Goal: Task Accomplishment & Management: Manage account settings

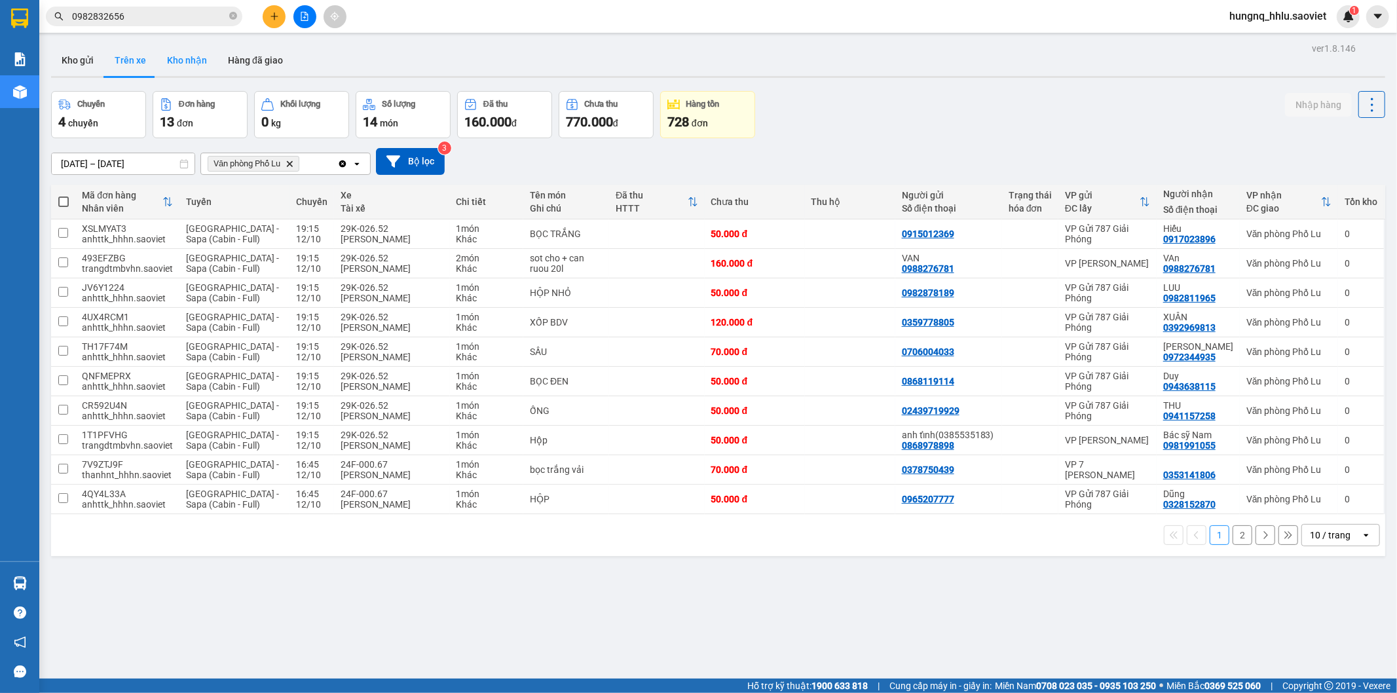
click at [167, 58] on button "Kho nhận" at bounding box center [187, 60] width 61 height 31
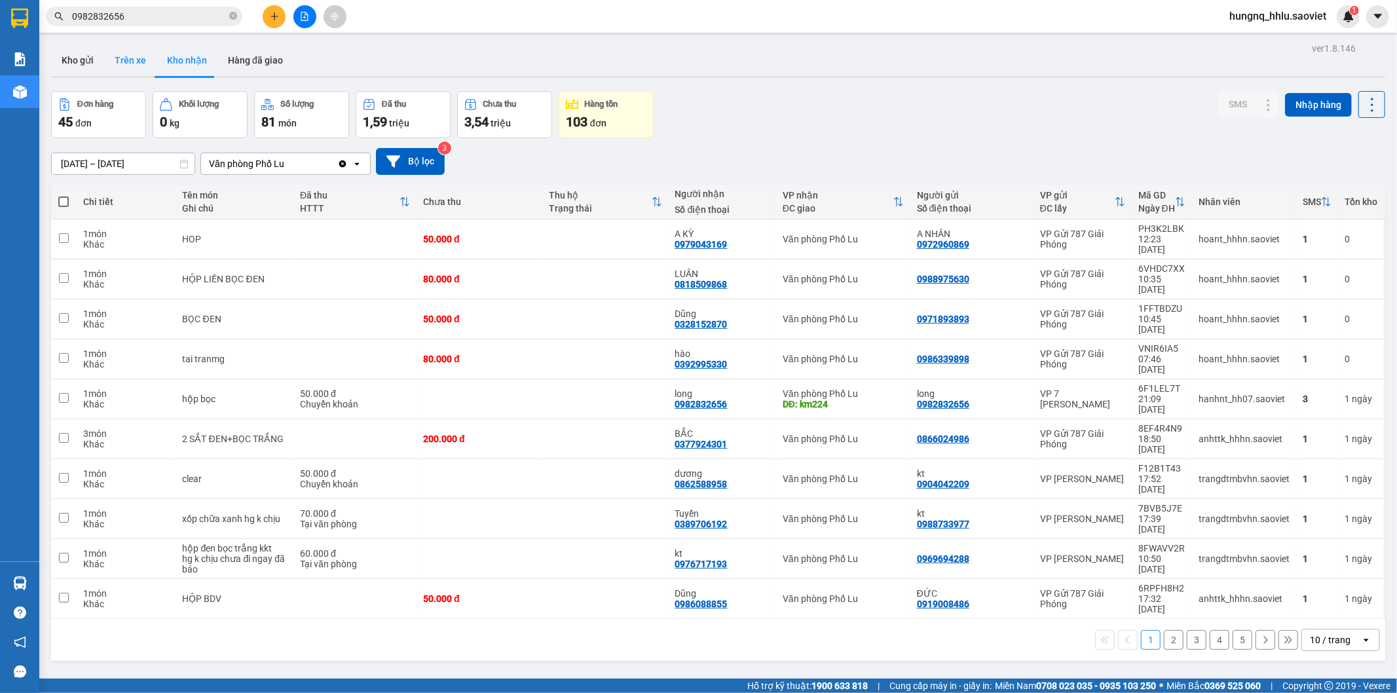
click at [144, 64] on button "Trên xe" at bounding box center [130, 60] width 52 height 31
type input "[DATE] – [DATE]"
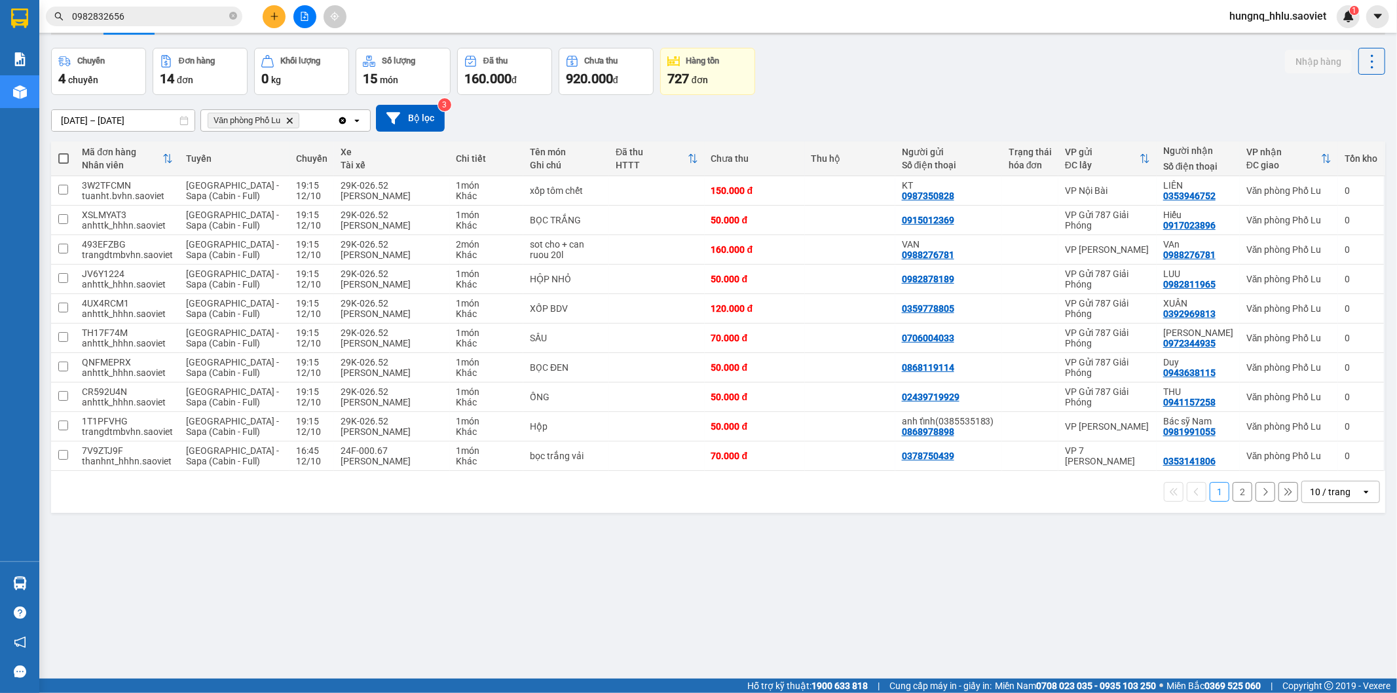
scroll to position [60, 0]
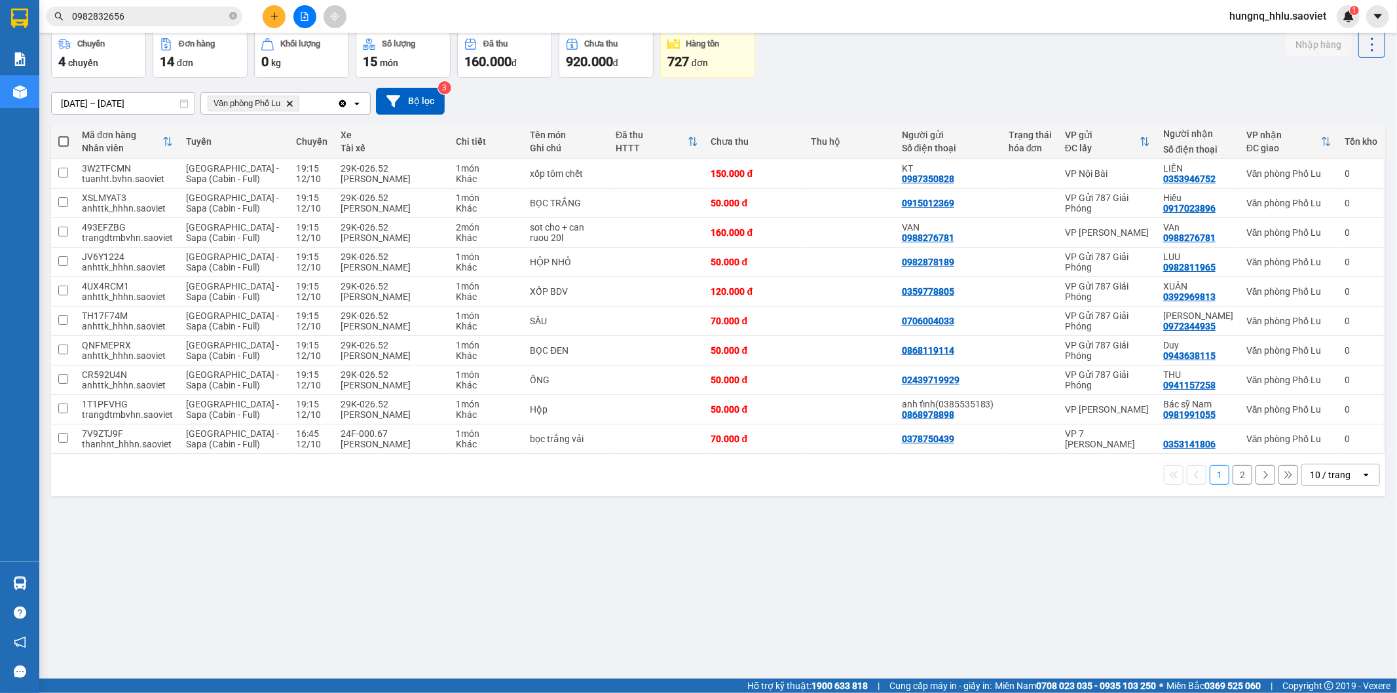
click at [1234, 480] on button "2" at bounding box center [1243, 475] width 20 height 20
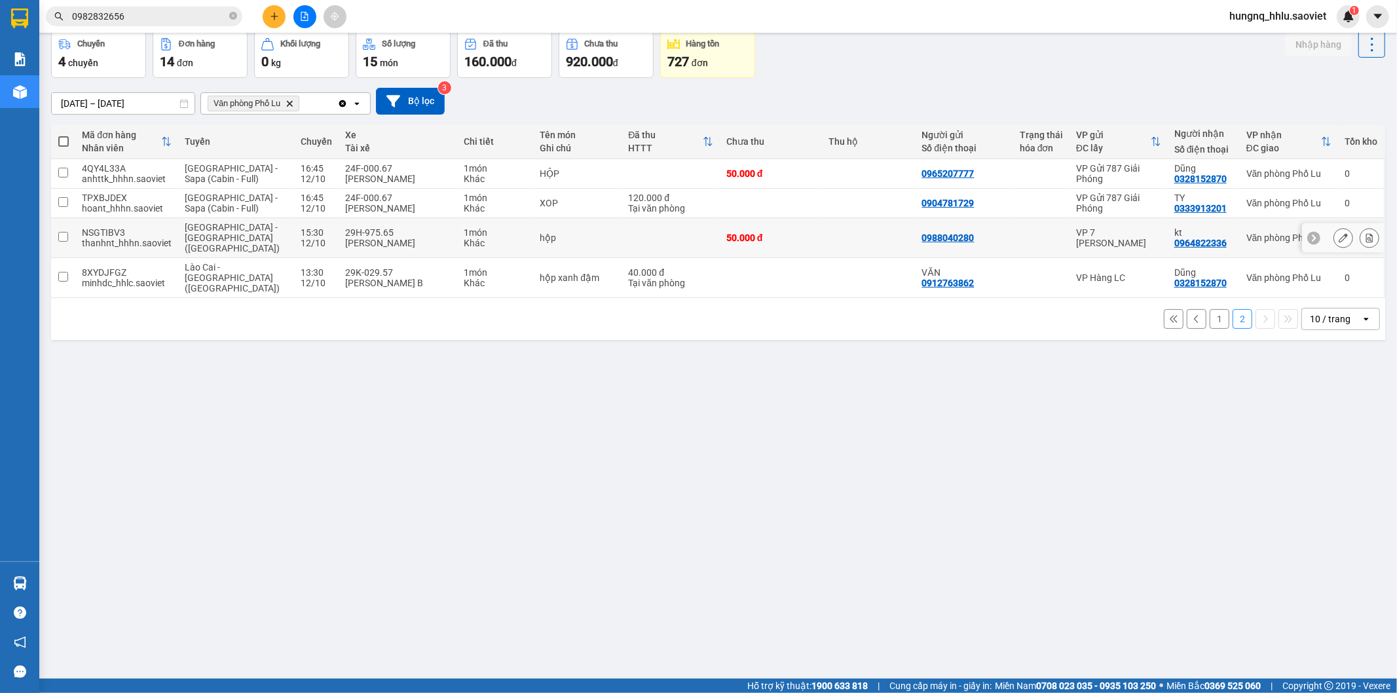
drag, startPoint x: 256, startPoint y: 232, endPoint x: 265, endPoint y: 232, distance: 8.5
click at [256, 231] on div "[GEOGRAPHIC_DATA] - [GEOGRAPHIC_DATA] ([GEOGRAPHIC_DATA])" at bounding box center [236, 237] width 102 height 31
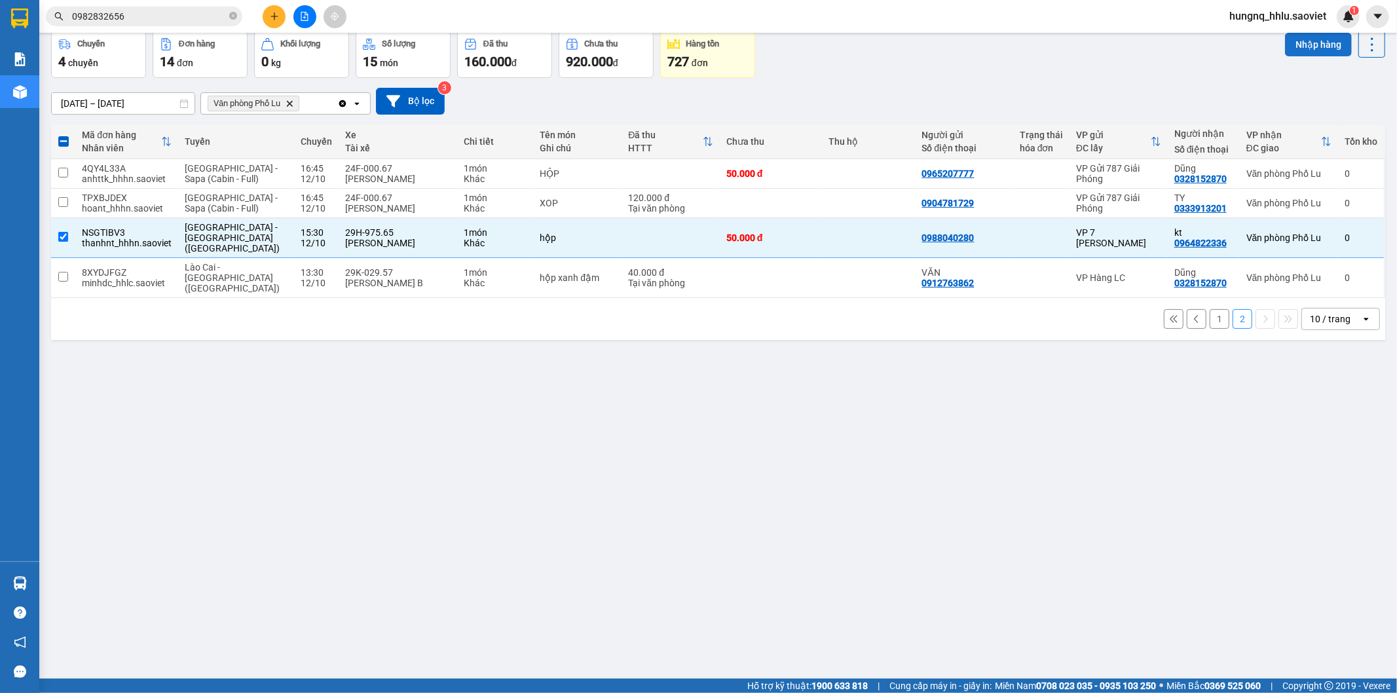
click at [1291, 52] on button "Nhập hàng" at bounding box center [1318, 45] width 67 height 24
checkbox input "false"
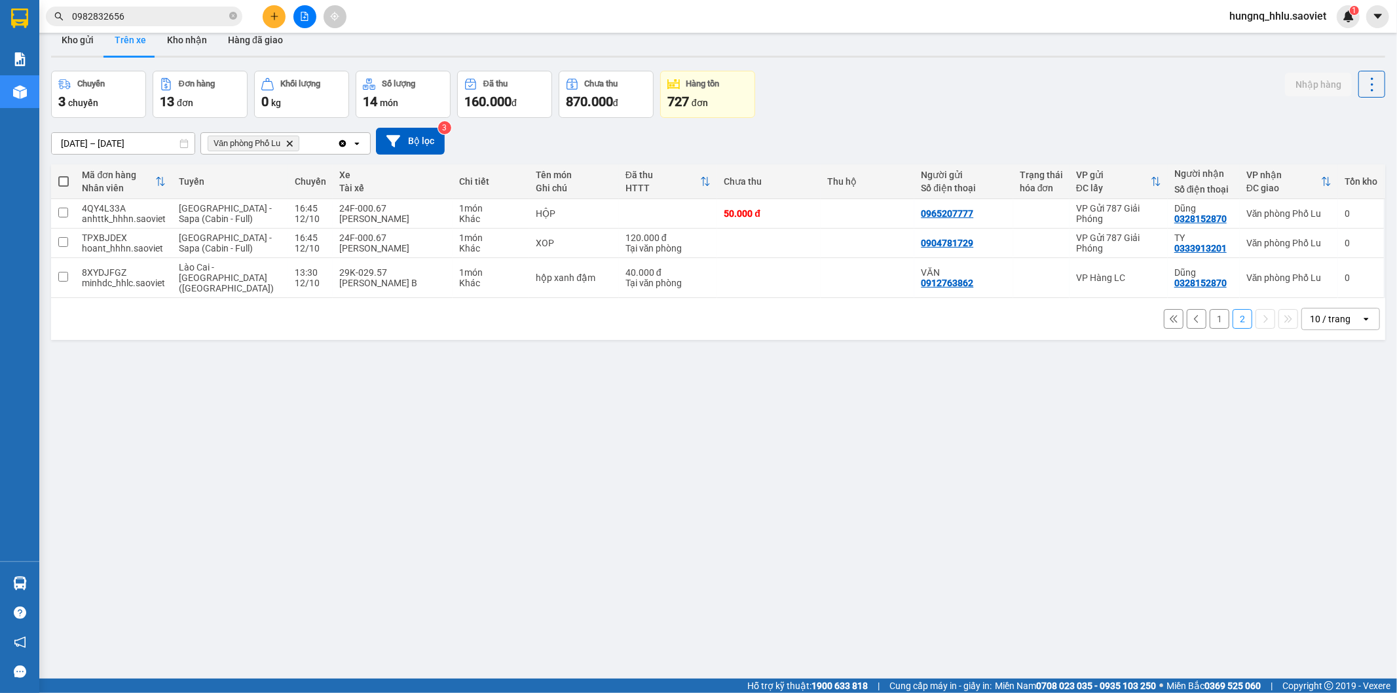
scroll to position [0, 0]
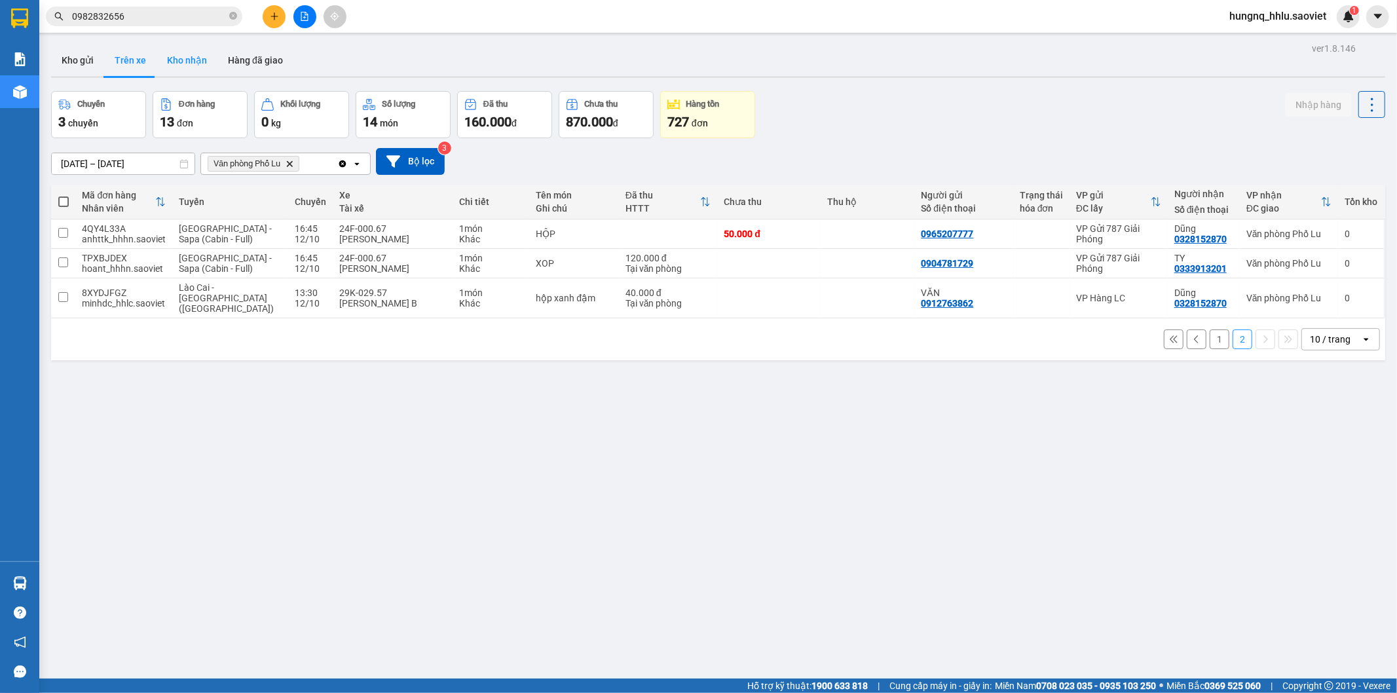
click at [172, 56] on button "Kho nhận" at bounding box center [187, 60] width 61 height 31
type input "[DATE] – [DATE]"
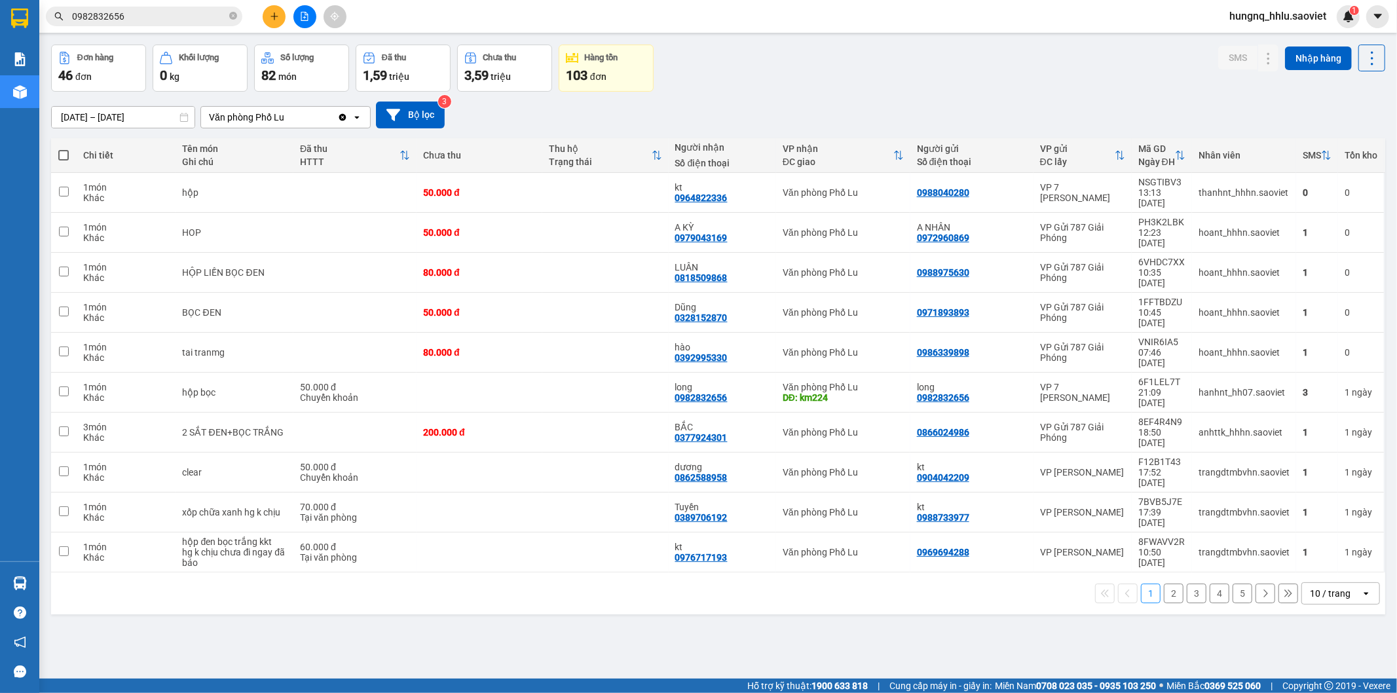
scroll to position [60, 0]
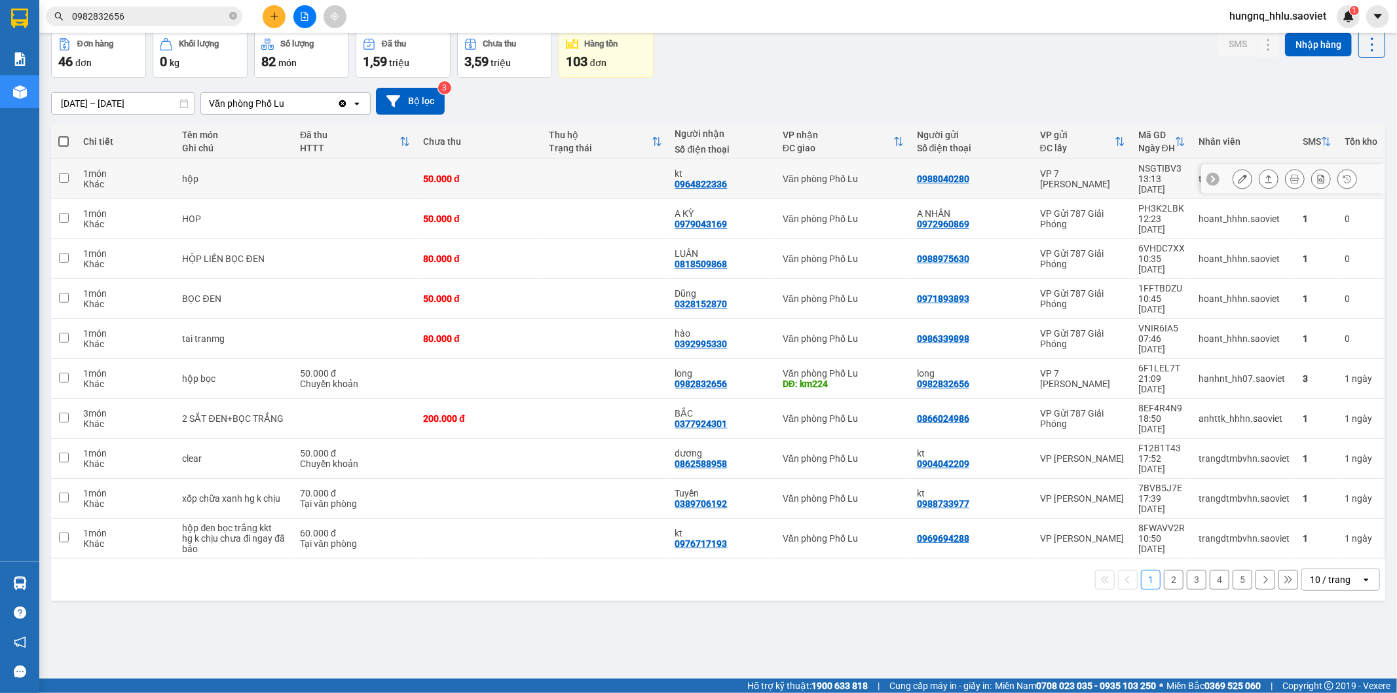
click at [102, 168] on div "1 món" at bounding box center [126, 173] width 86 height 10
checkbox input "true"
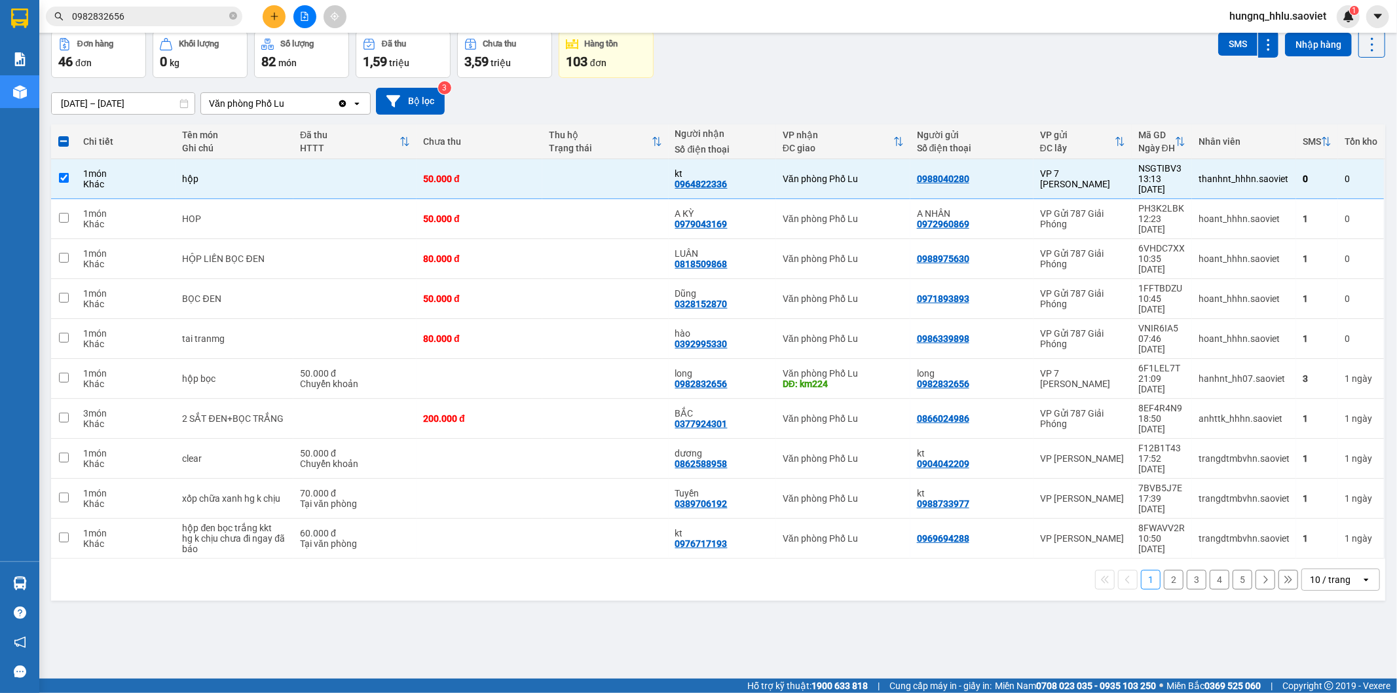
click at [1207, 42] on div "Đơn hàng 46 đơn Khối lượng 0 kg Số lượng 82 món Đã thu 1,59 triệu Chưa thu 3,59…" at bounding box center [718, 54] width 1335 height 47
click at [1219, 48] on button "SMS" at bounding box center [1238, 44] width 39 height 24
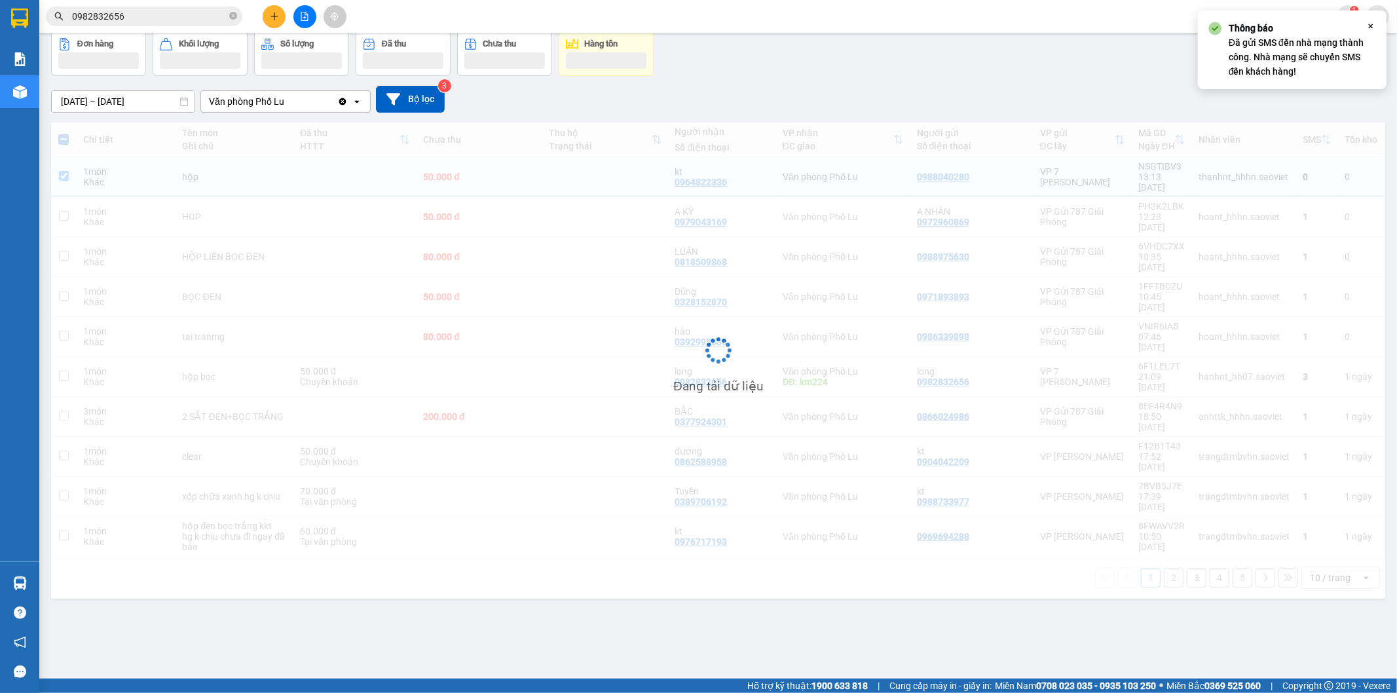
click at [1215, 48] on div "Thông báo Đã gửi SMS đến nhà mạng thành công. Nhà mạng sẽ chuyển SMS đến khách …" at bounding box center [1287, 50] width 157 height 58
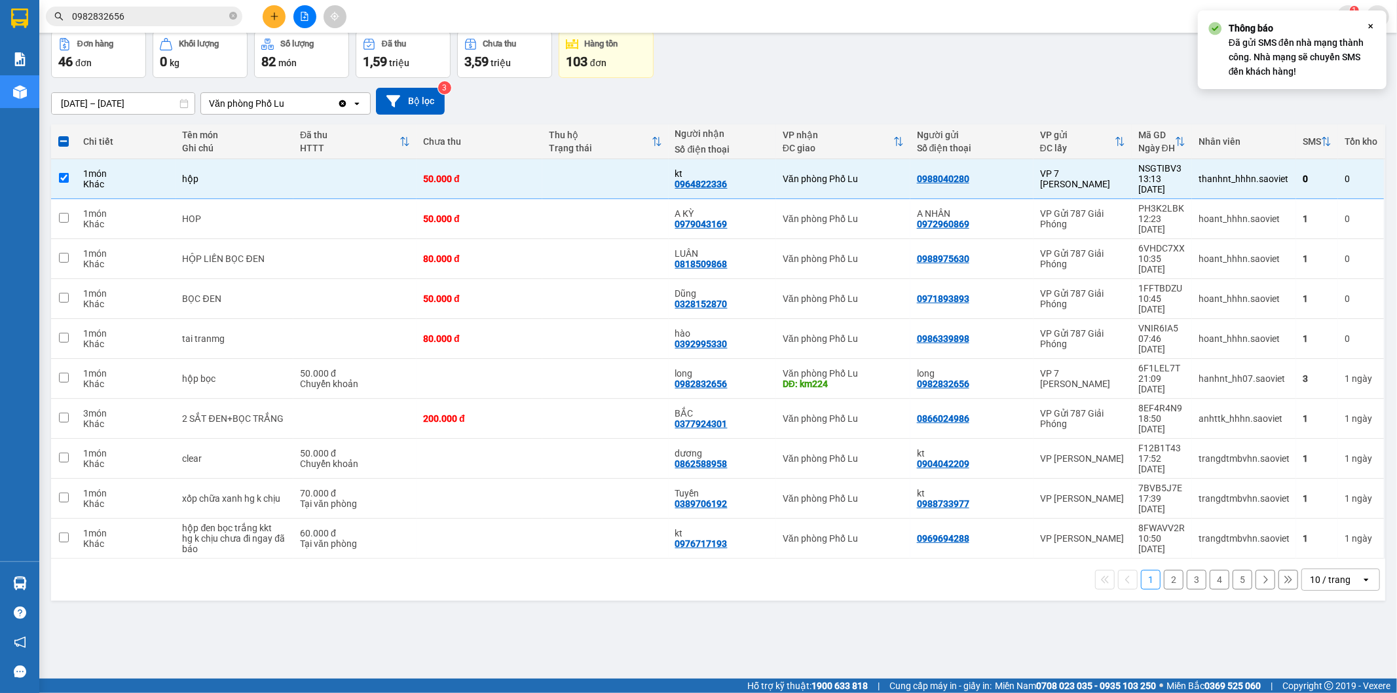
click at [1373, 28] on icon at bounding box center [1371, 26] width 5 height 5
click at [1219, 54] on button "SMS" at bounding box center [1238, 44] width 39 height 24
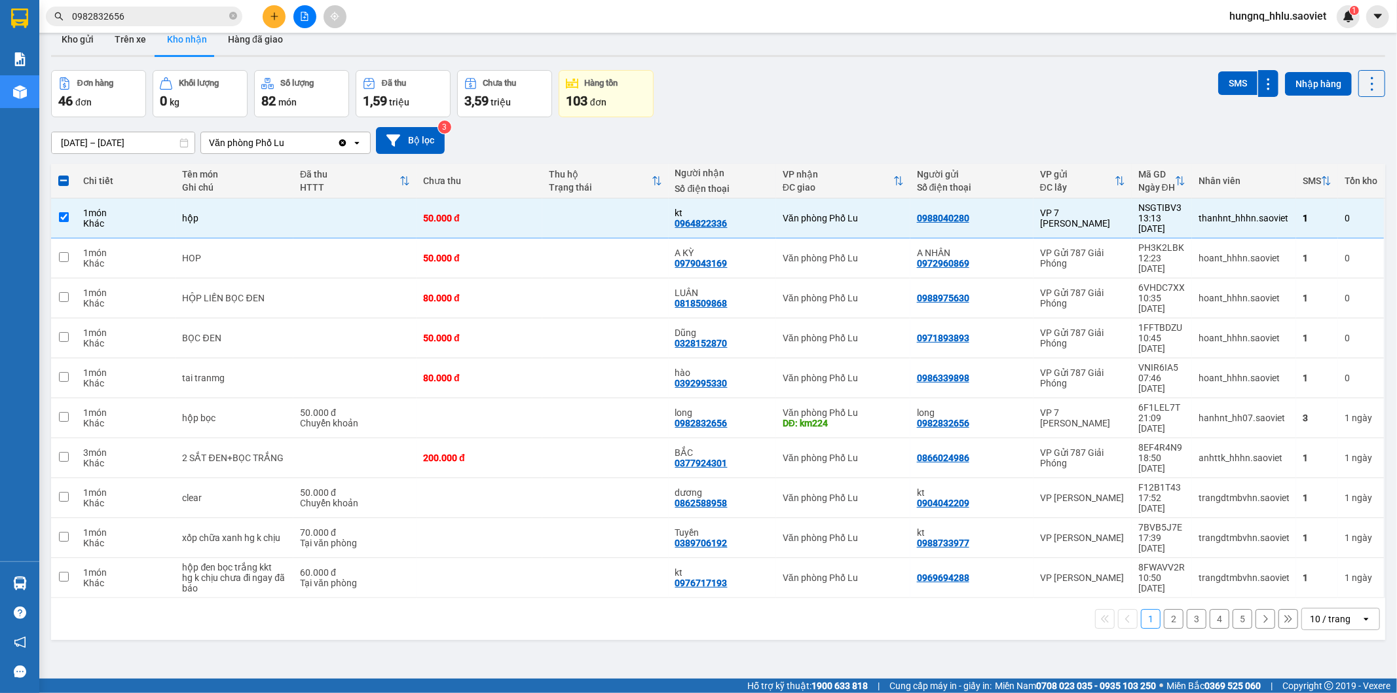
scroll to position [0, 0]
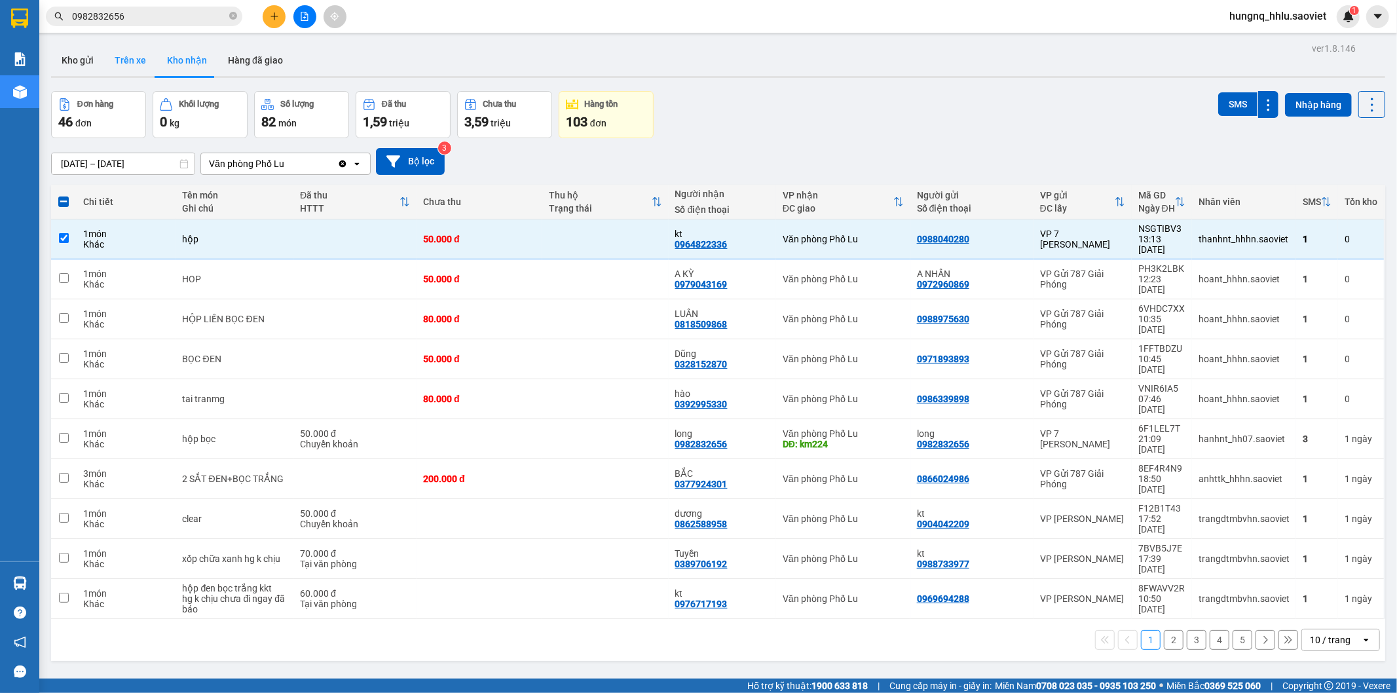
click at [109, 58] on button "Trên xe" at bounding box center [130, 60] width 52 height 31
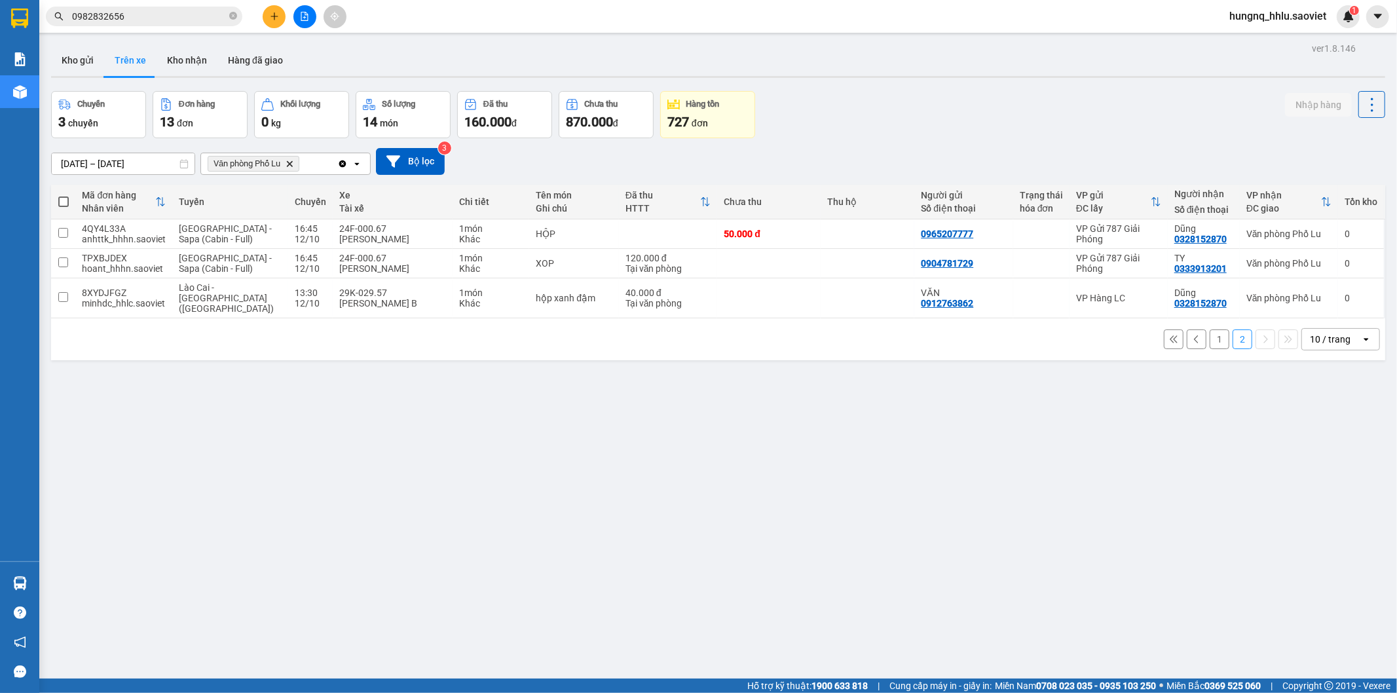
click at [1210, 334] on button "1" at bounding box center [1220, 340] width 20 height 20
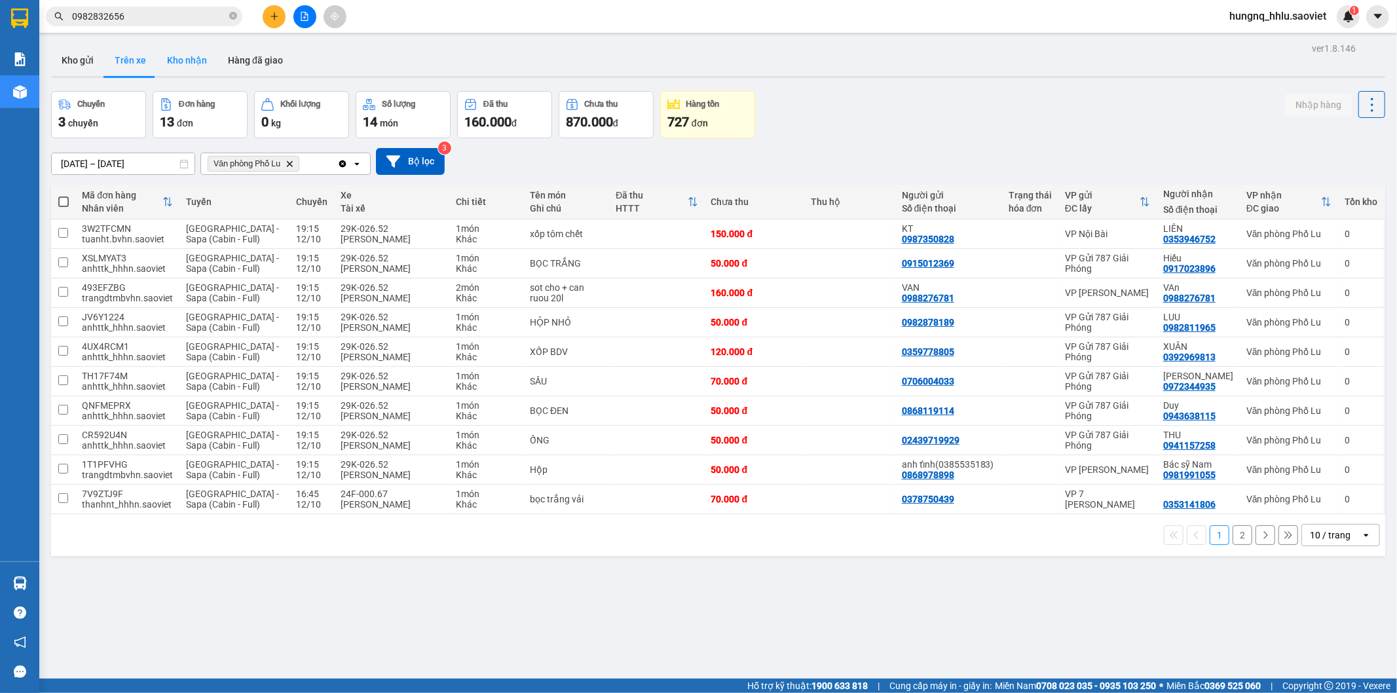
click at [168, 54] on button "Kho nhận" at bounding box center [187, 60] width 61 height 31
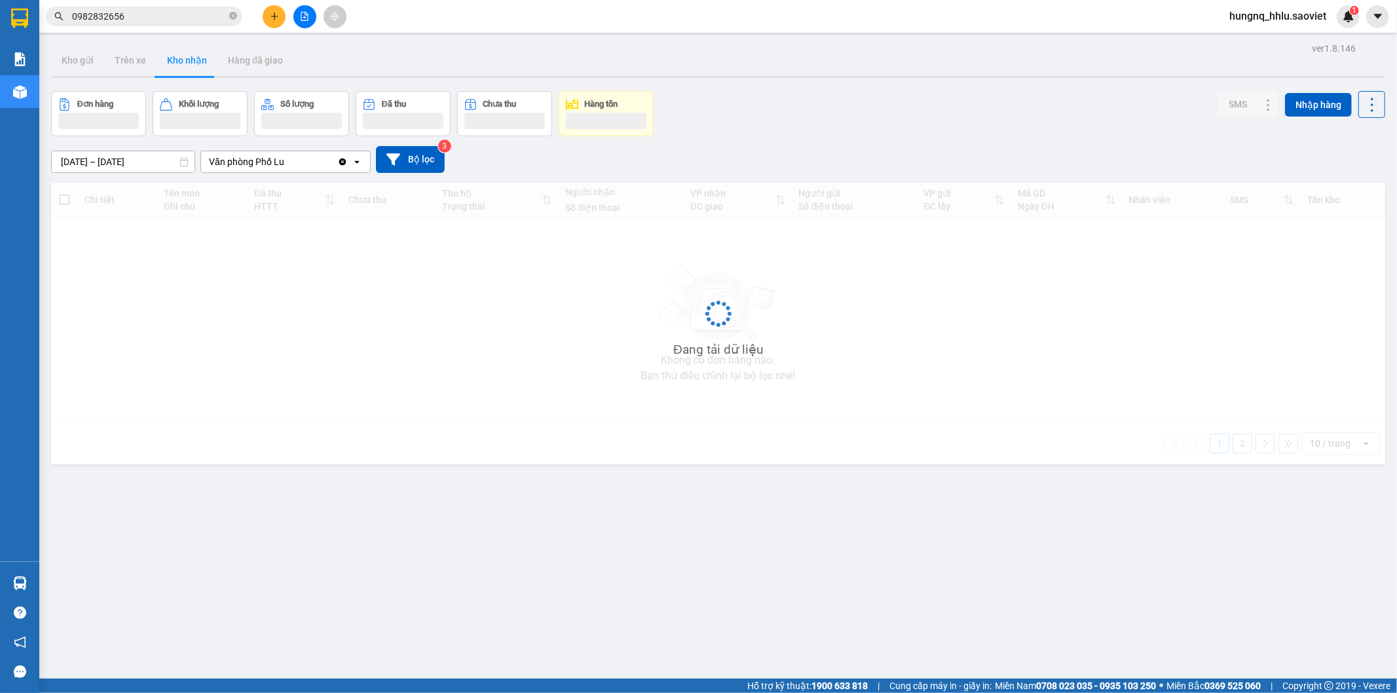
type input "[DATE] – [DATE]"
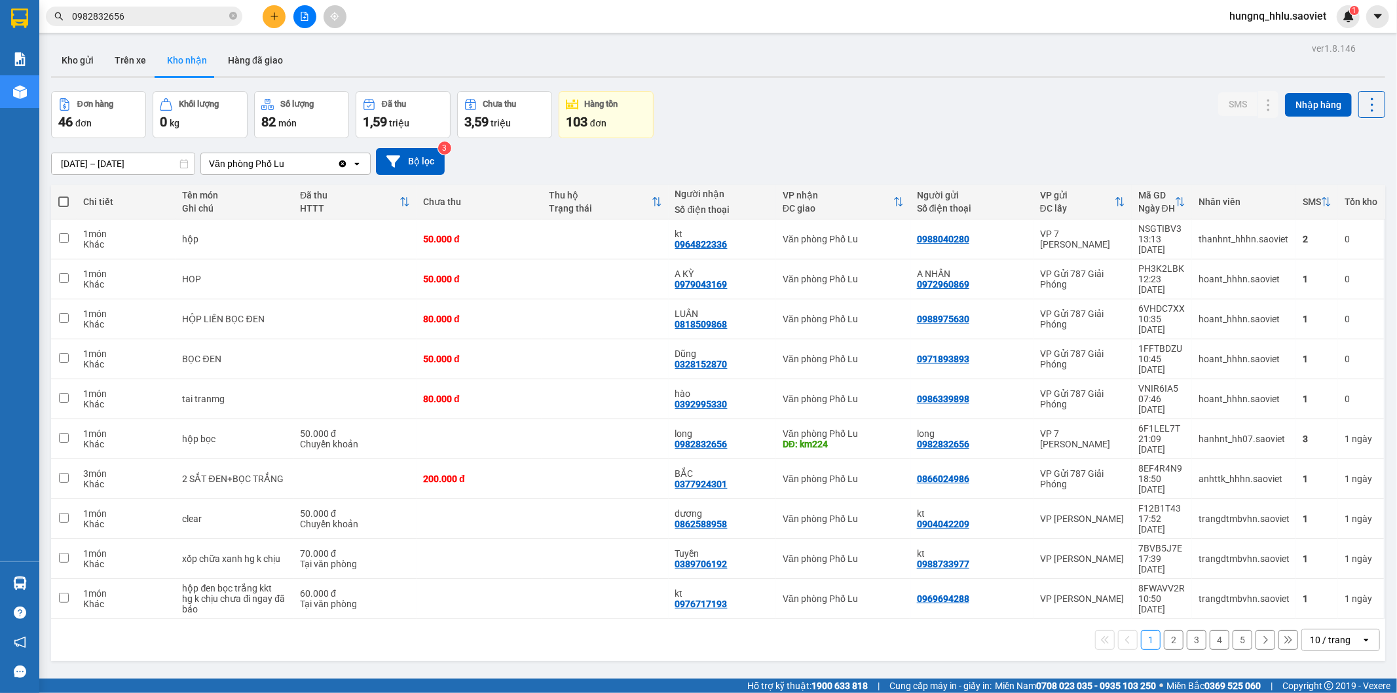
click at [1168, 630] on button "2" at bounding box center [1174, 640] width 20 height 20
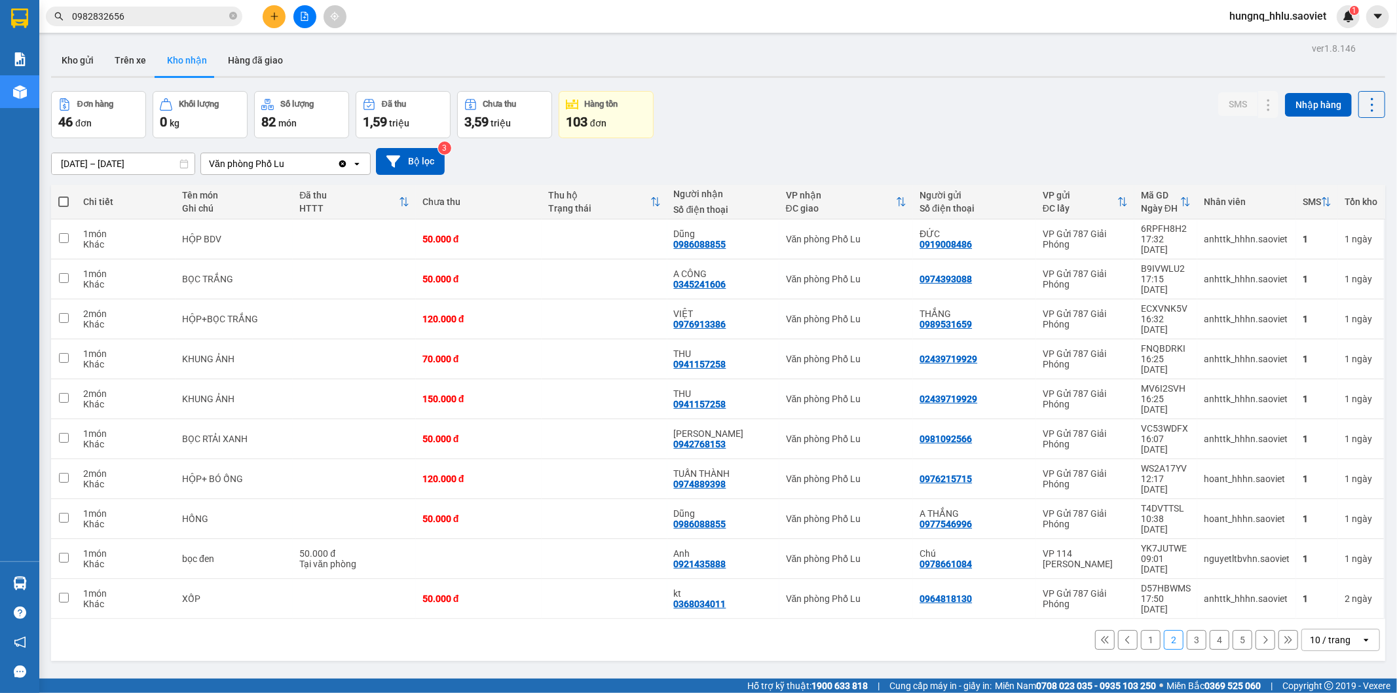
click at [1187, 630] on button "3" at bounding box center [1197, 640] width 20 height 20
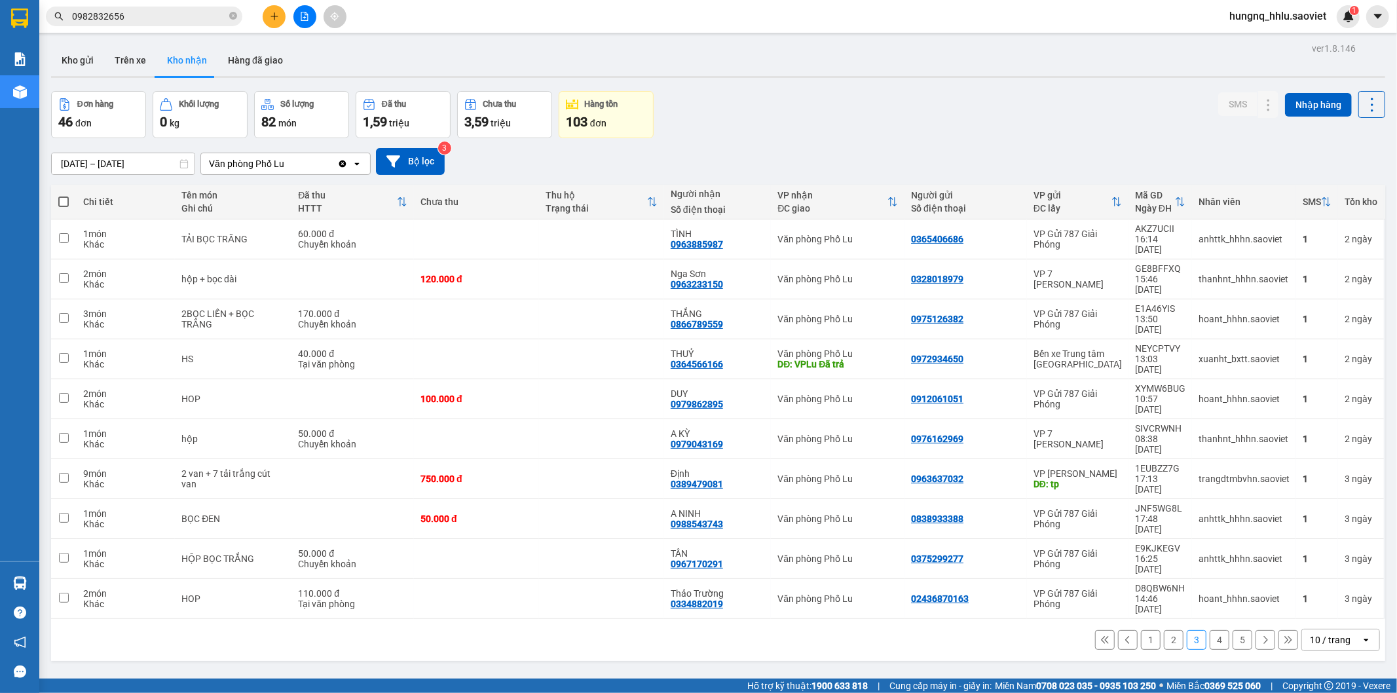
click at [1164, 630] on button "2" at bounding box center [1174, 640] width 20 height 20
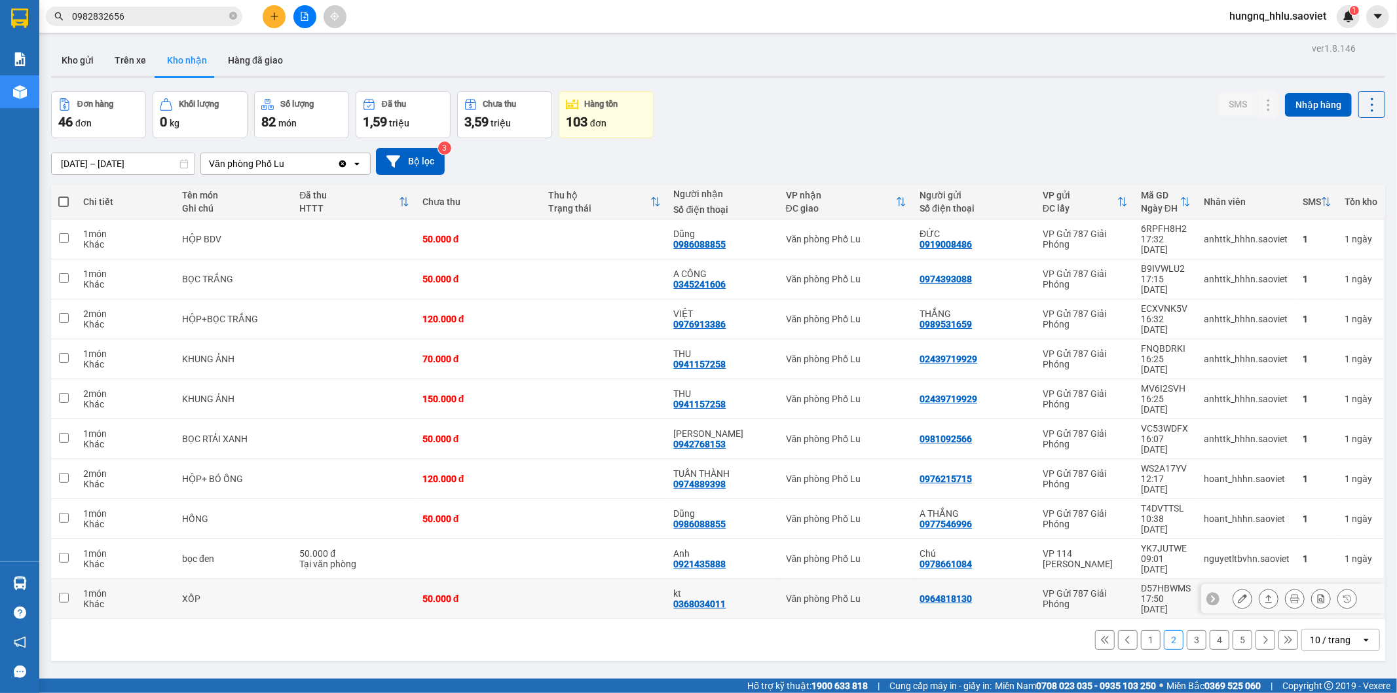
click at [1234, 588] on button at bounding box center [1243, 599] width 18 height 23
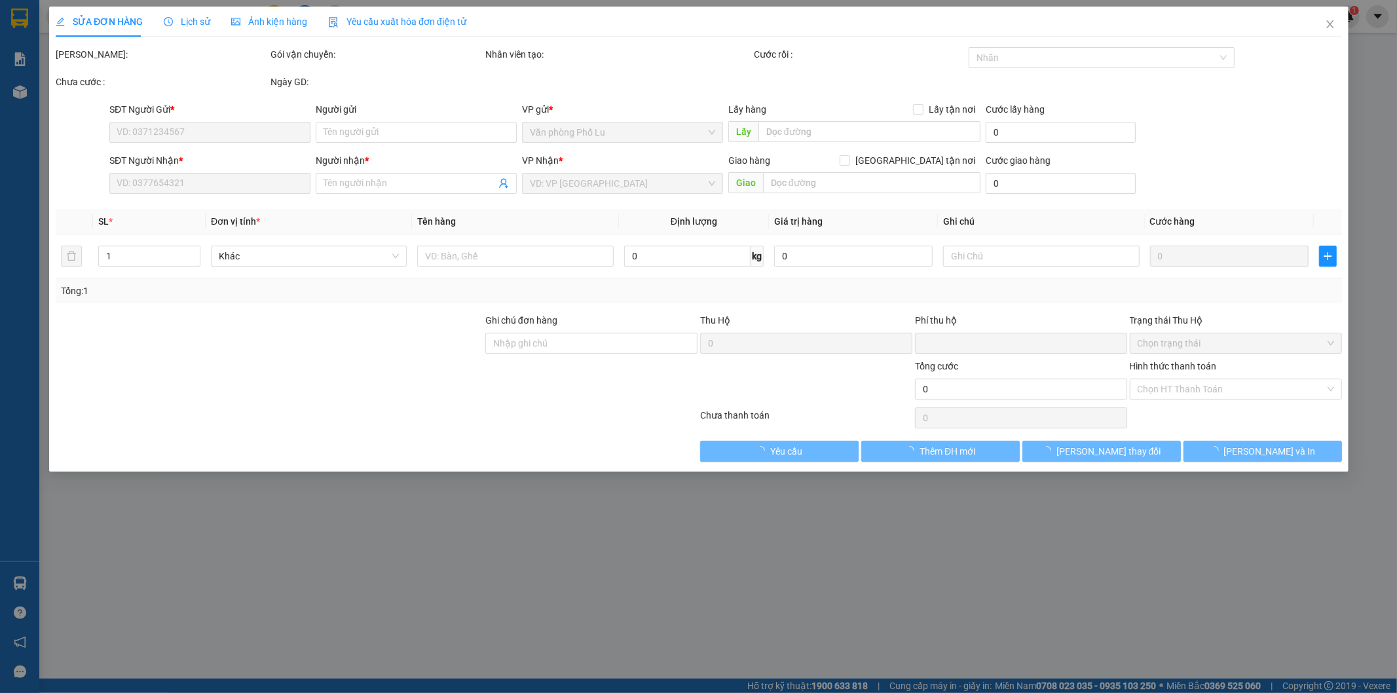
type input "0964818130"
type input "0368034011"
type input "kt"
type input "0"
type input "50.000"
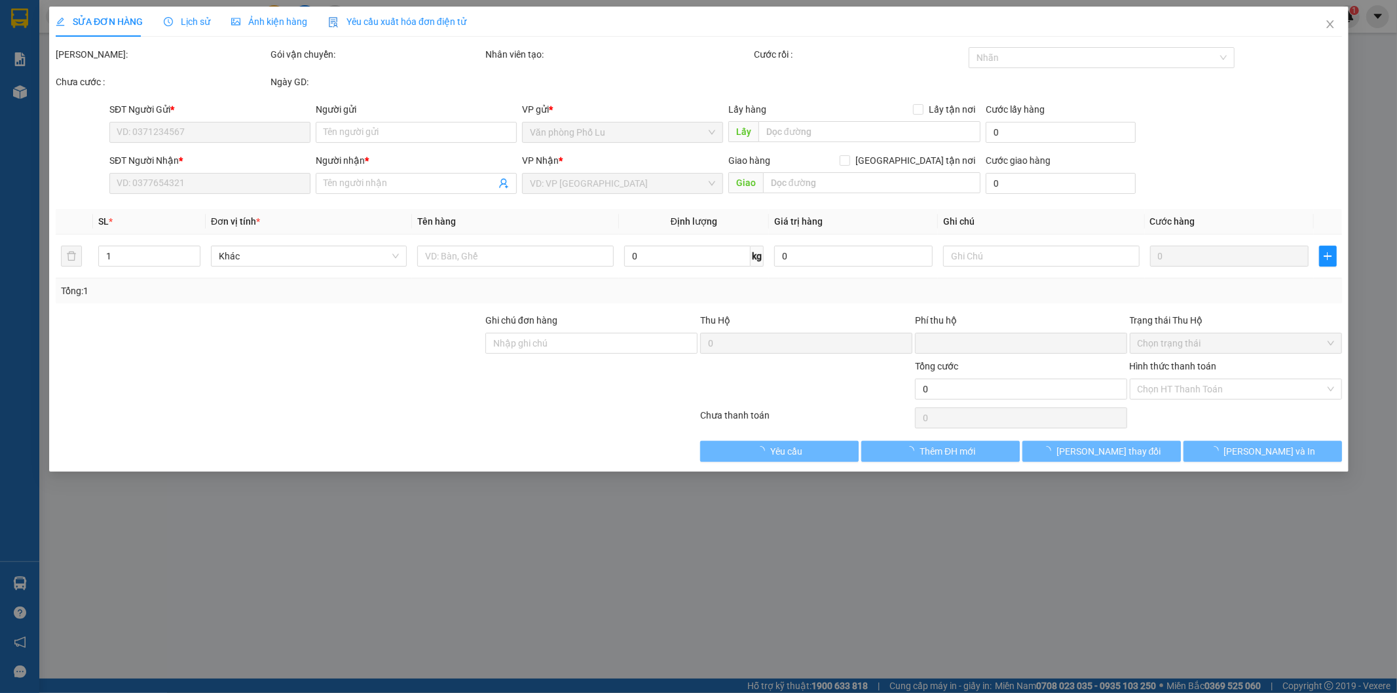
type input "50.000"
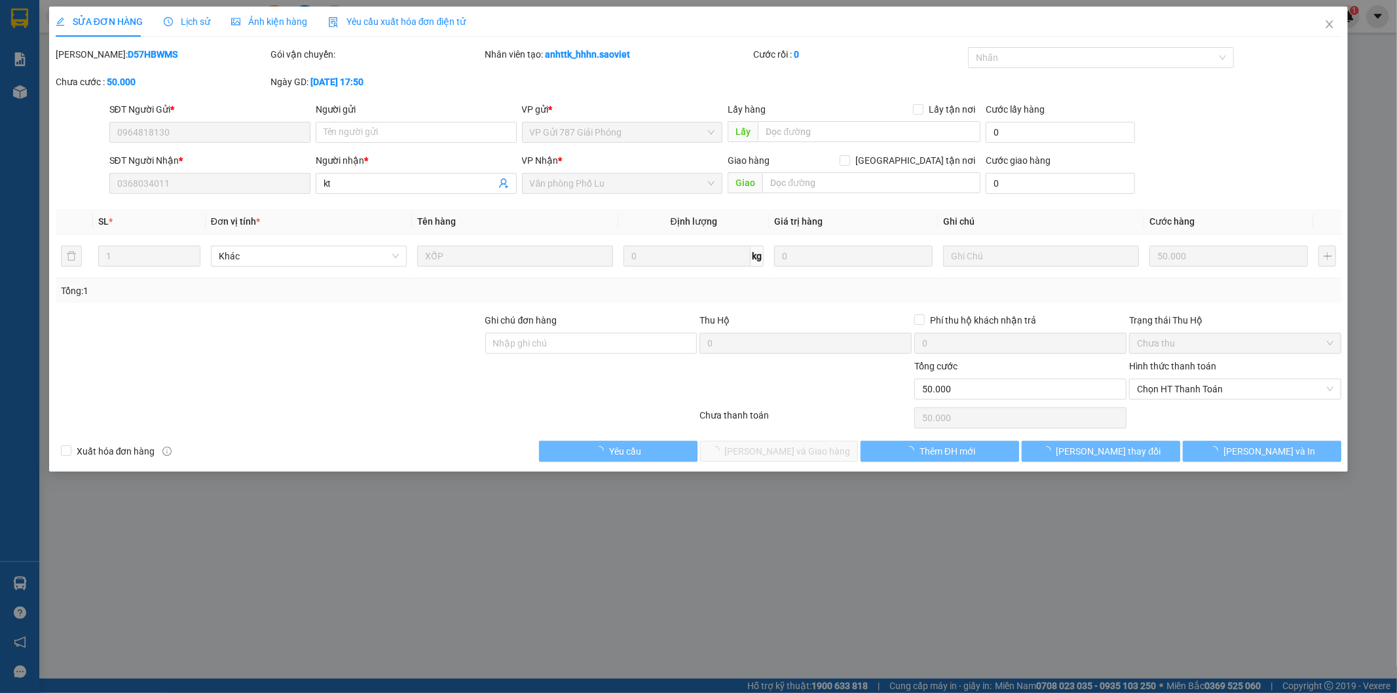
click at [200, 24] on span "Lịch sử" at bounding box center [187, 21] width 47 height 10
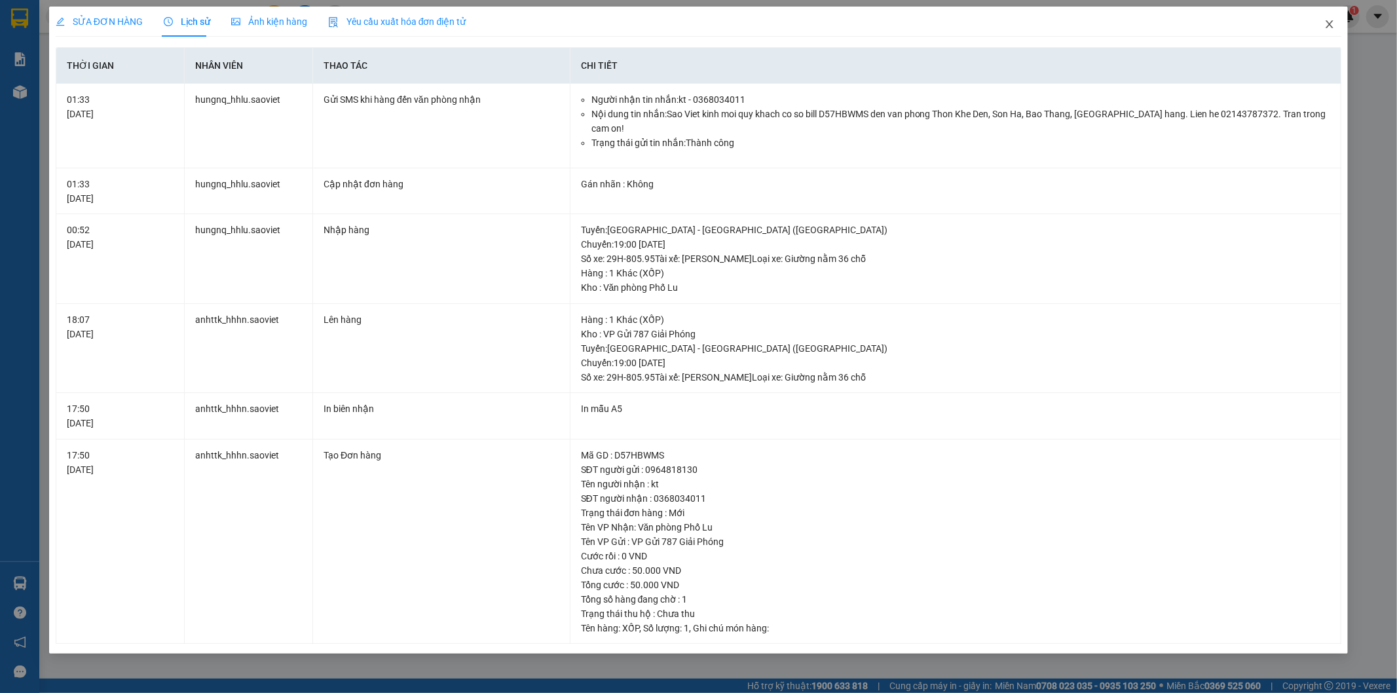
click at [1335, 28] on icon "close" at bounding box center [1330, 24] width 10 height 10
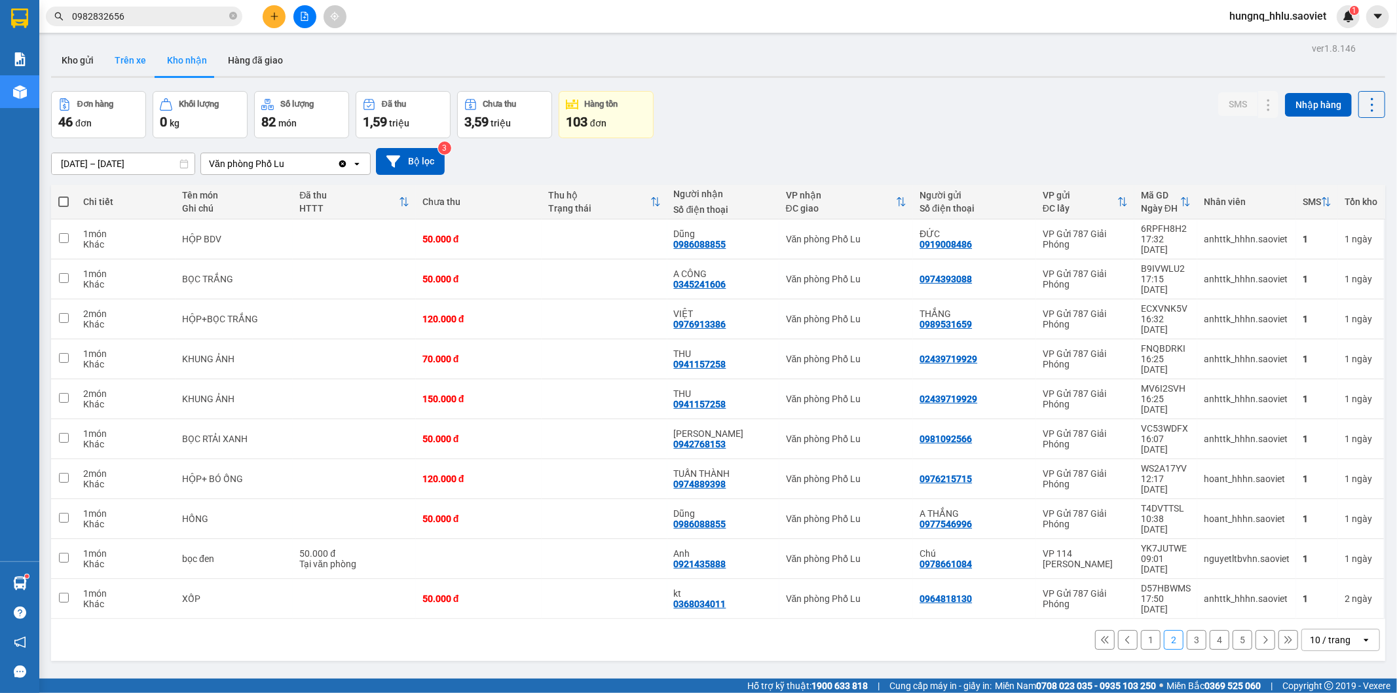
click at [126, 64] on button "Trên xe" at bounding box center [130, 60] width 52 height 31
type input "[DATE] – [DATE]"
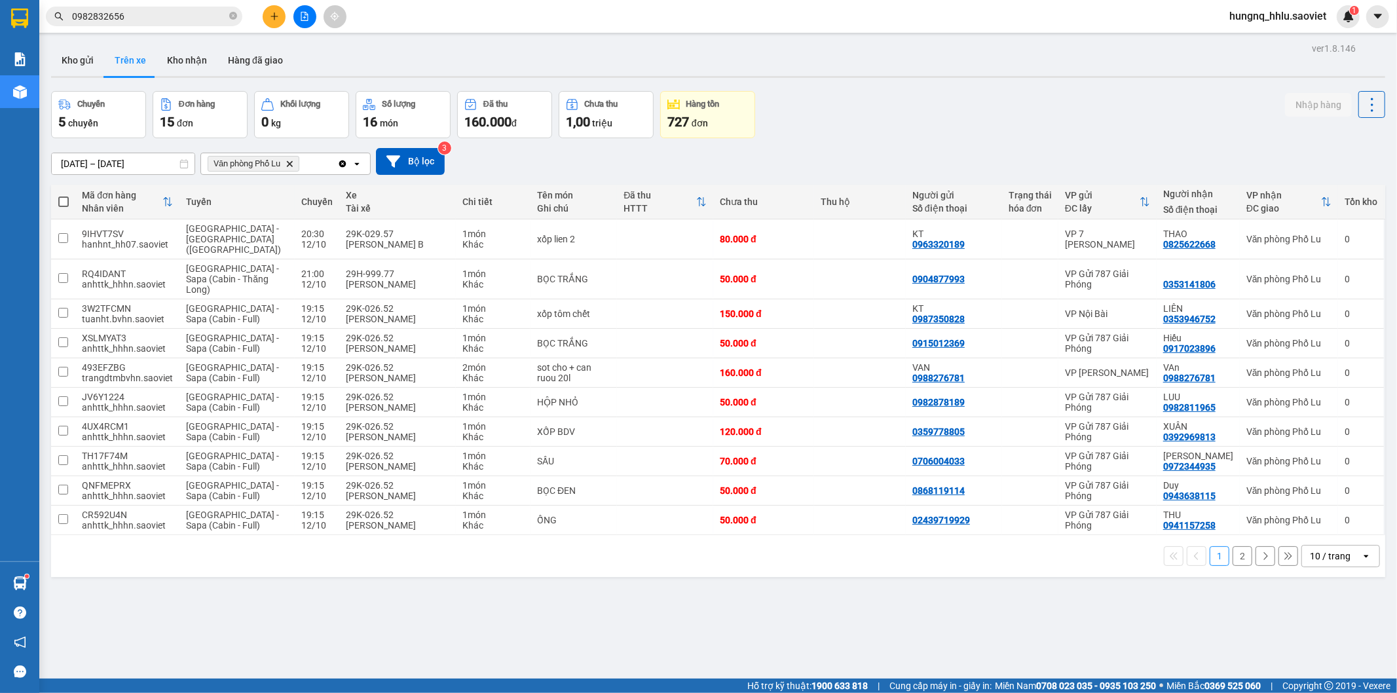
click at [1236, 550] on button "2" at bounding box center [1243, 556] width 20 height 20
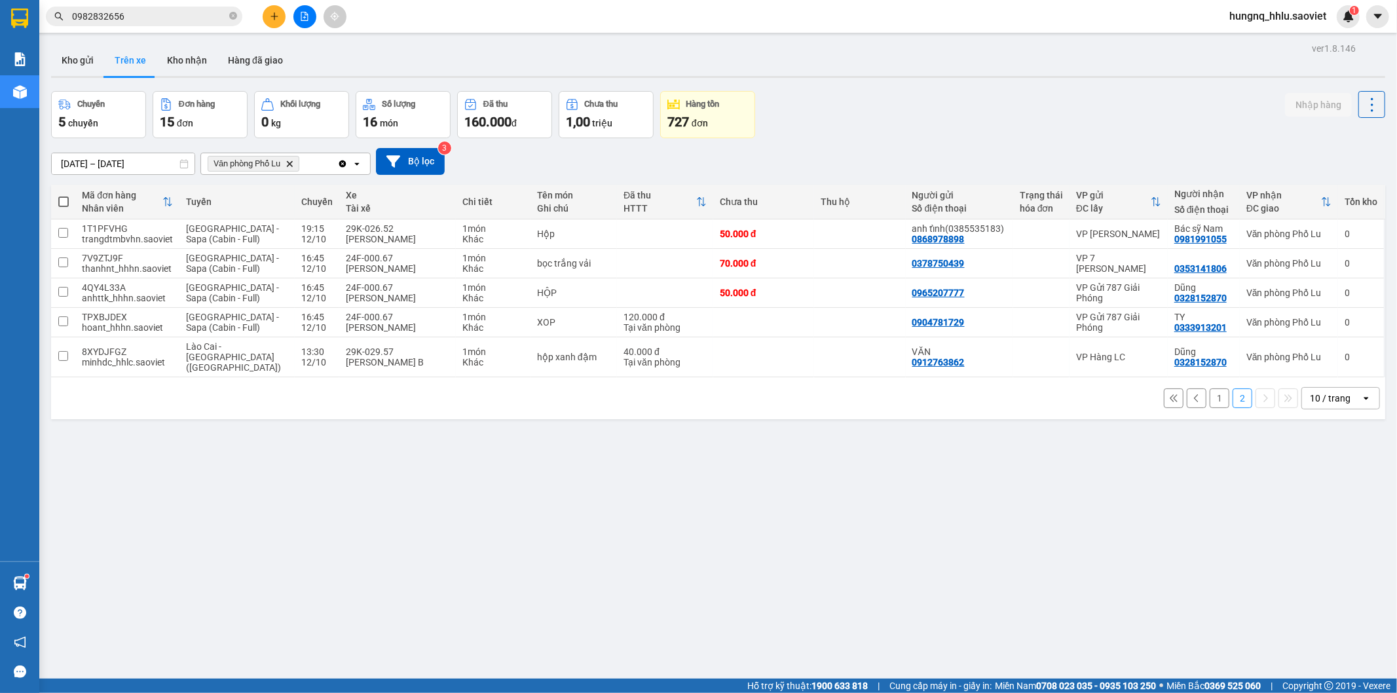
click at [1210, 396] on button "1" at bounding box center [1220, 399] width 20 height 20
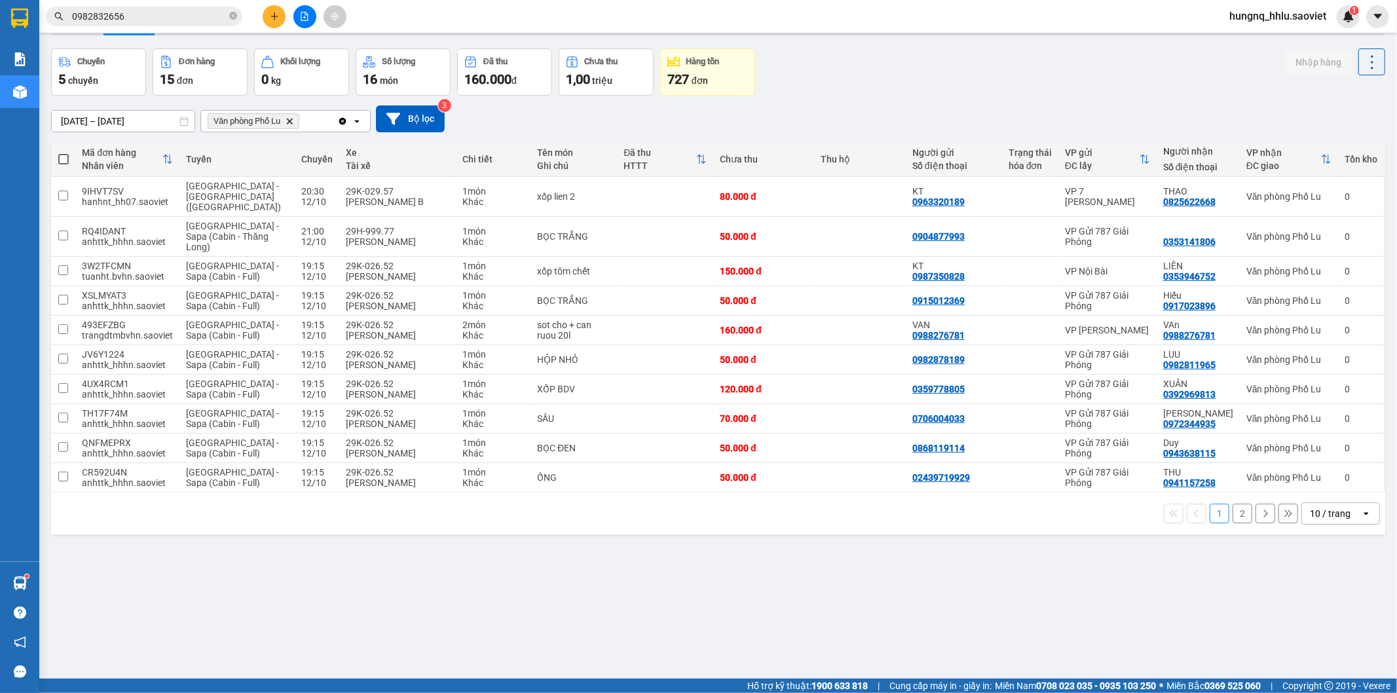
scroll to position [60, 0]
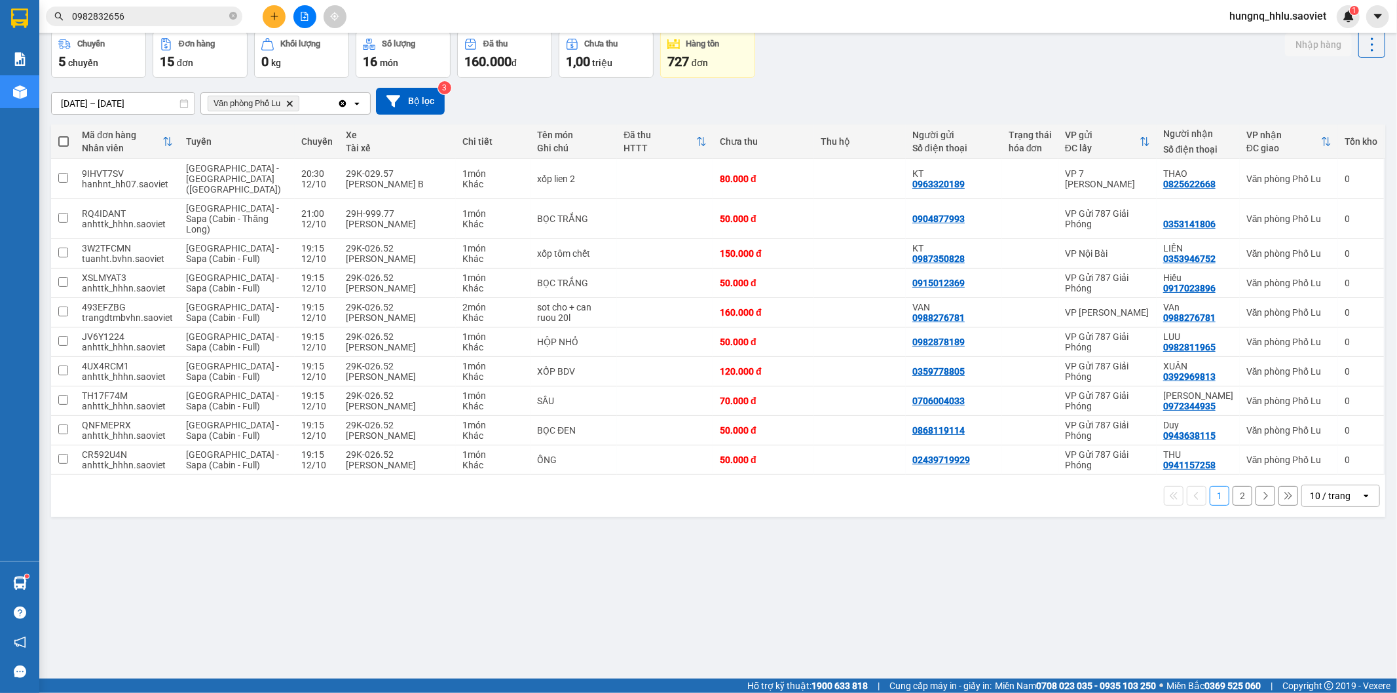
click at [1239, 491] on button "2" at bounding box center [1243, 496] width 20 height 20
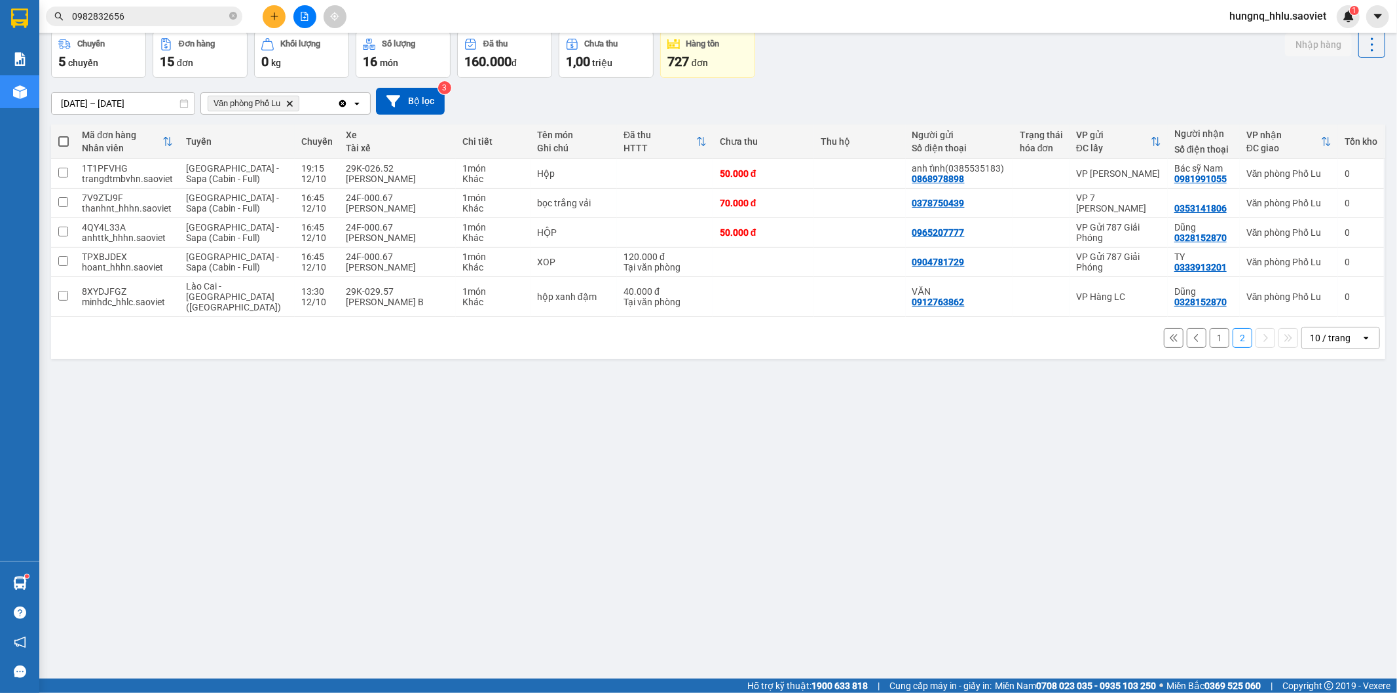
click at [1210, 328] on button "1" at bounding box center [1220, 338] width 20 height 20
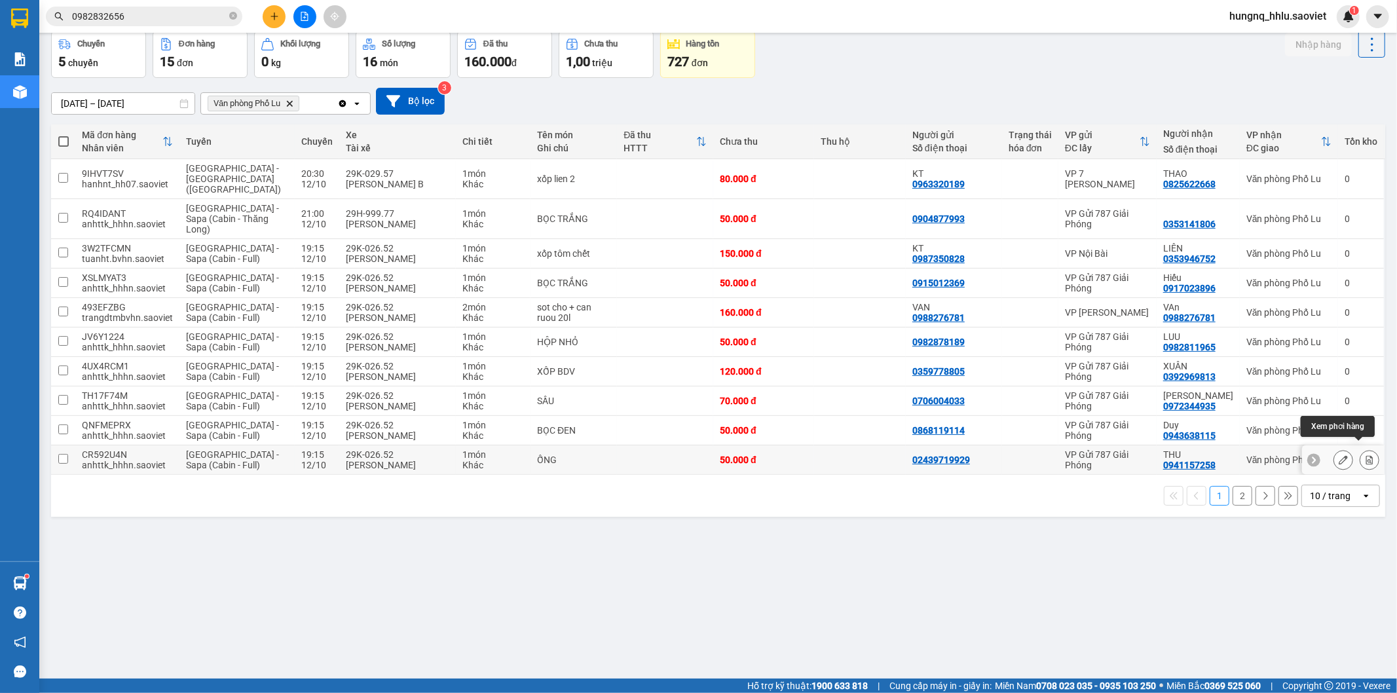
click at [1365, 456] on button at bounding box center [1370, 460] width 18 height 23
click at [1364, 457] on button at bounding box center [1370, 460] width 18 height 23
click at [1365, 457] on button at bounding box center [1370, 460] width 18 height 23
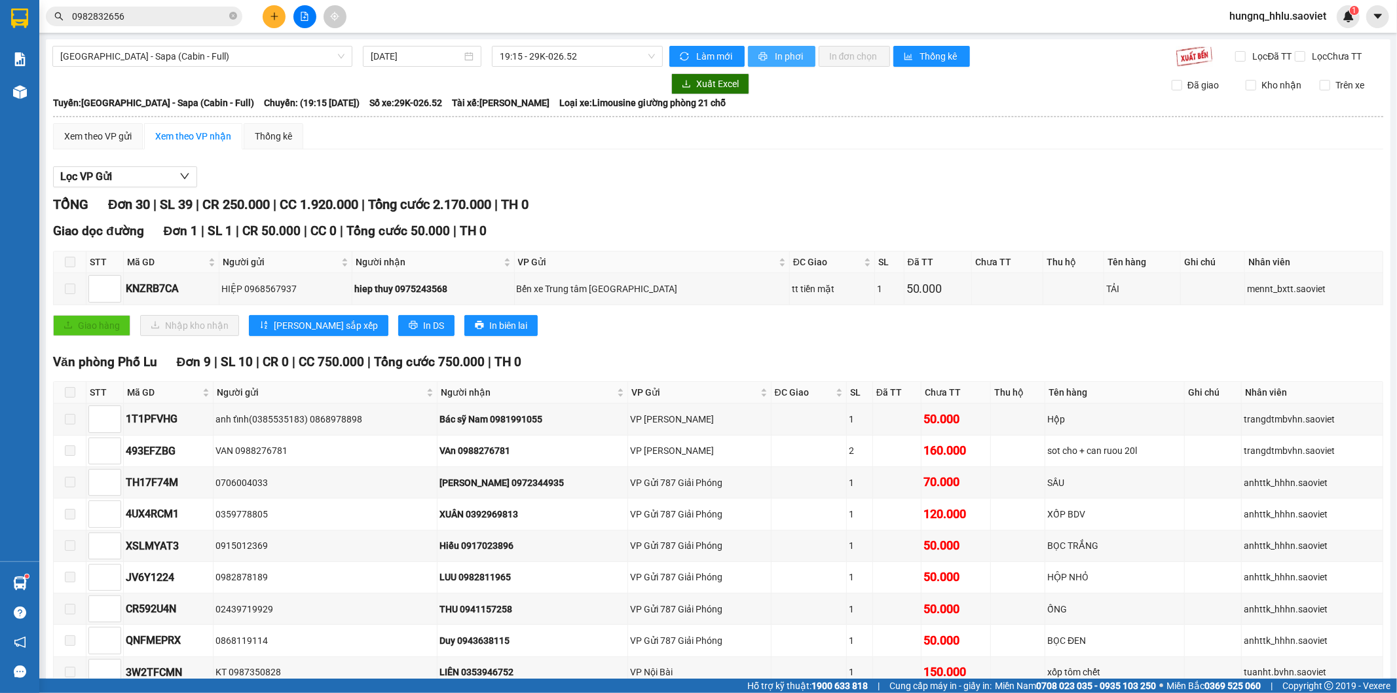
click at [802, 60] on button "In phơi" at bounding box center [781, 56] width 67 height 21
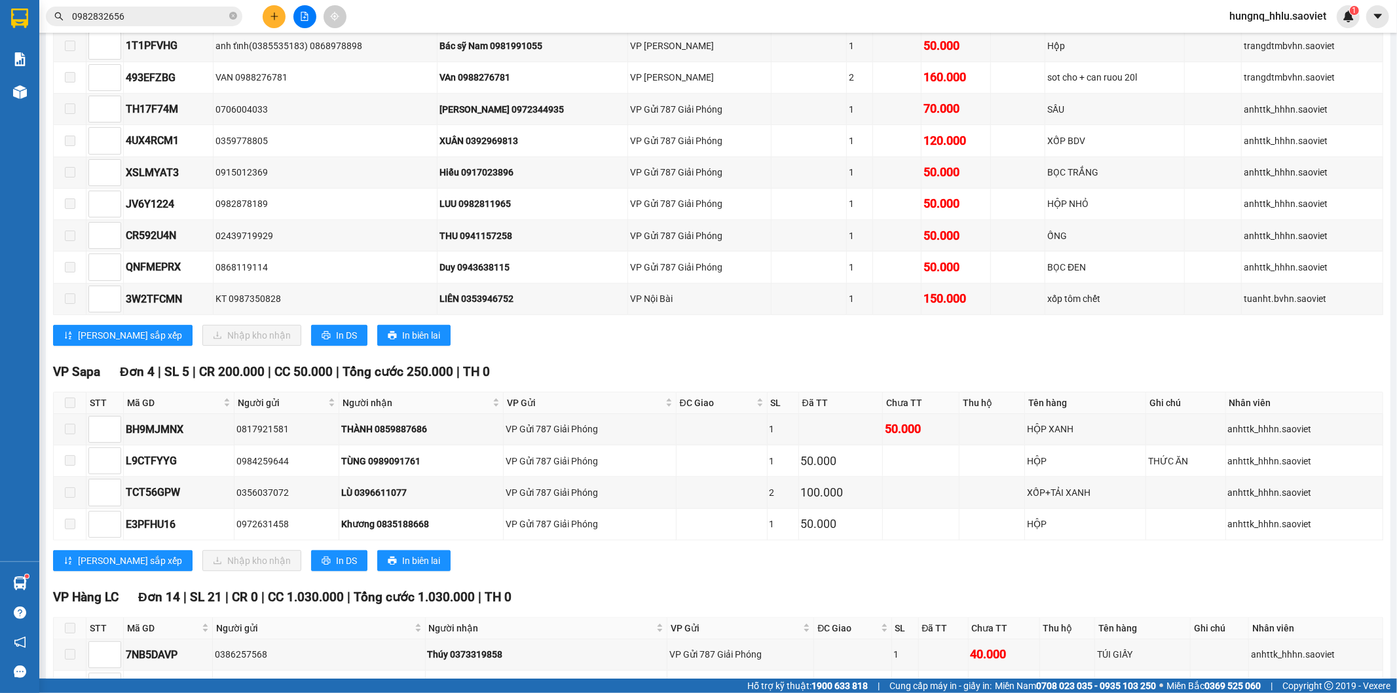
scroll to position [370, 0]
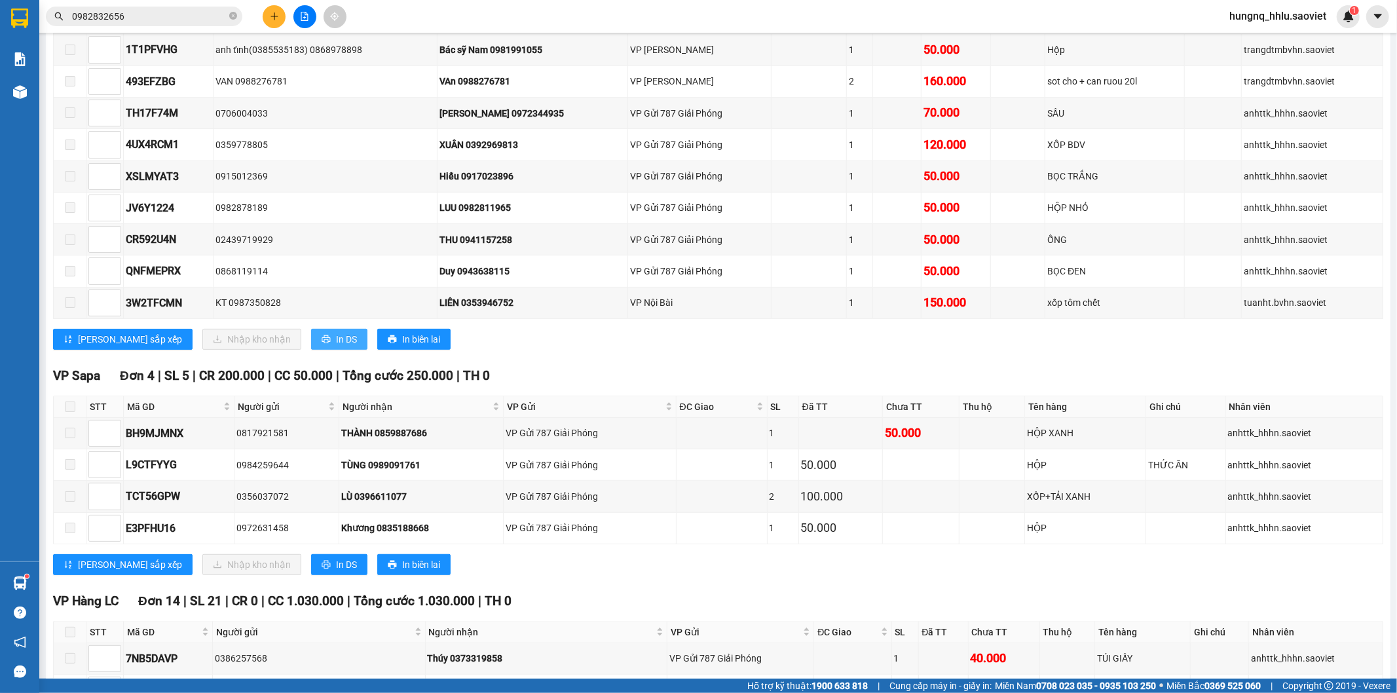
click at [311, 350] on button "In DS" at bounding box center [339, 339] width 56 height 21
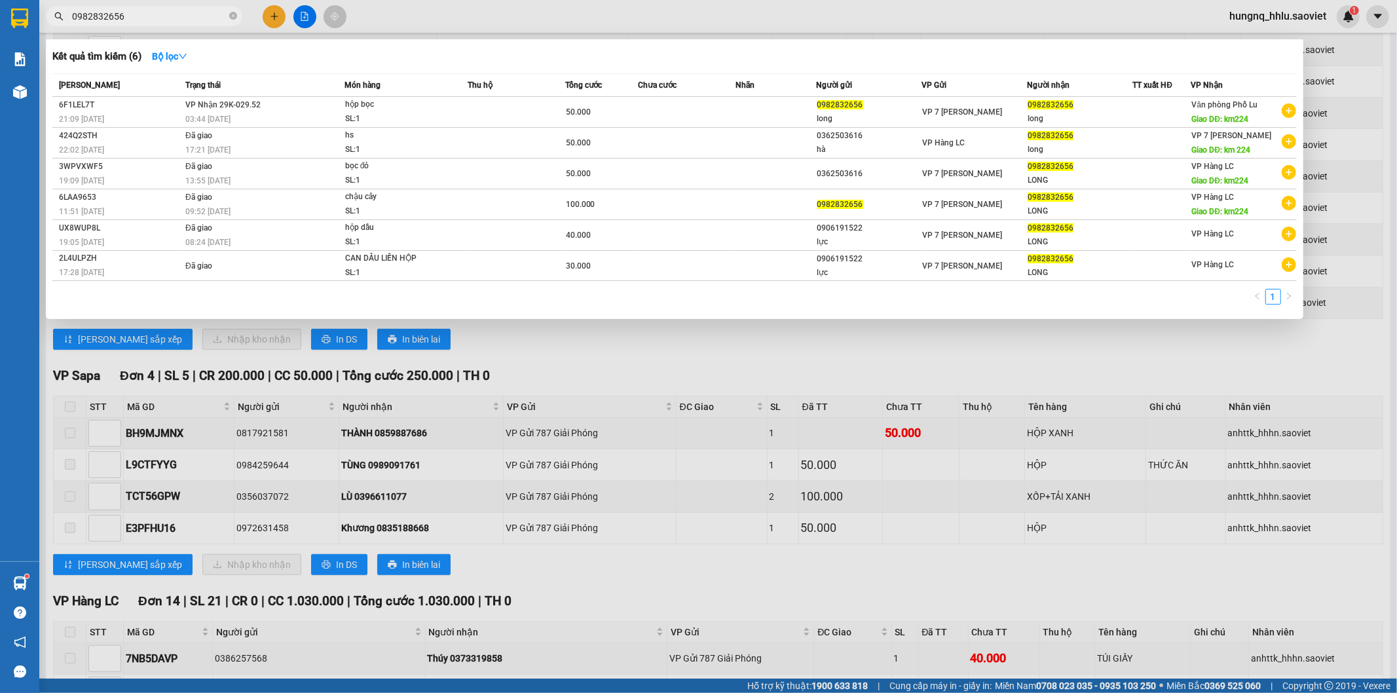
drag, startPoint x: 145, startPoint y: 17, endPoint x: 0, endPoint y: 5, distance: 146.0
click at [0, 5] on section "Kết quả tìm kiếm ( 6 ) Bộ lọc Mã ĐH Trạng thái Món hàng Thu hộ Tổng cước Chưa c…" at bounding box center [698, 346] width 1397 height 693
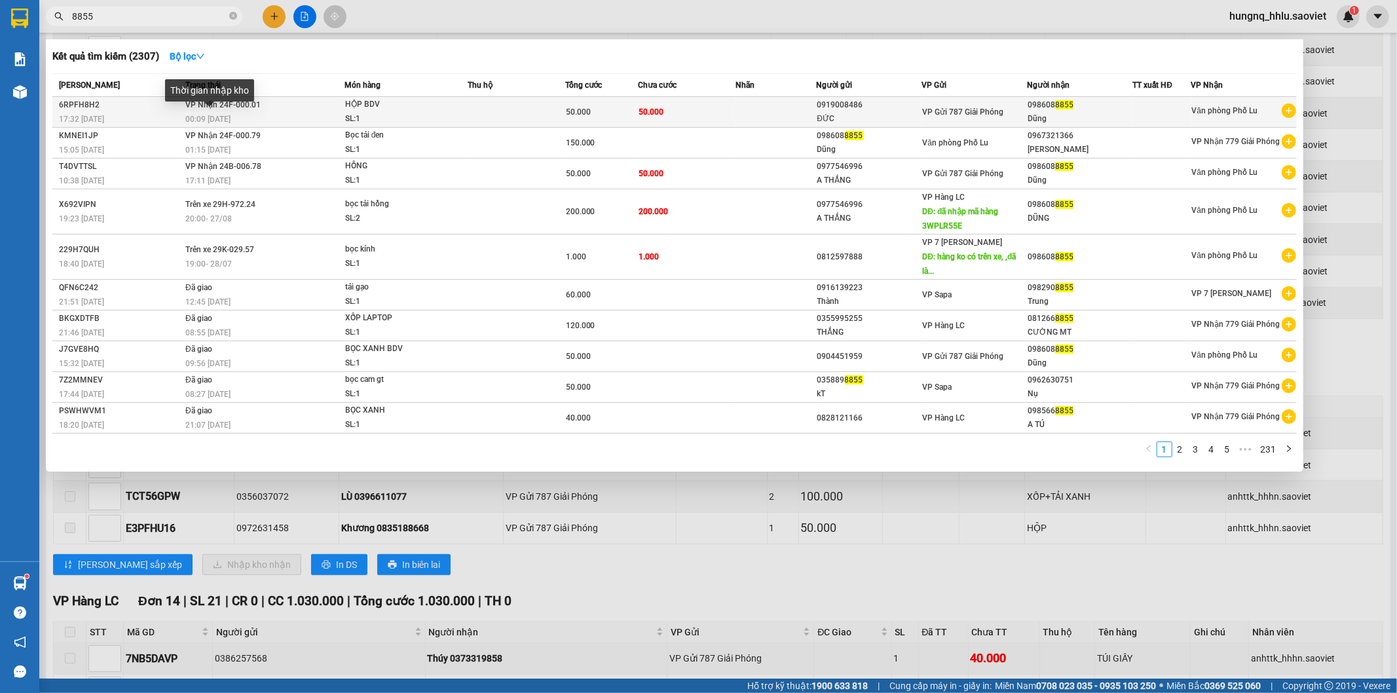
type input "8855"
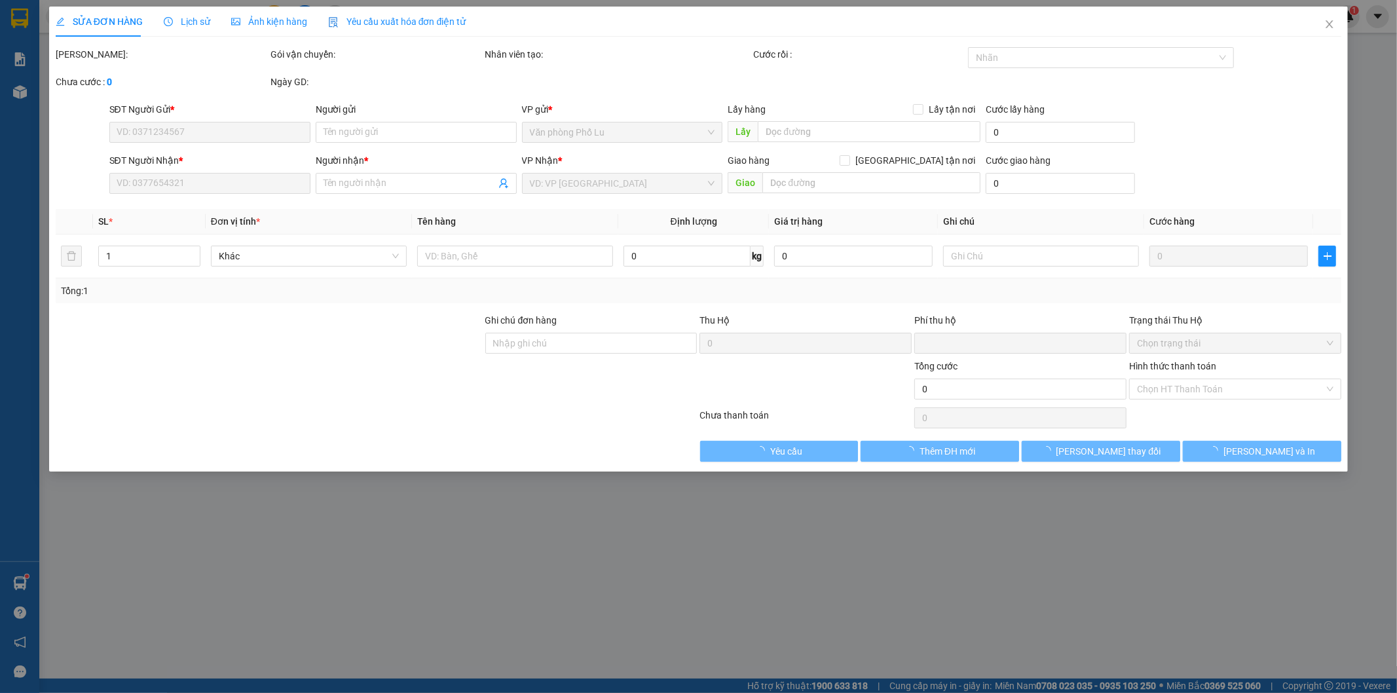
type input "0919008486"
type input "ĐỨC"
type input "0986088855"
type input "Dũng"
type input "0"
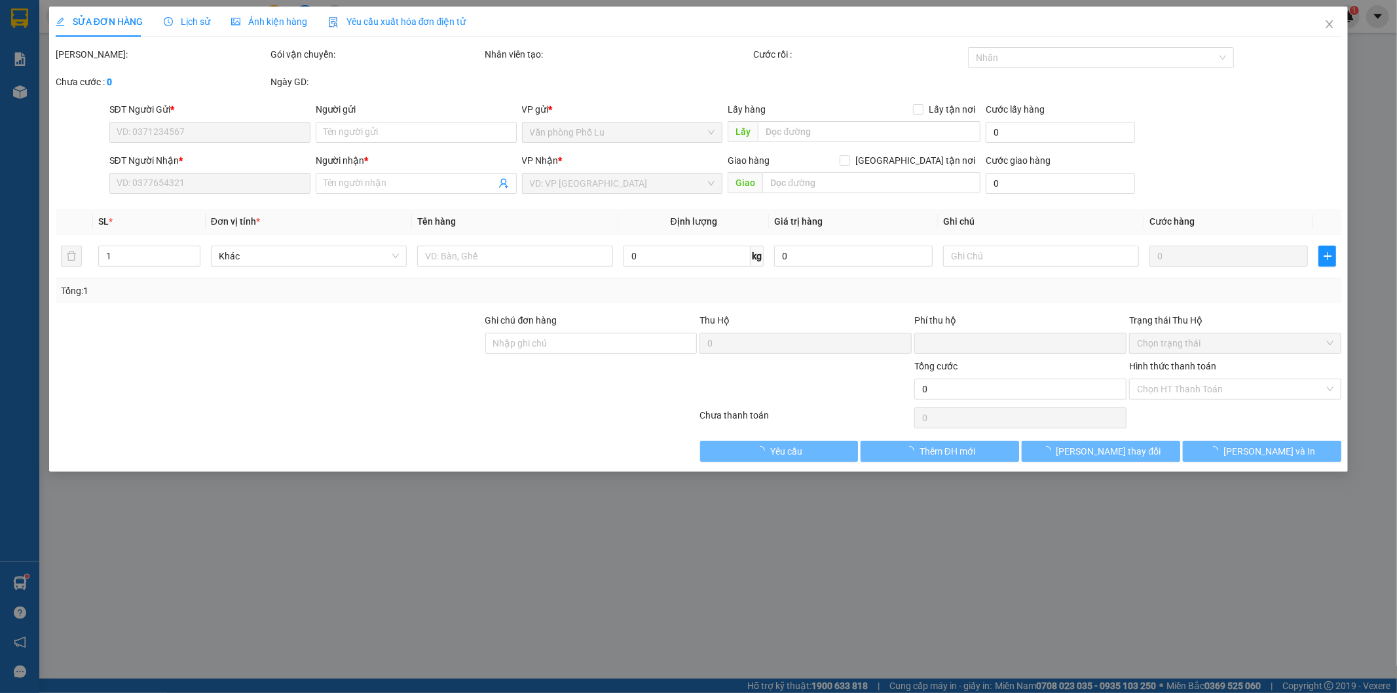
type input "50.000"
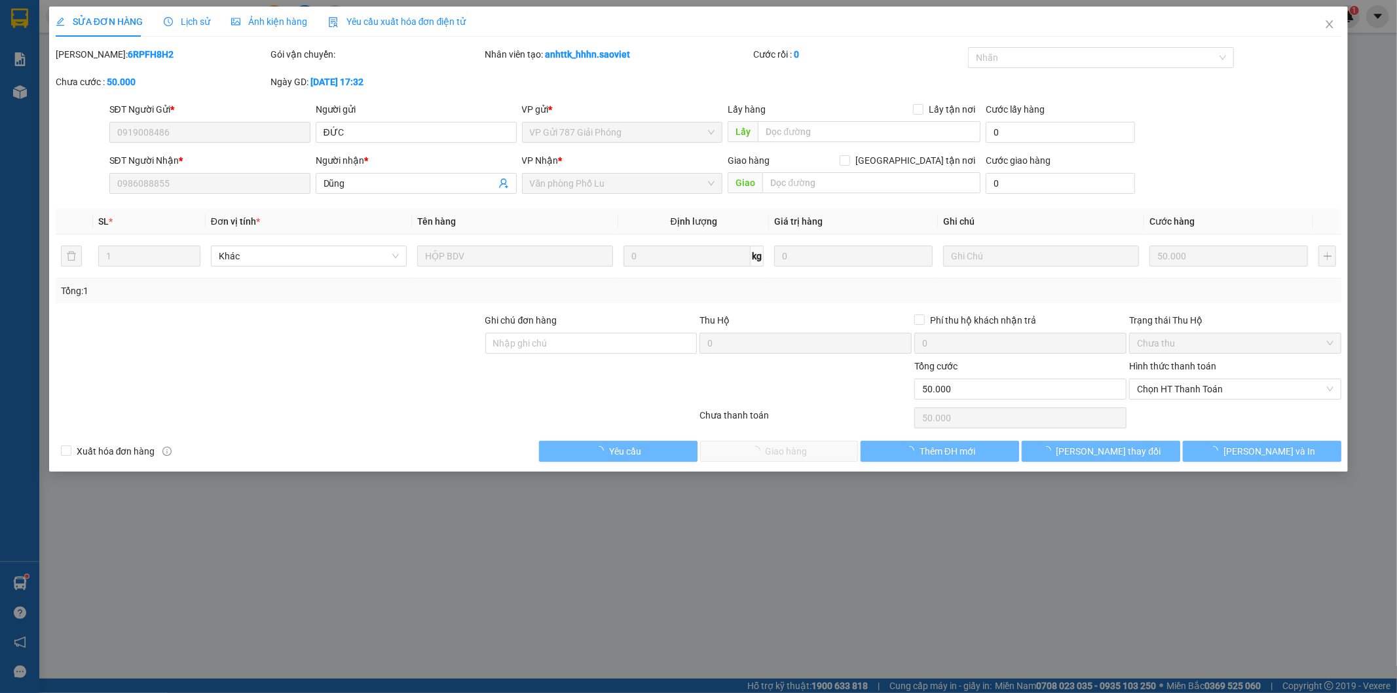
click at [1143, 389] on span "Chọn HT Thanh Toán" at bounding box center [1235, 389] width 197 height 20
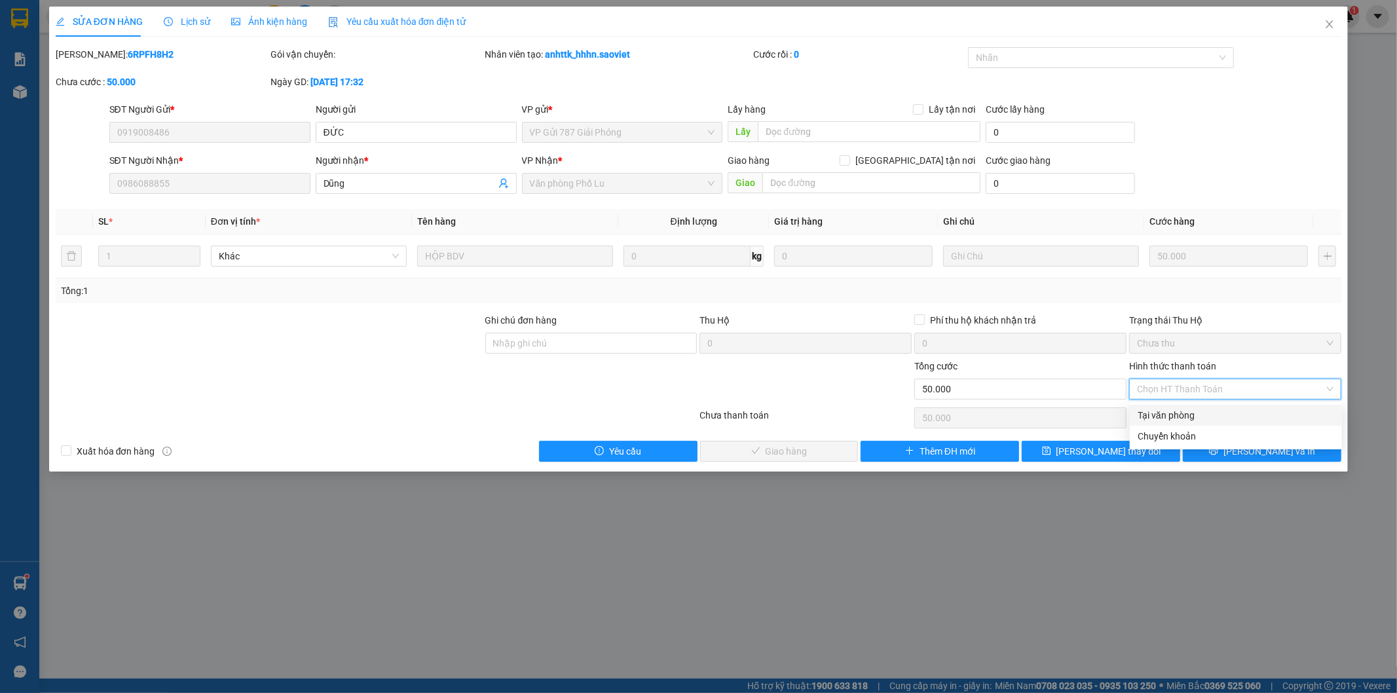
click at [1147, 416] on div "Tại văn phòng" at bounding box center [1236, 415] width 197 height 14
type input "0"
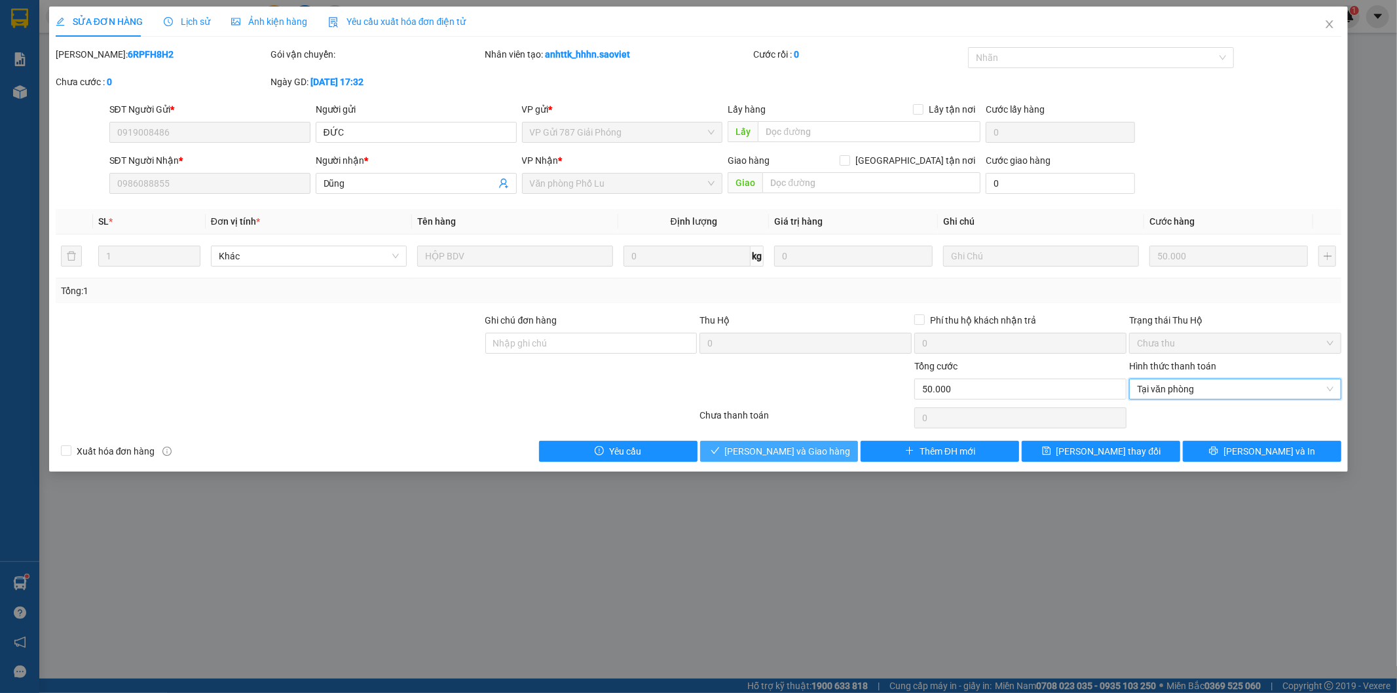
click at [823, 457] on button "[PERSON_NAME] và Giao hàng" at bounding box center [779, 451] width 159 height 21
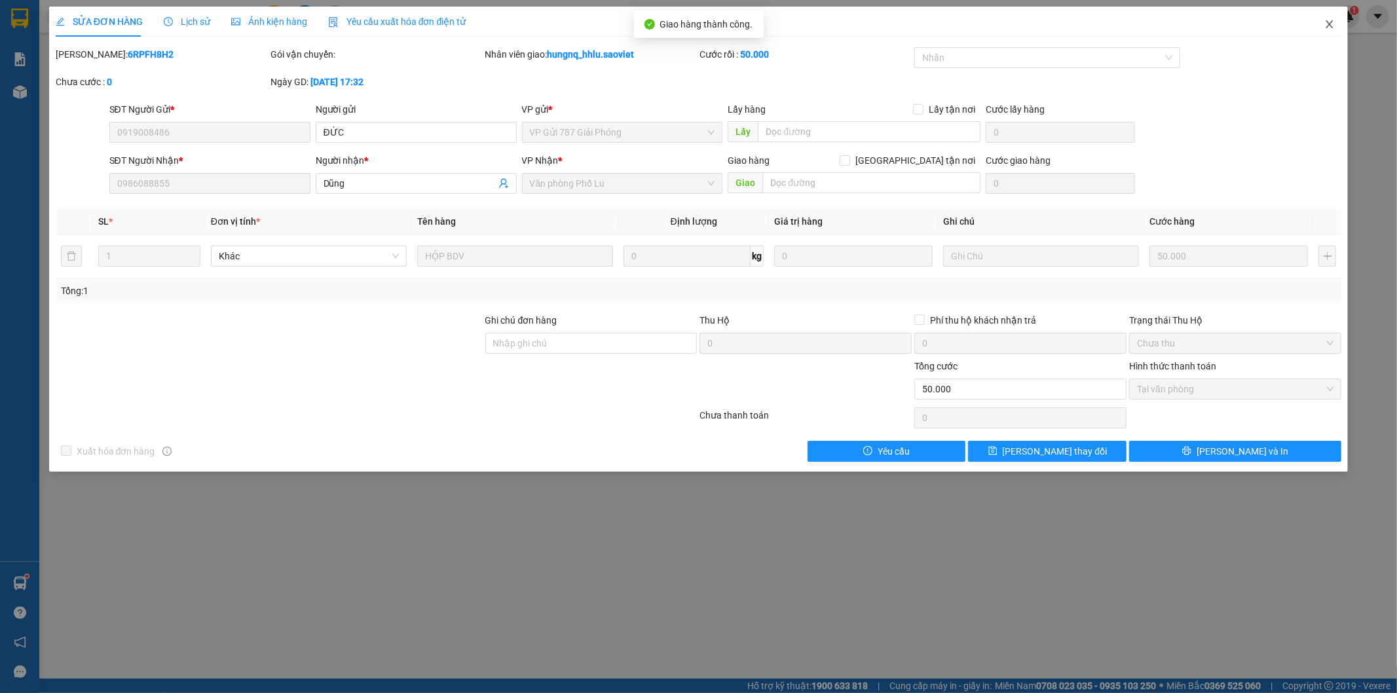
click at [1337, 30] on span "Close" at bounding box center [1330, 25] width 37 height 37
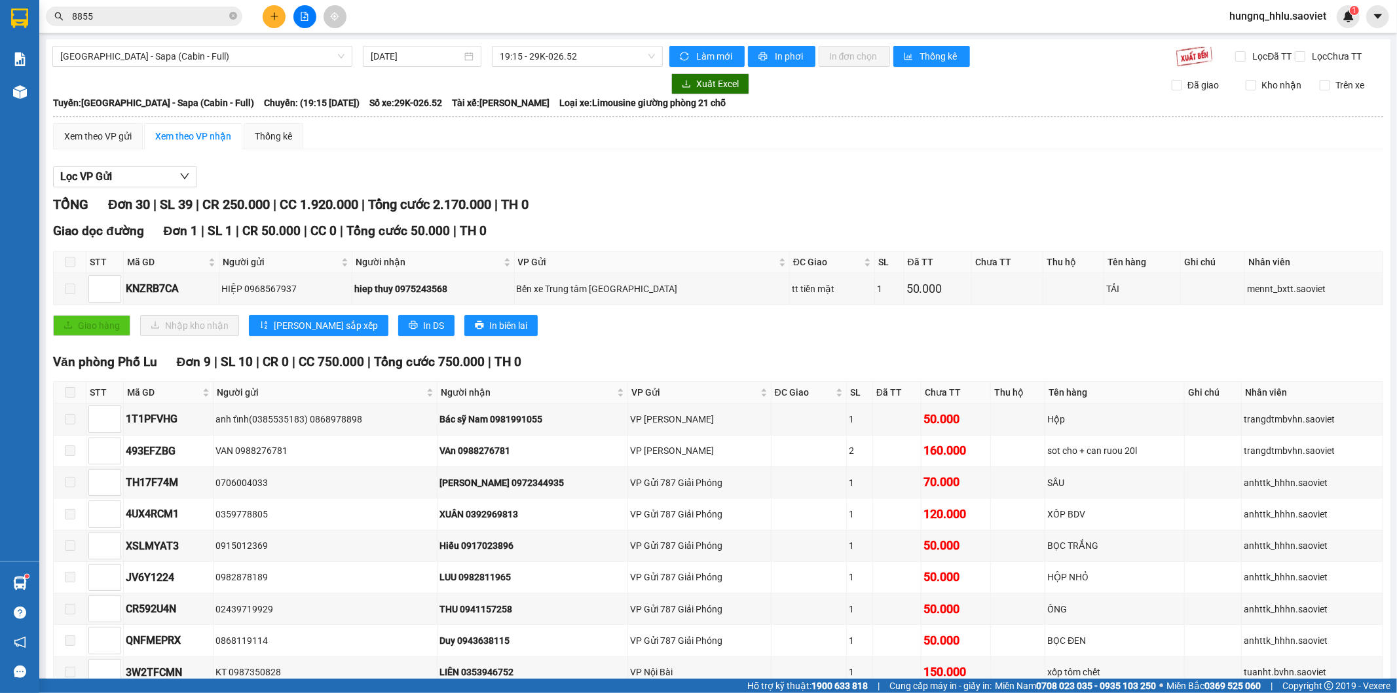
click at [108, 24] on span "8855" at bounding box center [144, 17] width 197 height 20
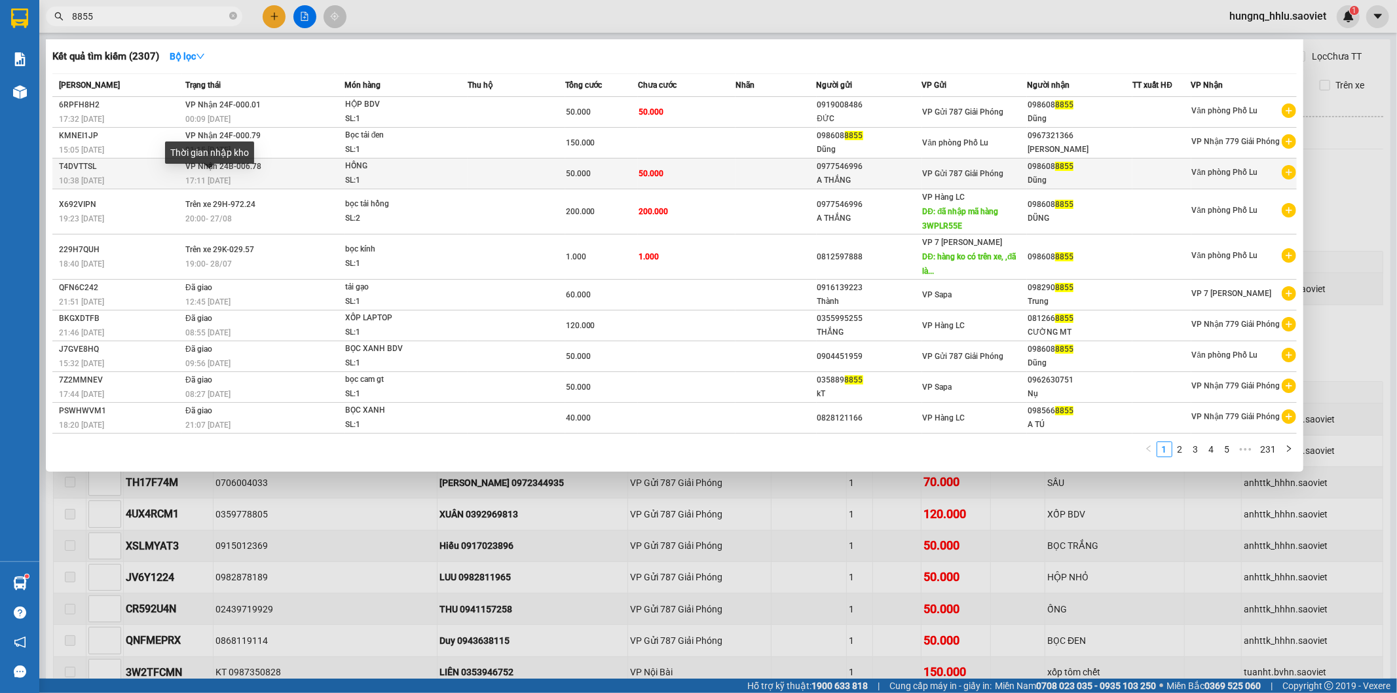
click at [191, 185] on span "17:11 [DATE]" at bounding box center [207, 180] width 45 height 9
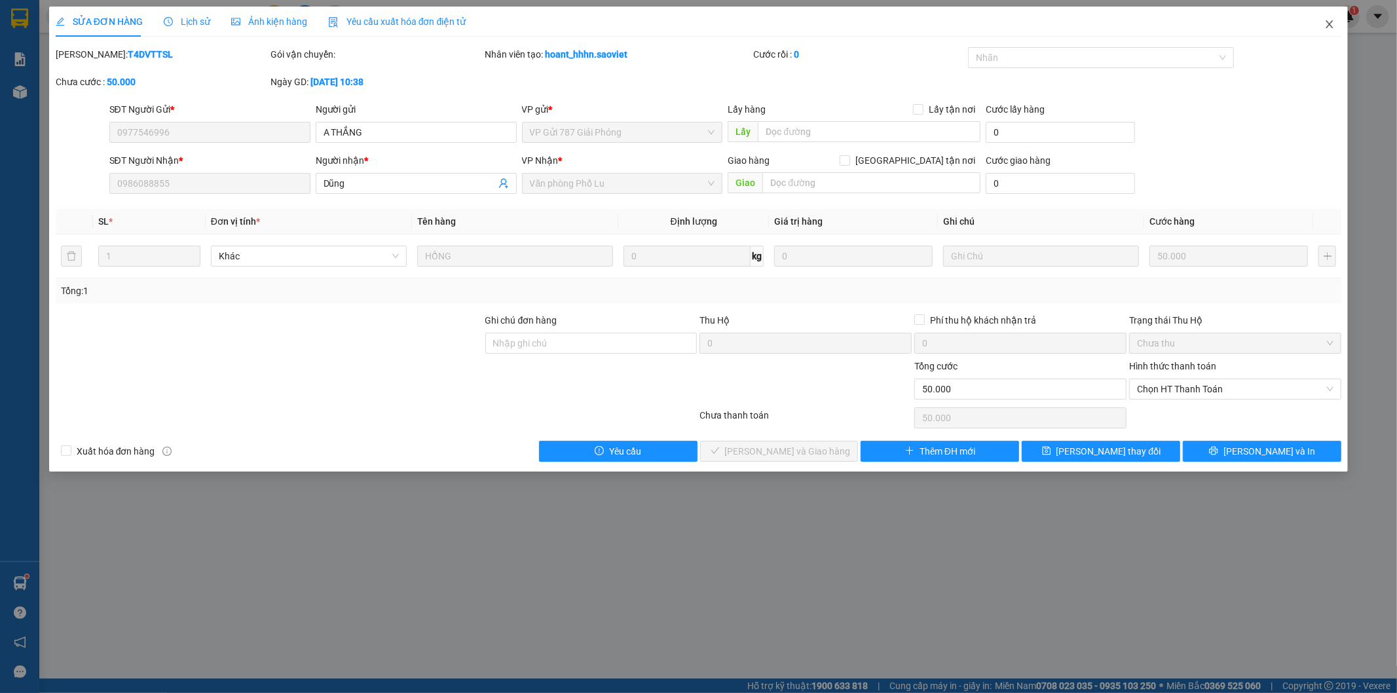
type input "0977546996"
type input "A THẮNG"
type input "0986088855"
type input "Dũng"
type input "0"
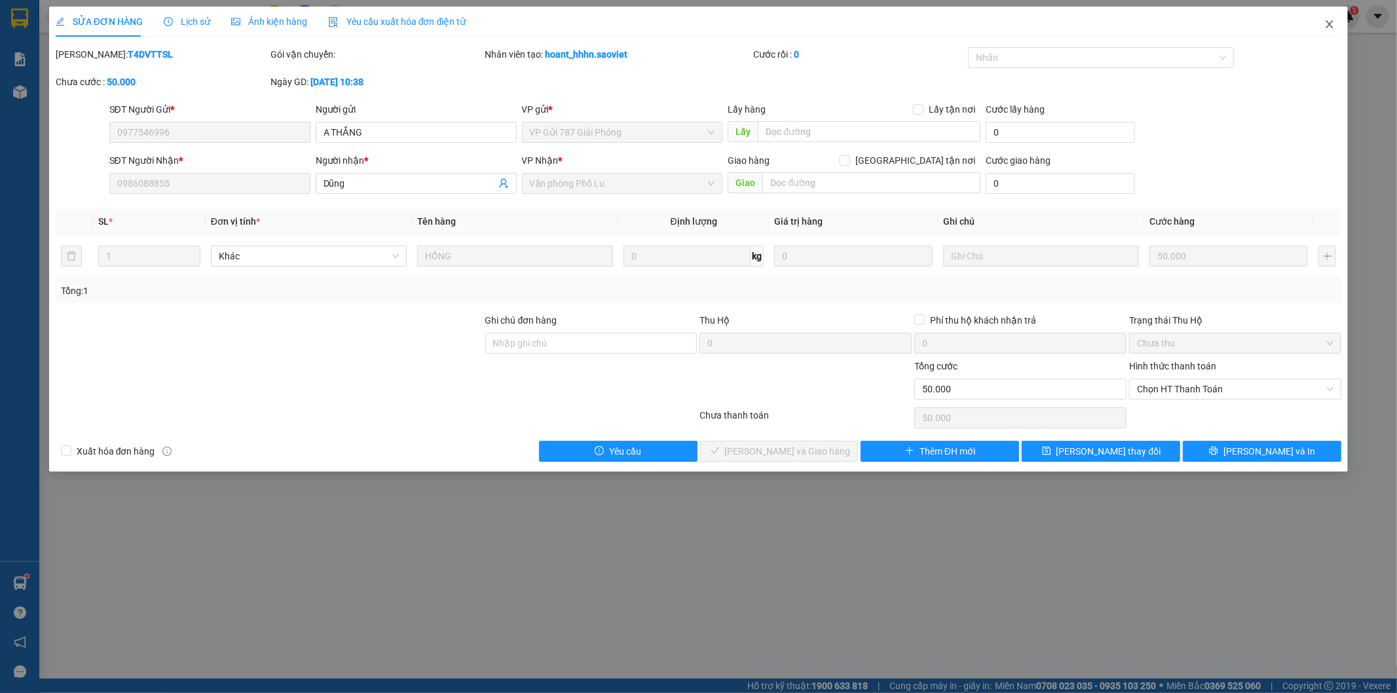
type input "50.000"
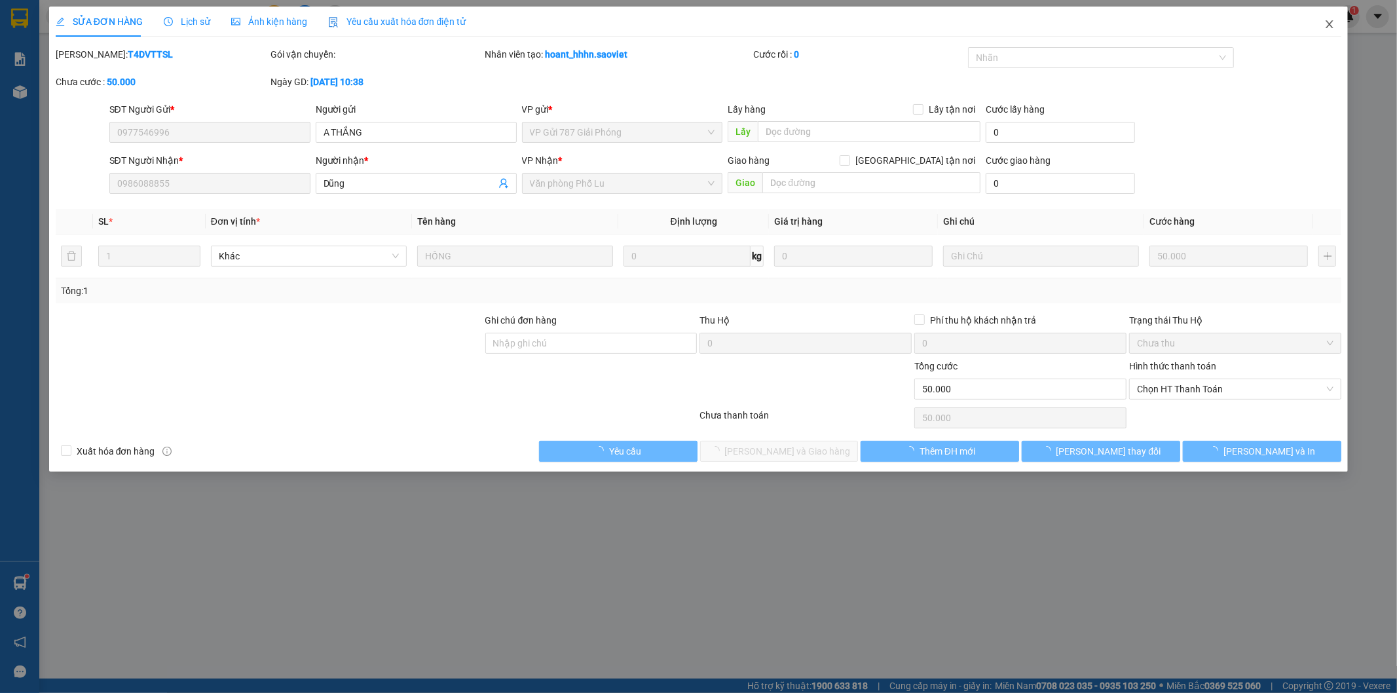
click at [1337, 33] on span "Close" at bounding box center [1330, 25] width 37 height 37
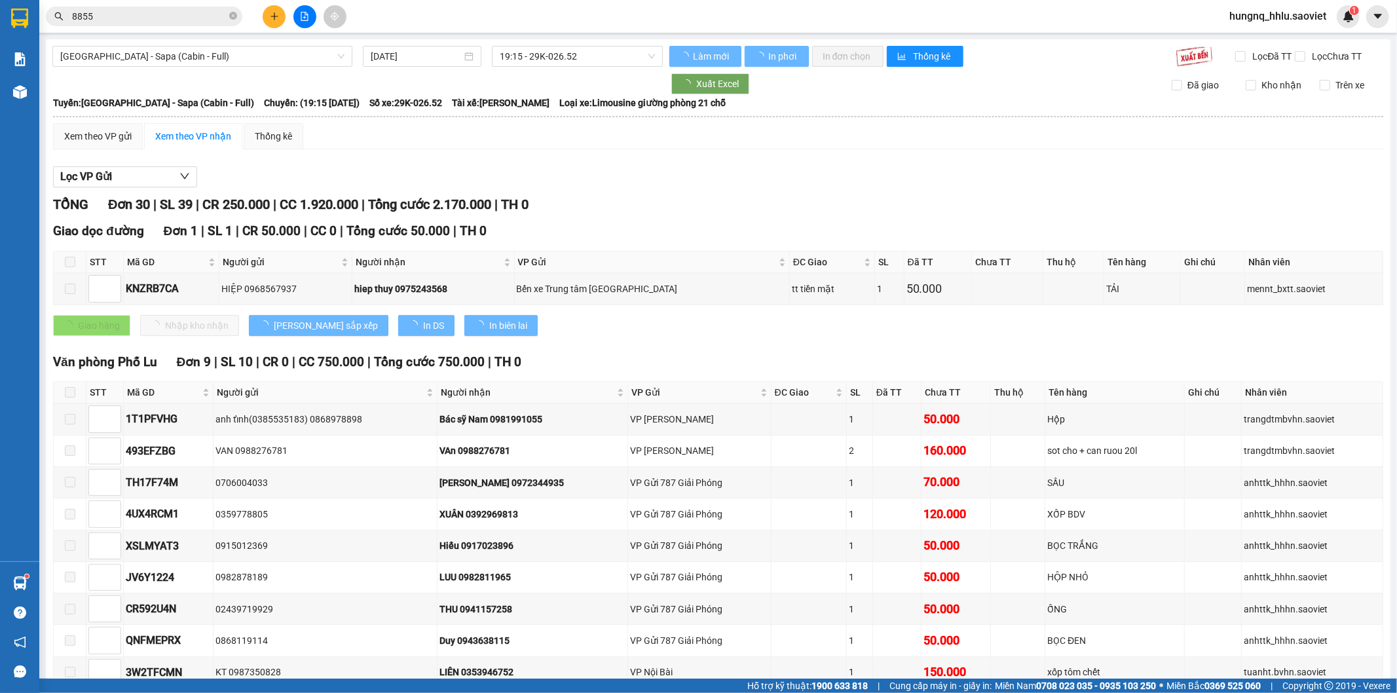
click at [110, 22] on input "8855" at bounding box center [149, 16] width 155 height 14
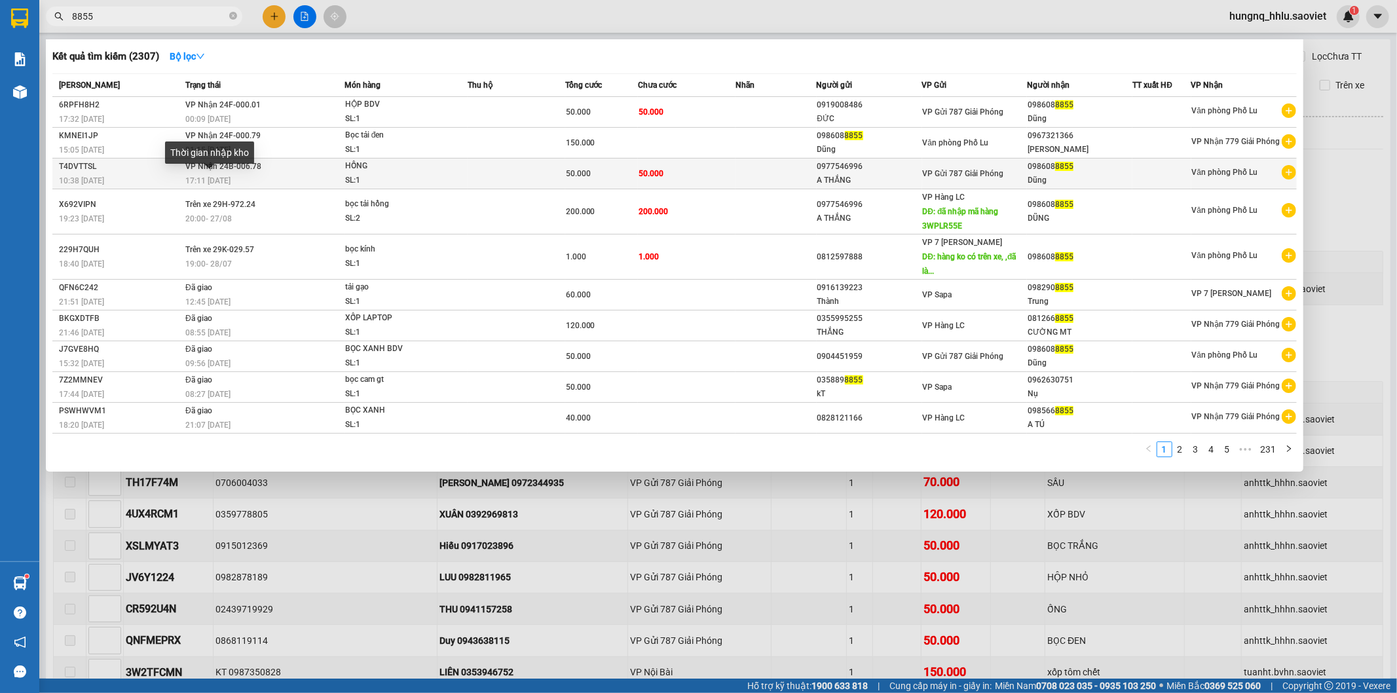
click at [190, 185] on span "17:11 [DATE]" at bounding box center [207, 180] width 45 height 9
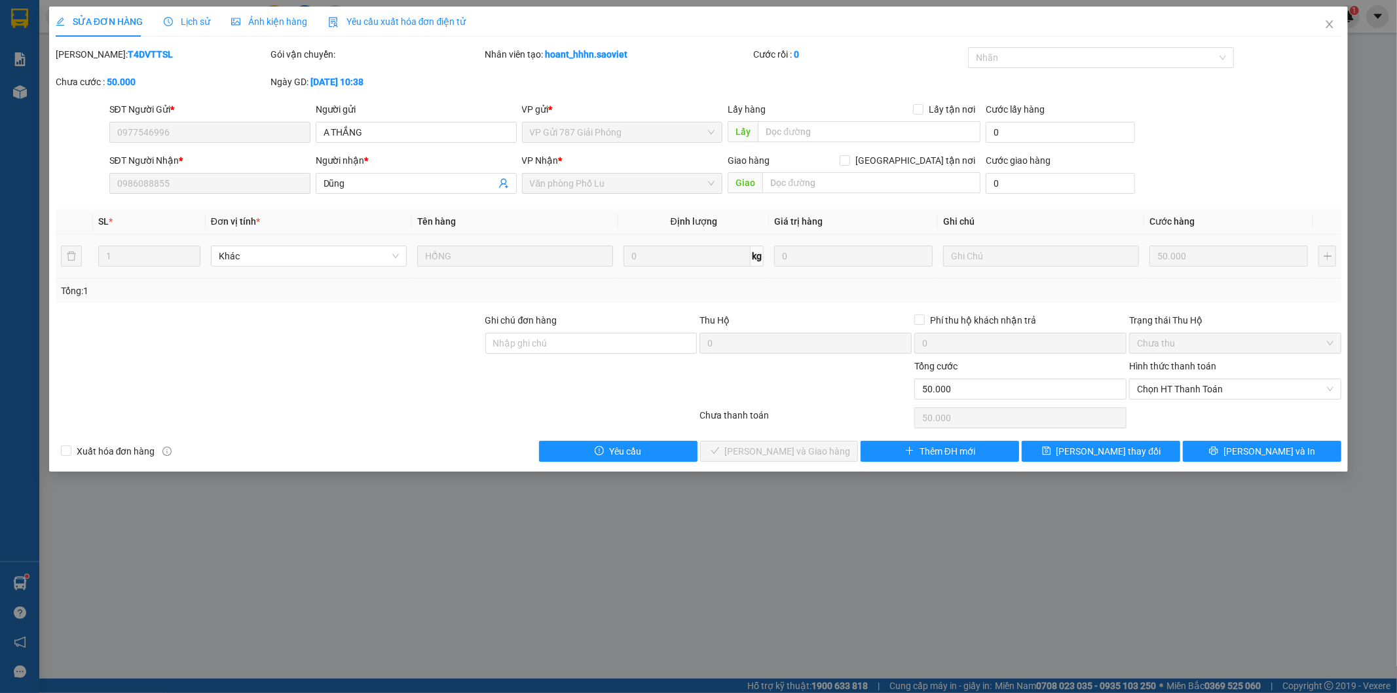
type input "0977546996"
type input "A THẮNG"
type input "0986088855"
type input "Dũng"
type input "0"
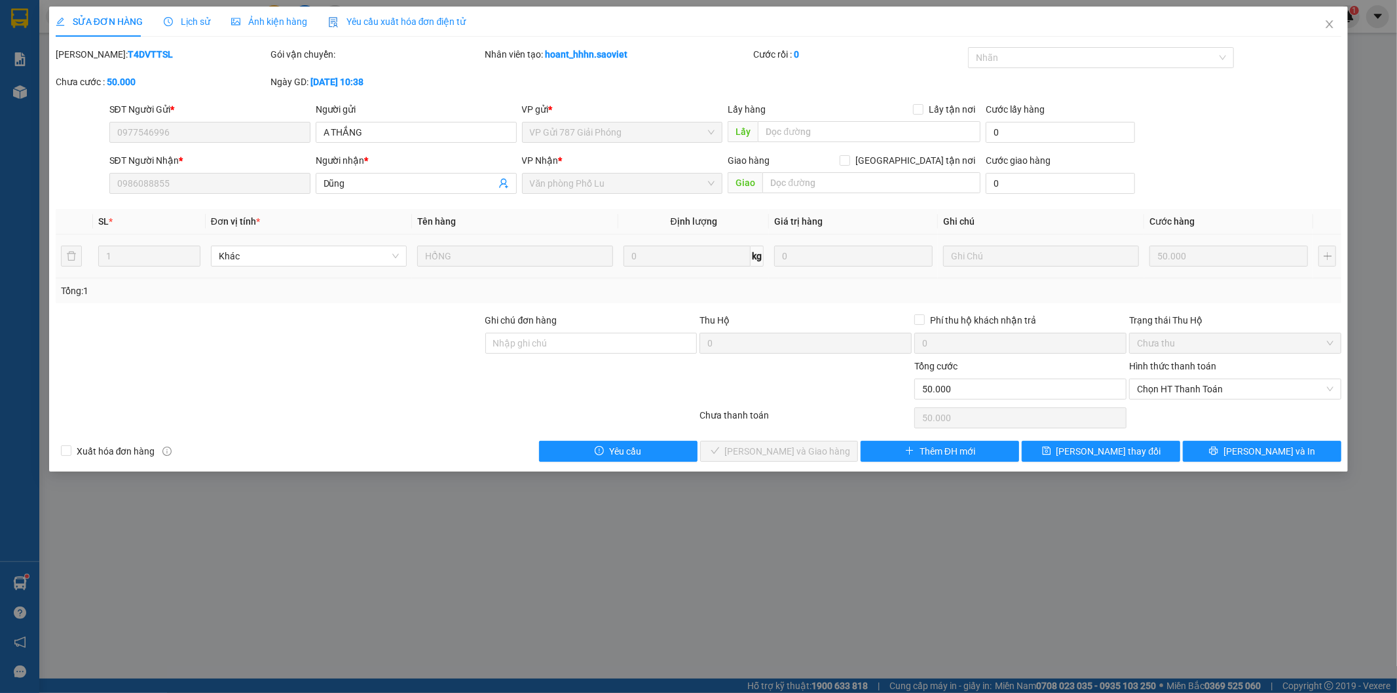
type input "50.000"
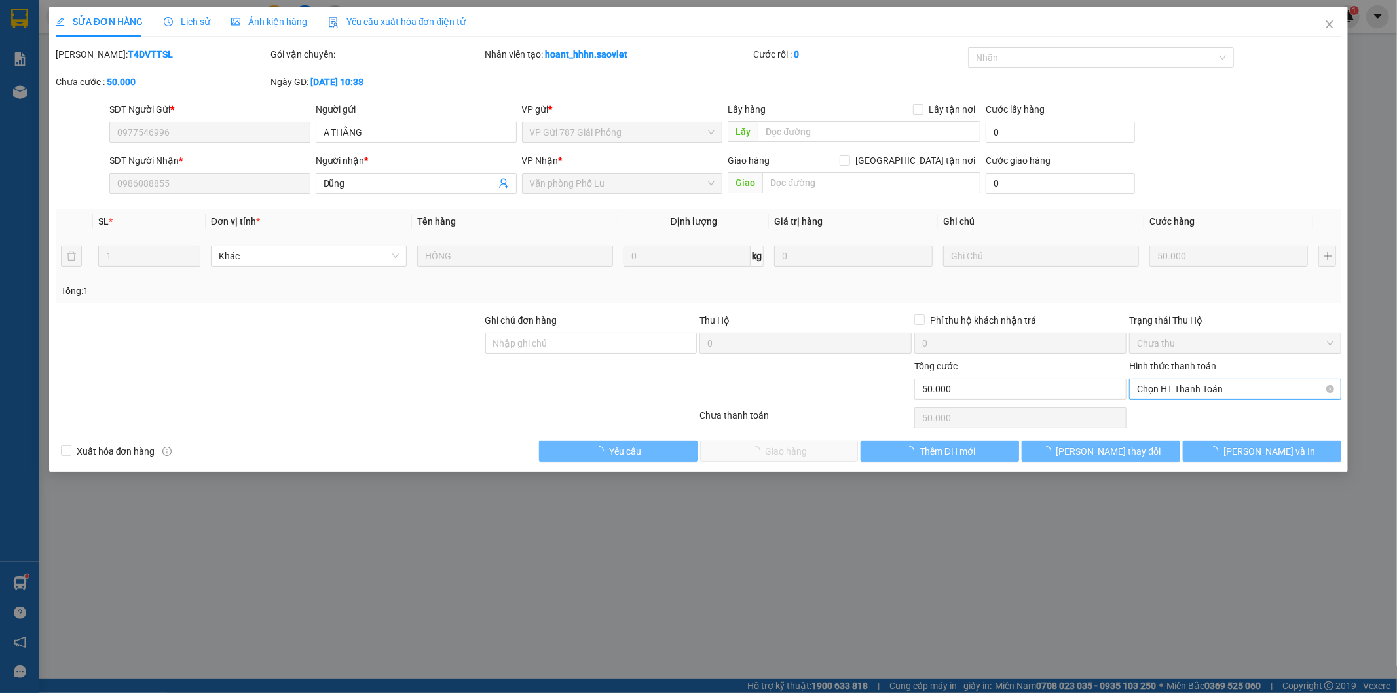
click at [1142, 387] on span "Chọn HT Thanh Toán" at bounding box center [1235, 389] width 197 height 20
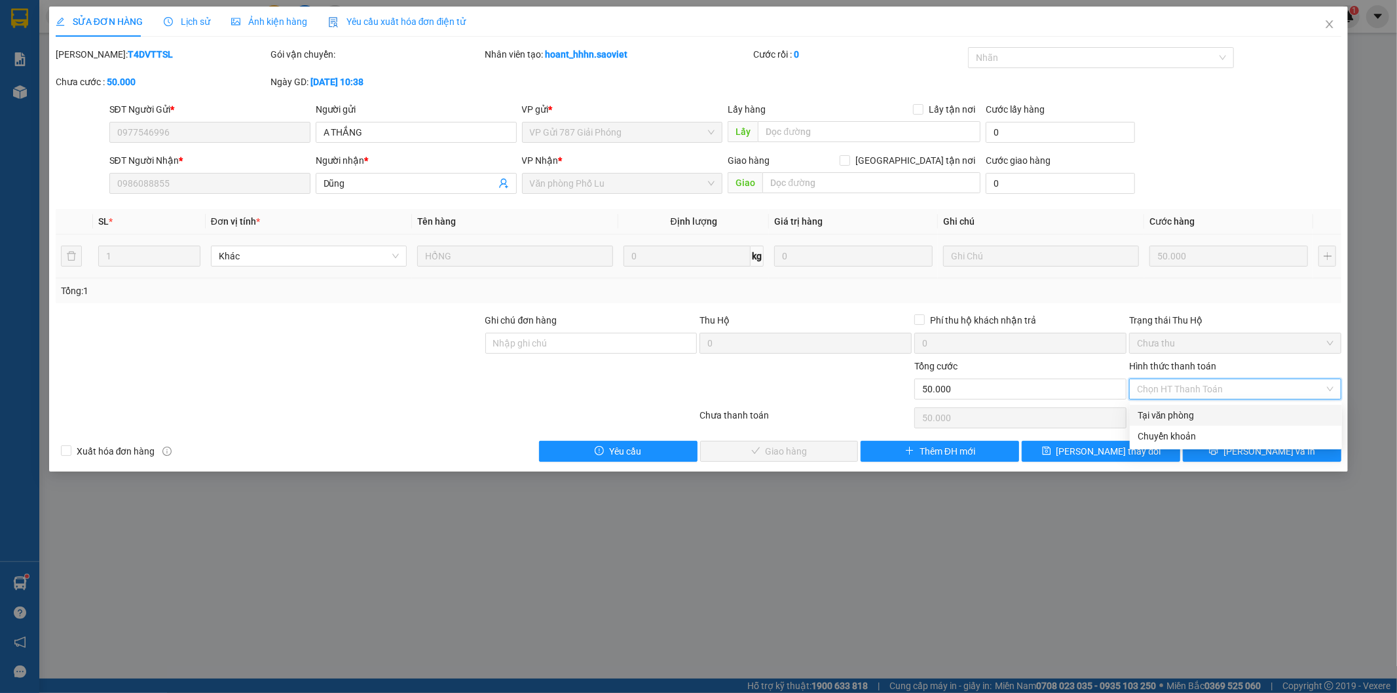
click at [1147, 414] on div "Tại văn phòng" at bounding box center [1236, 415] width 197 height 14
type input "0"
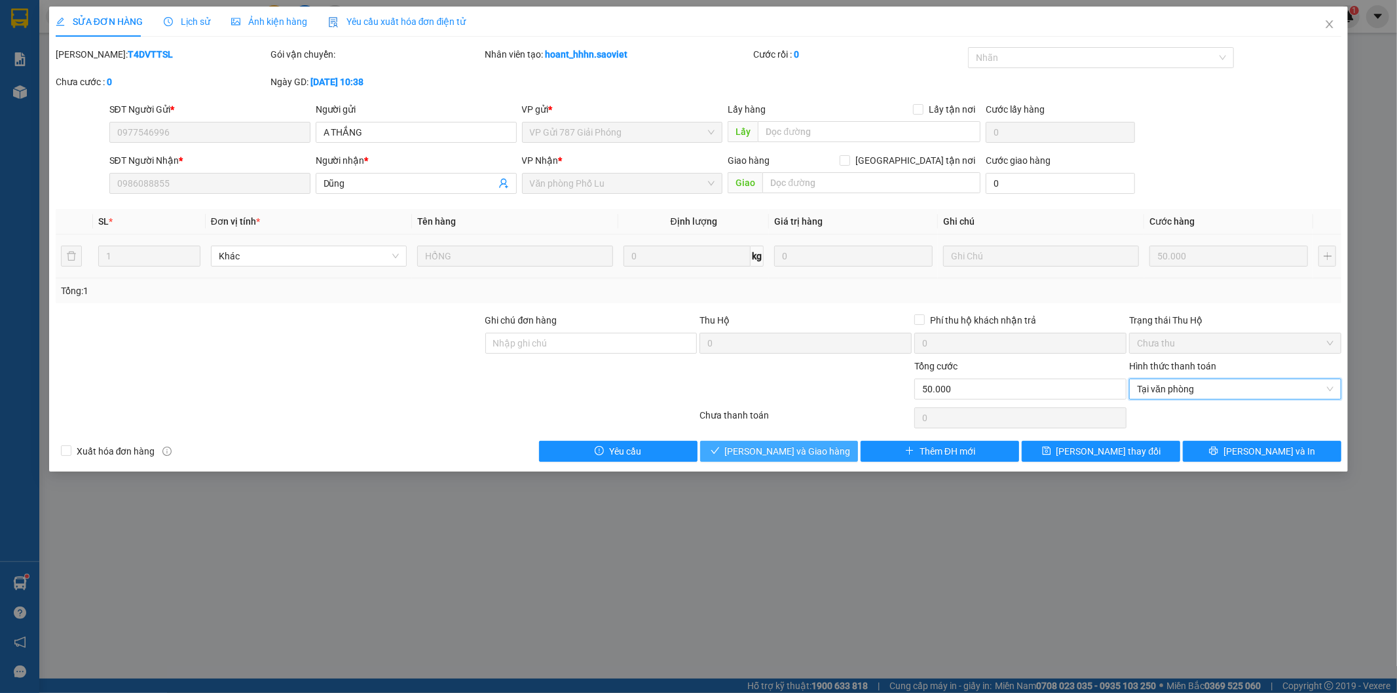
click at [833, 457] on button "[PERSON_NAME] và Giao hàng" at bounding box center [779, 451] width 159 height 21
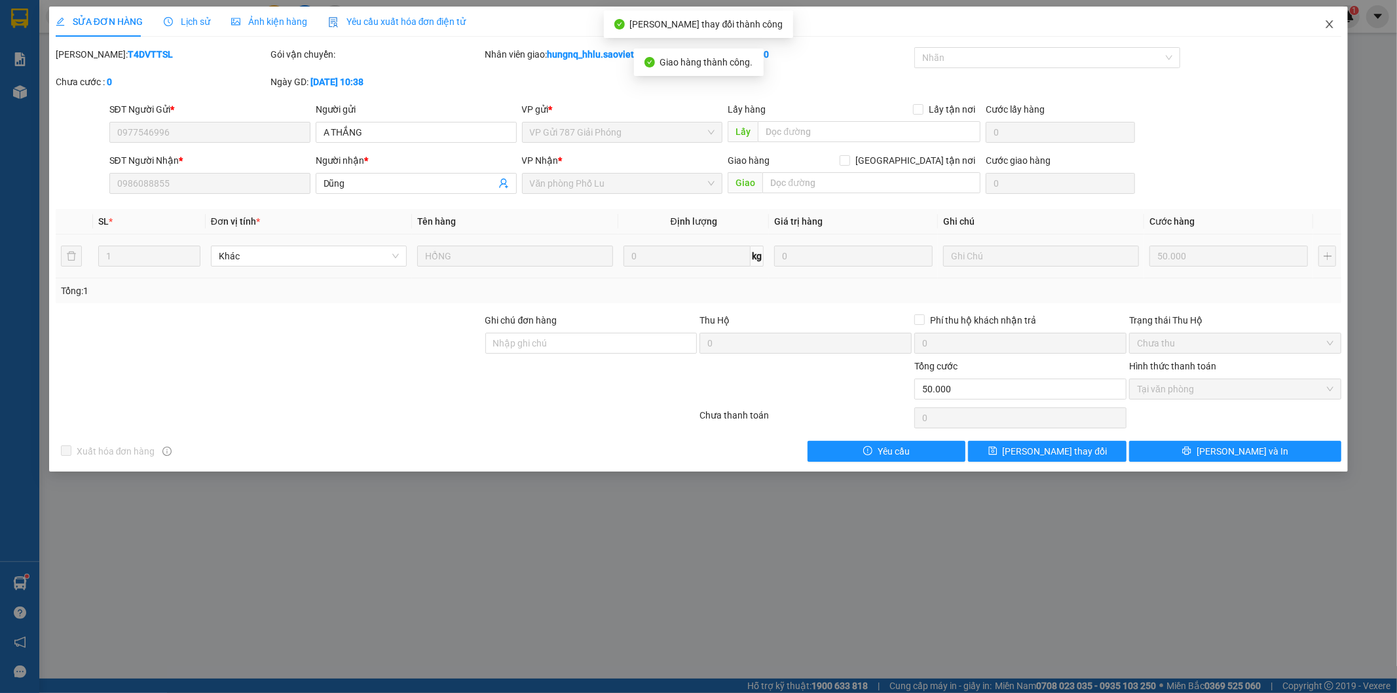
click at [1337, 28] on span "Close" at bounding box center [1330, 25] width 37 height 37
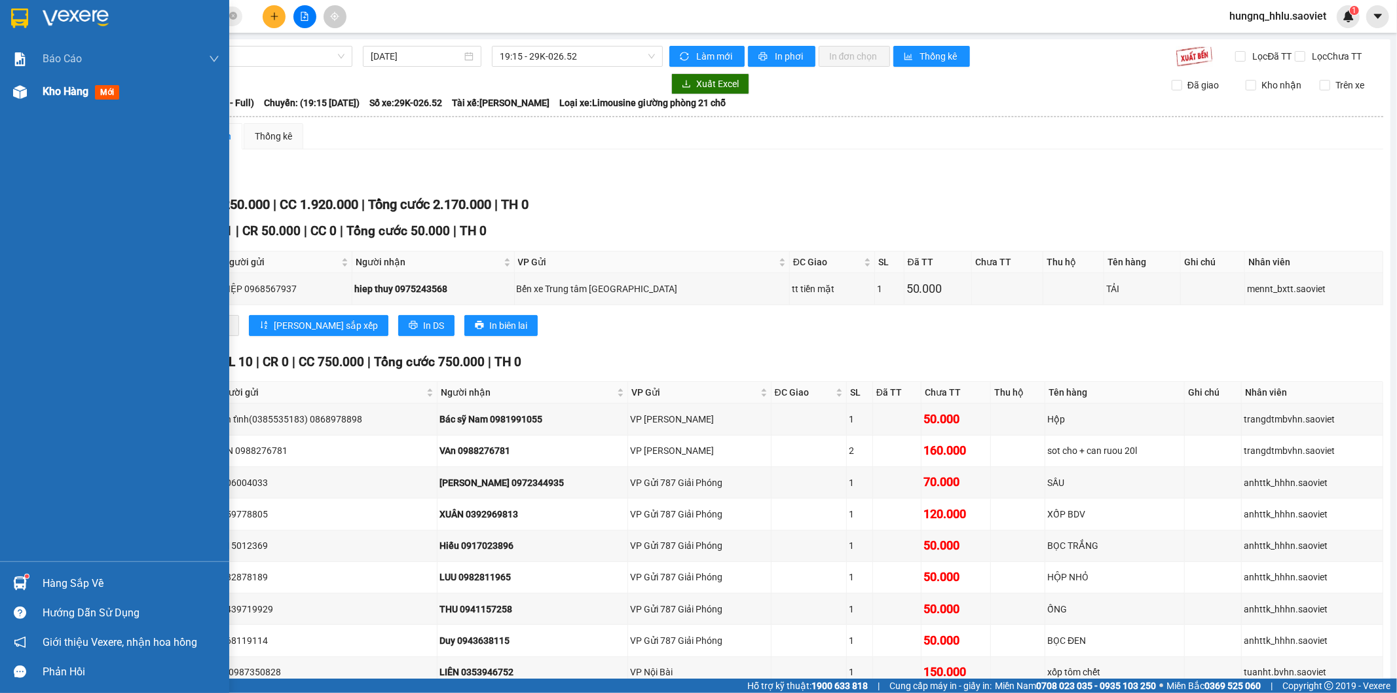
click at [81, 97] on span "Kho hàng" at bounding box center [66, 91] width 46 height 12
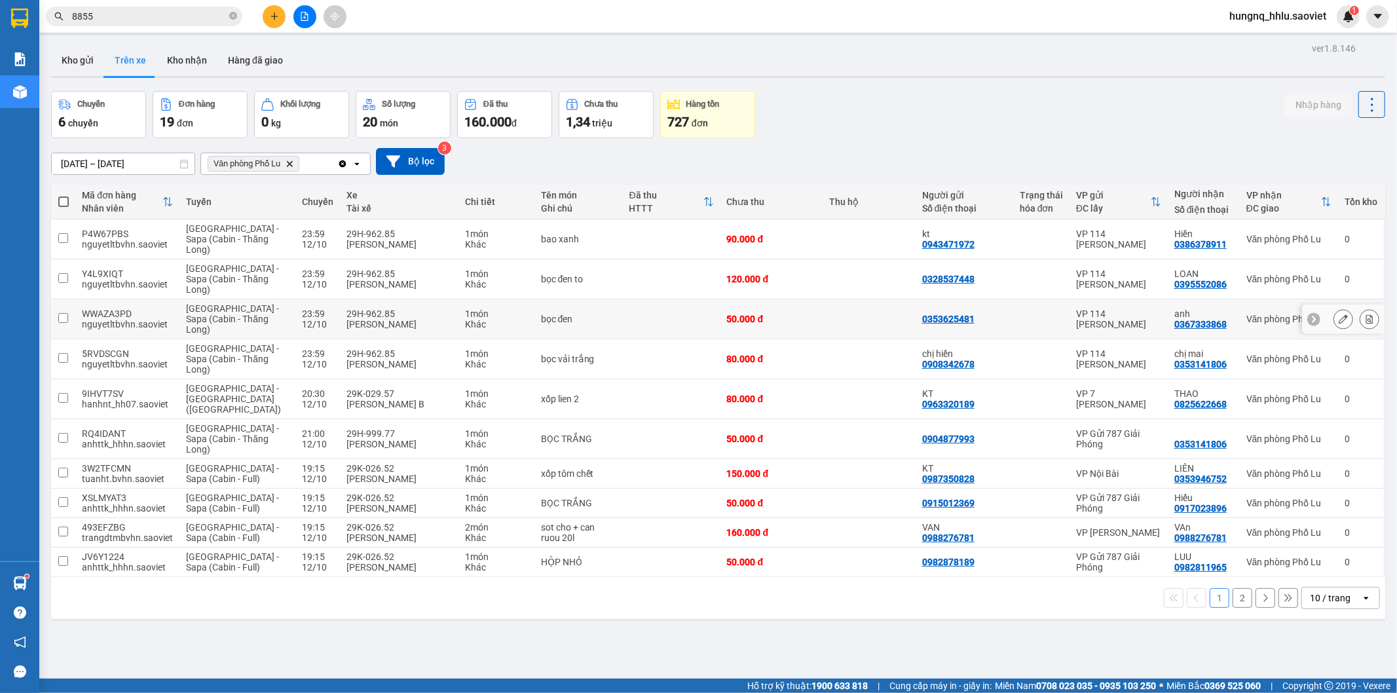
scroll to position [60, 0]
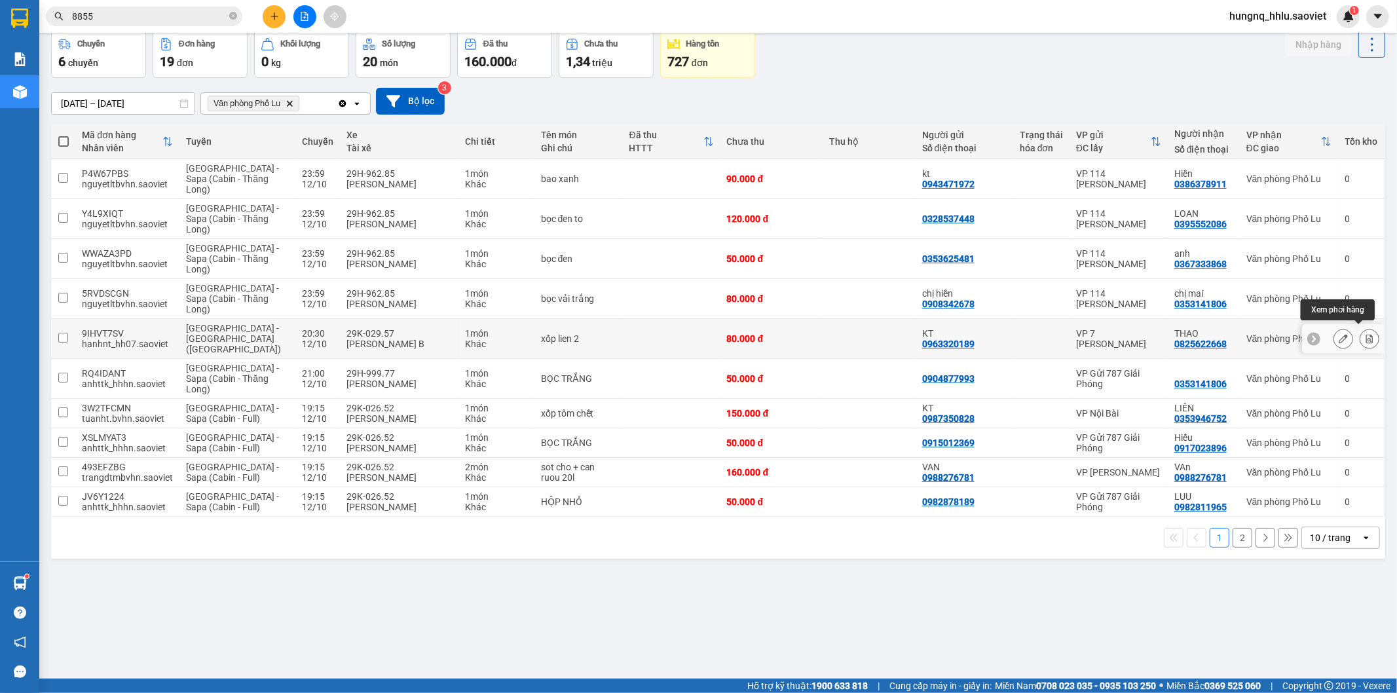
click at [1364, 339] on button at bounding box center [1370, 339] width 18 height 23
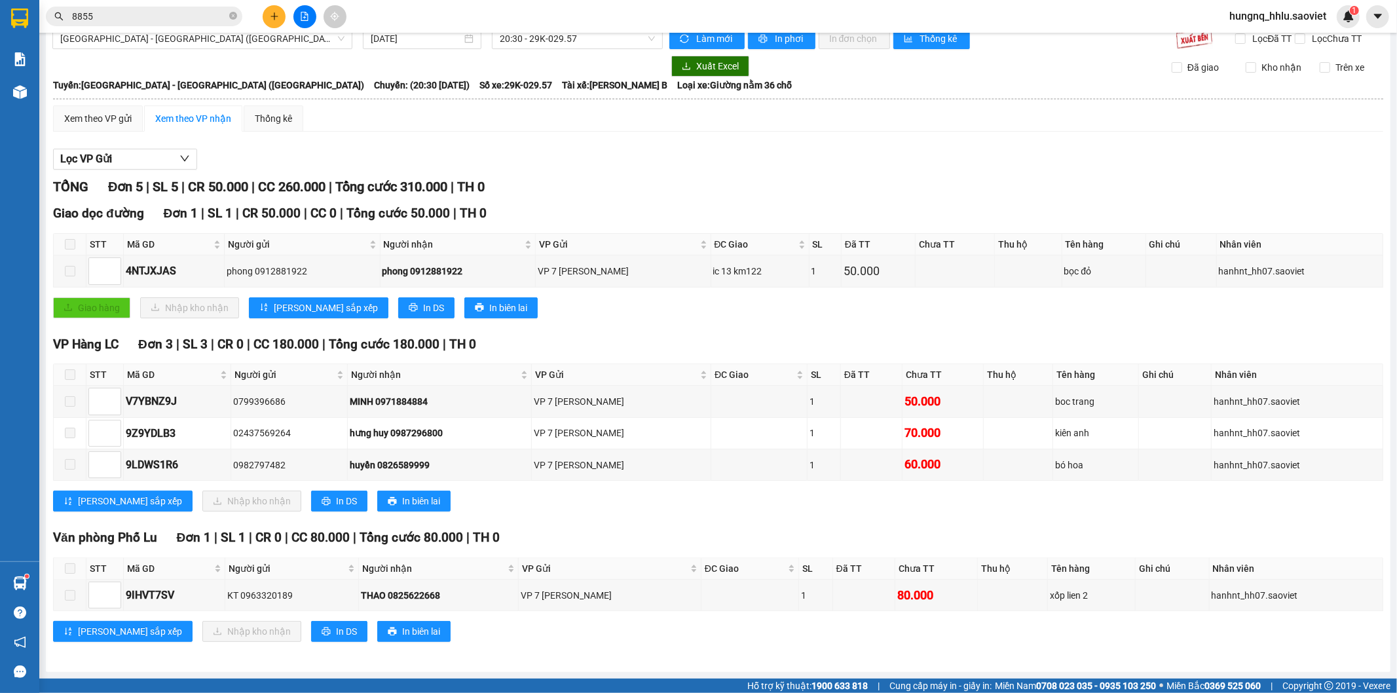
scroll to position [29, 0]
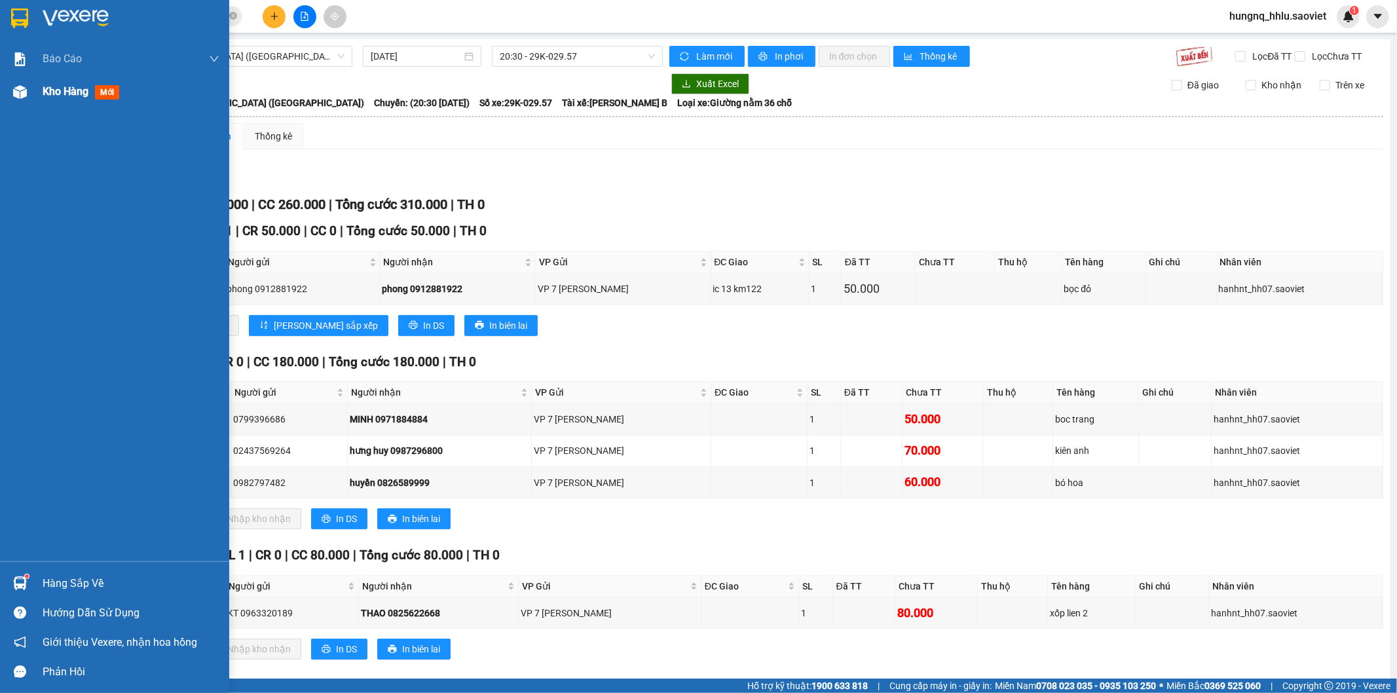
click at [81, 93] on span "Kho hàng" at bounding box center [66, 91] width 46 height 12
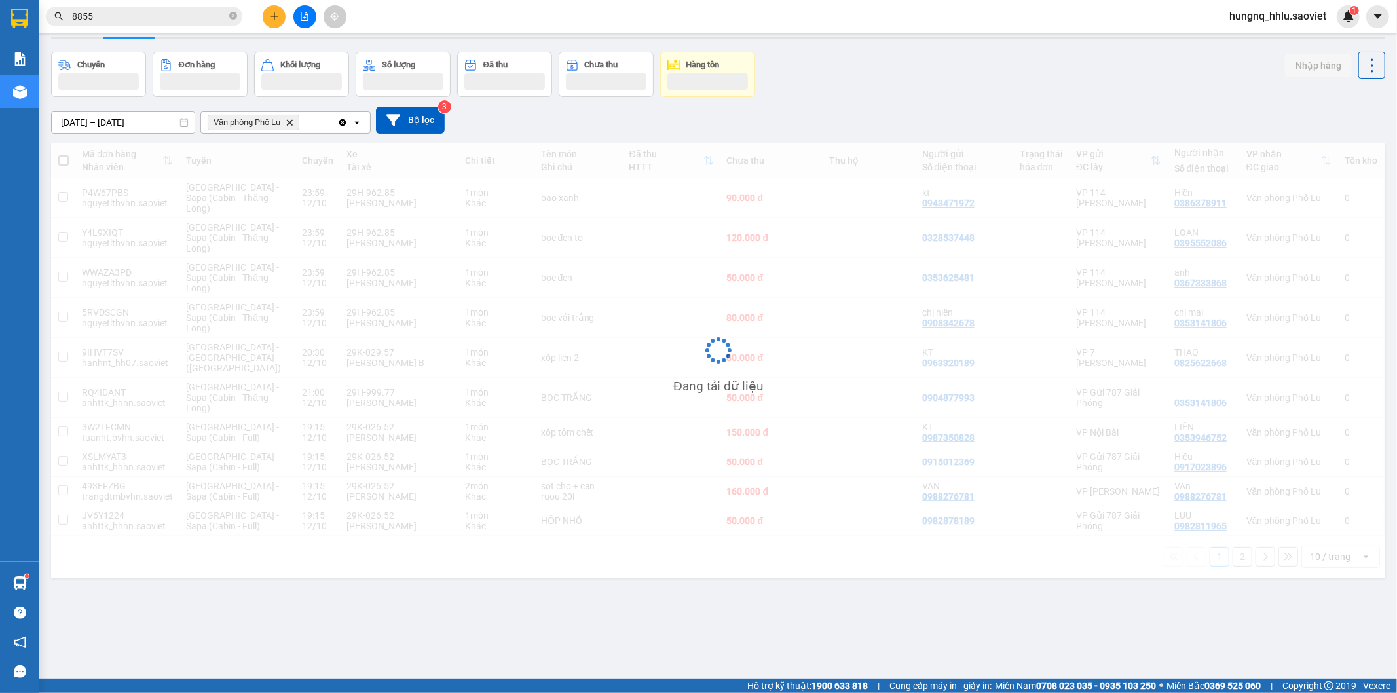
scroll to position [60, 0]
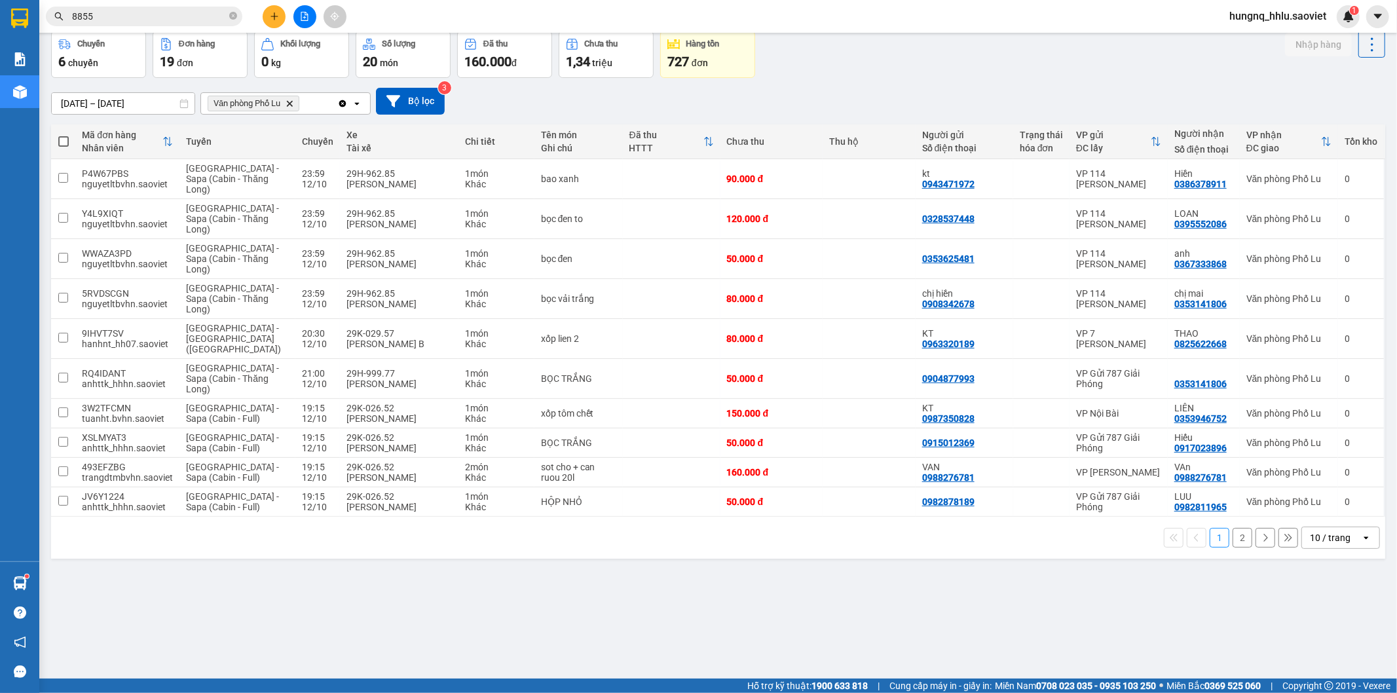
click at [1235, 533] on button "2" at bounding box center [1243, 538] width 20 height 20
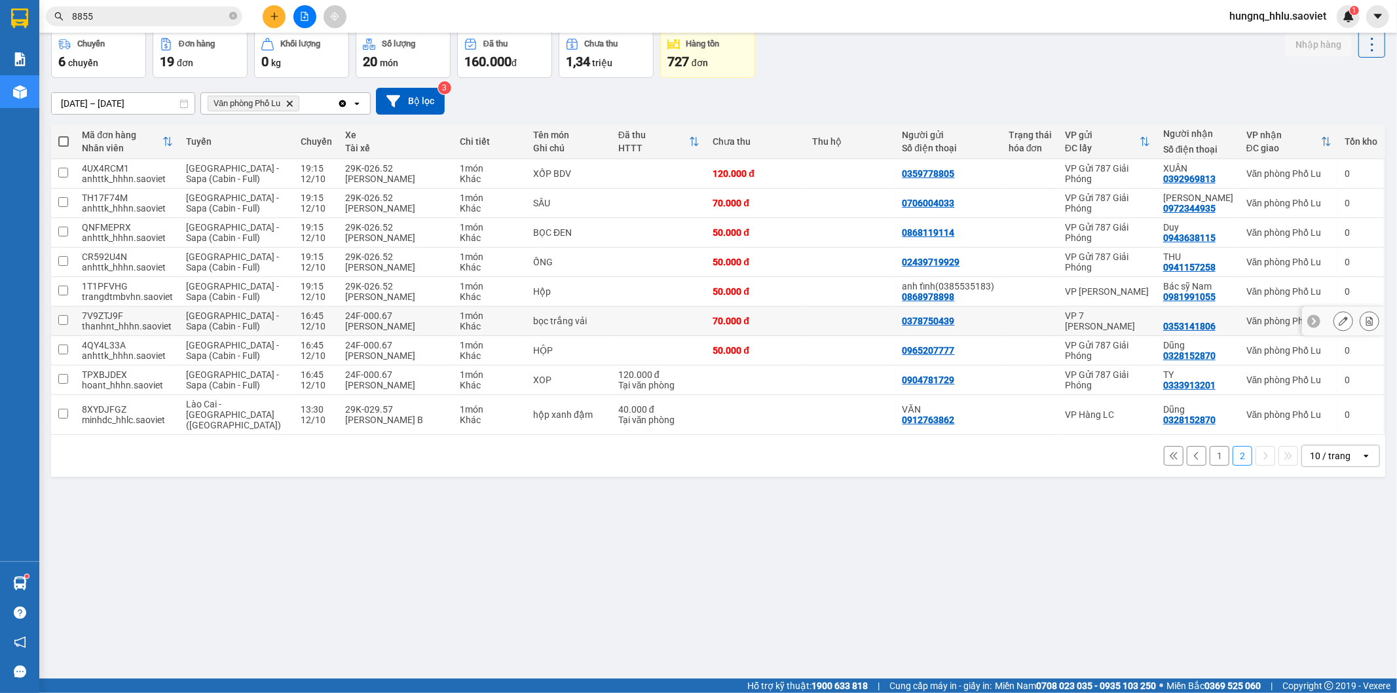
click at [141, 323] on div "thanhnt_hhhn.saoviet" at bounding box center [127, 326] width 91 height 10
checkbox input "true"
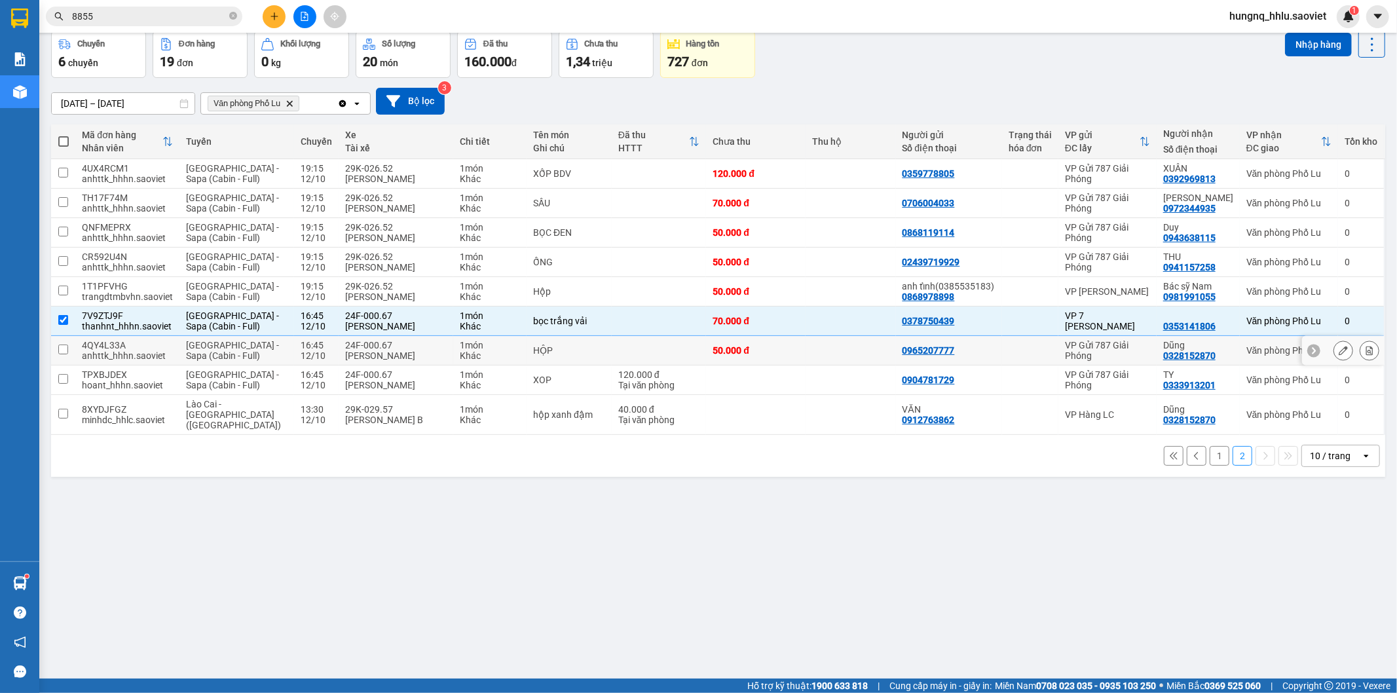
click at [107, 349] on div "4QY4L33A" at bounding box center [127, 345] width 91 height 10
checkbox input "true"
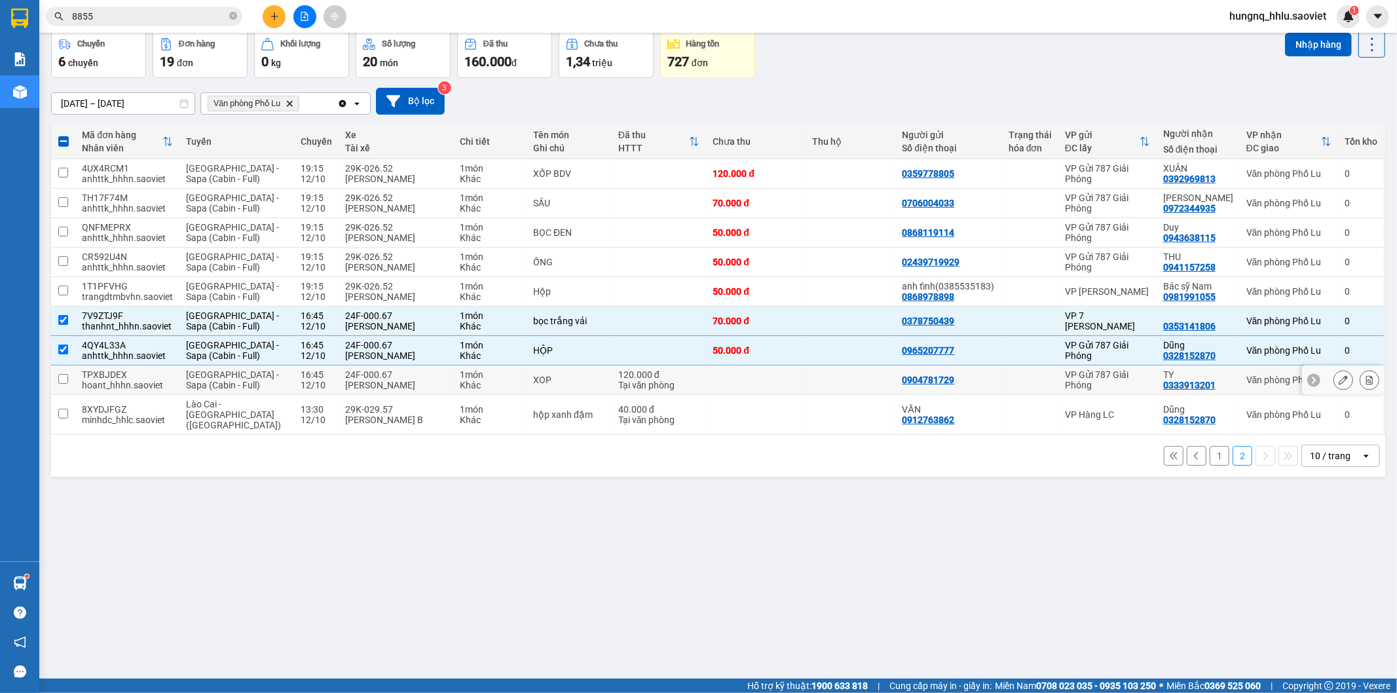
click at [72, 385] on td at bounding box center [63, 380] width 24 height 29
checkbox input "true"
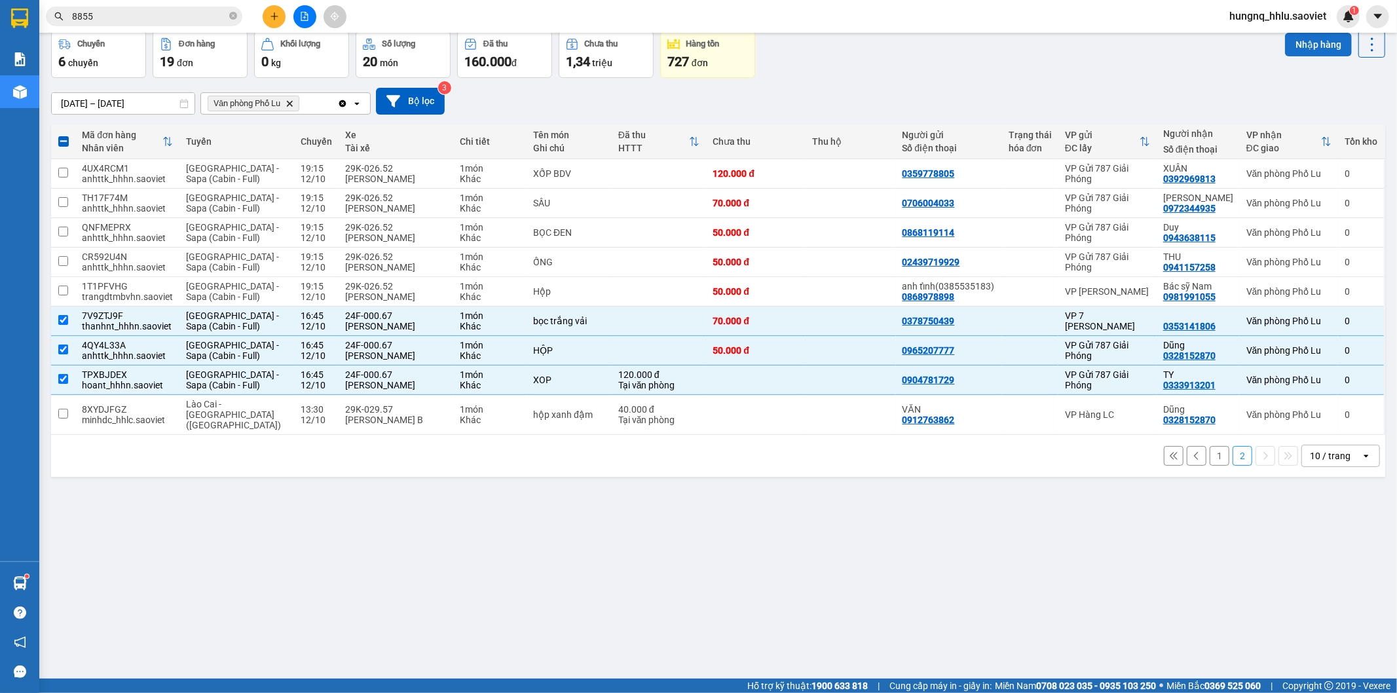
click at [1285, 41] on button "Nhập hàng" at bounding box center [1318, 45] width 67 height 24
checkbox input "false"
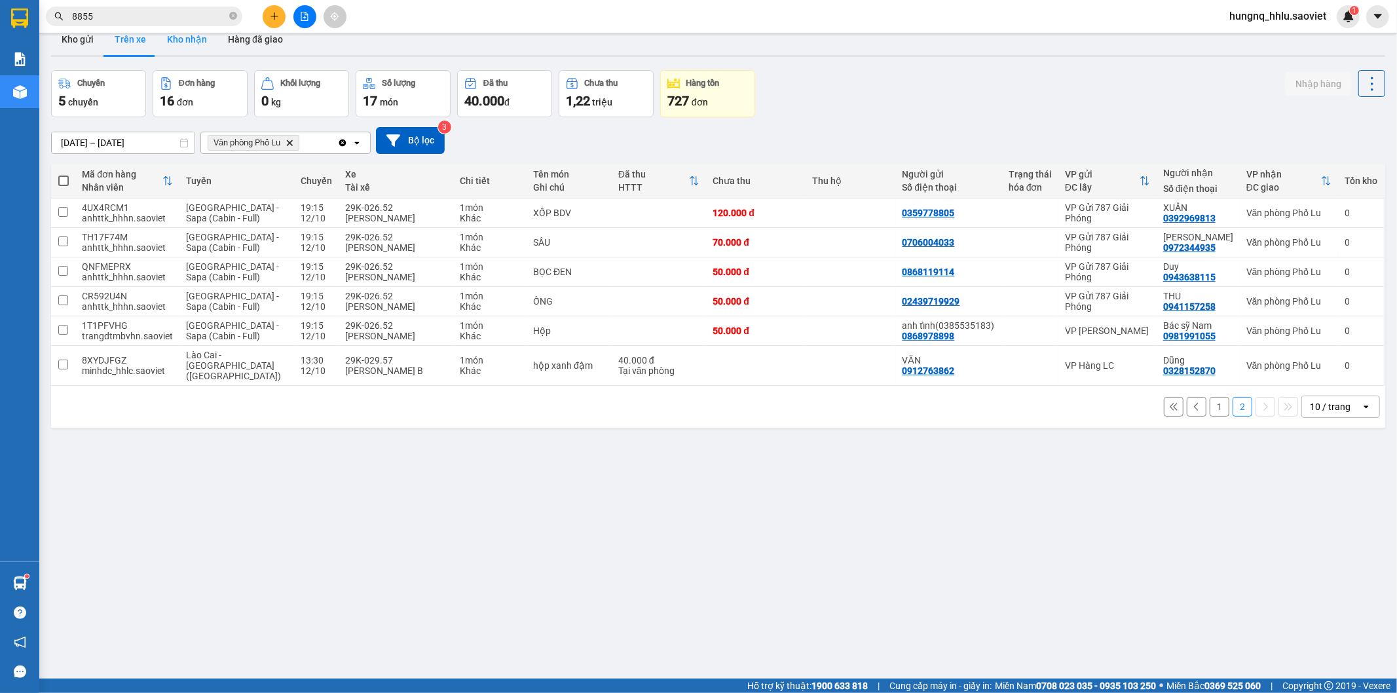
scroll to position [0, 0]
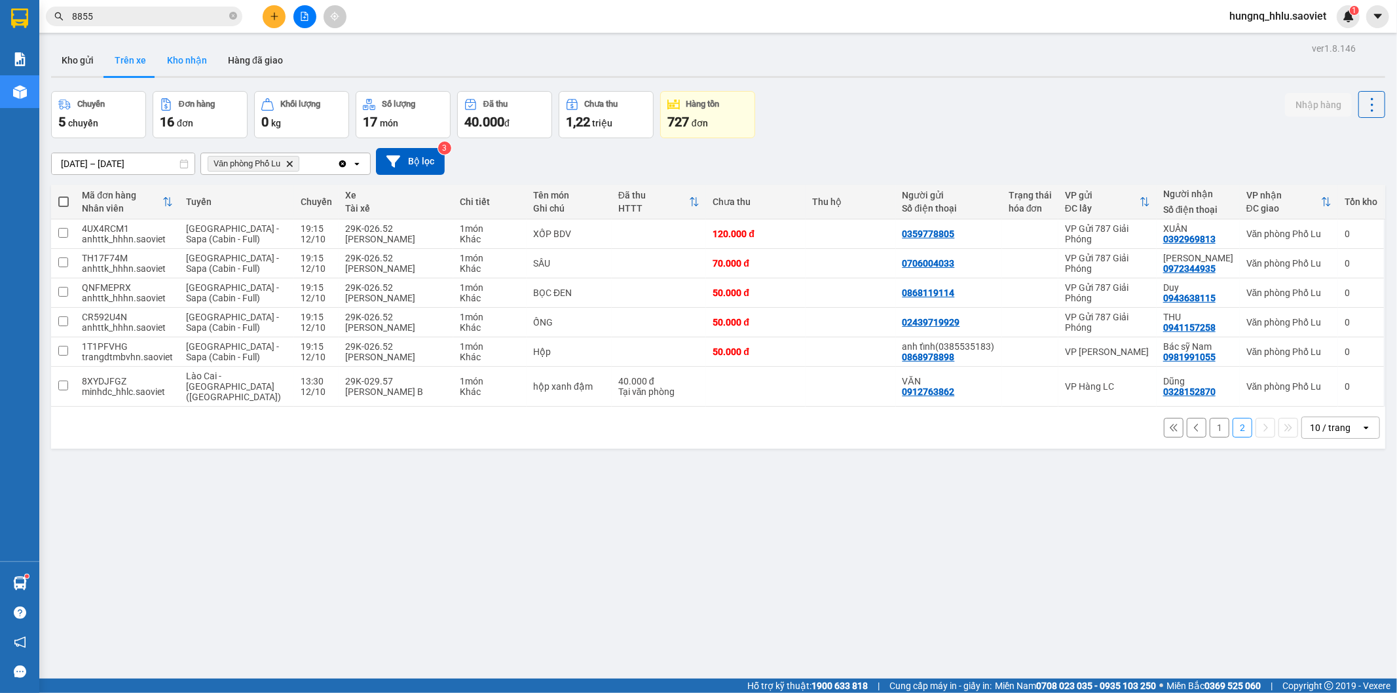
click at [171, 61] on button "Kho nhận" at bounding box center [187, 60] width 61 height 31
type input "[DATE] – [DATE]"
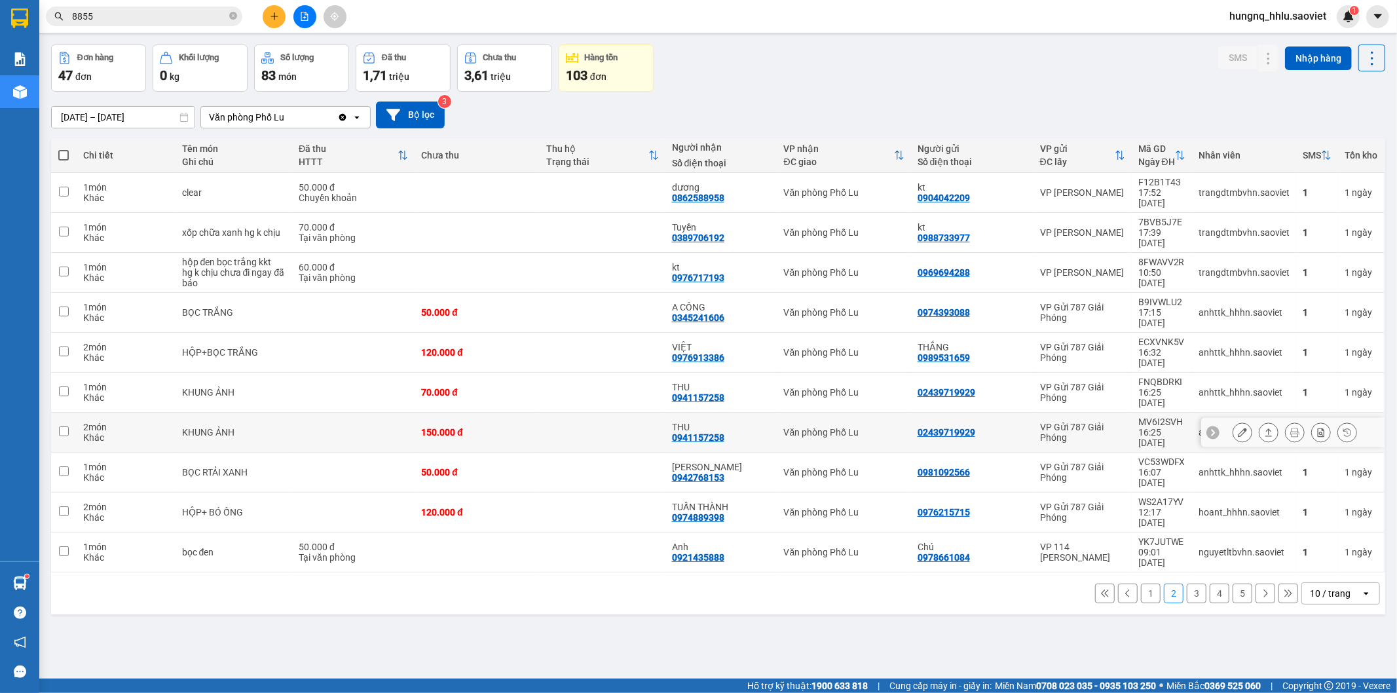
scroll to position [60, 0]
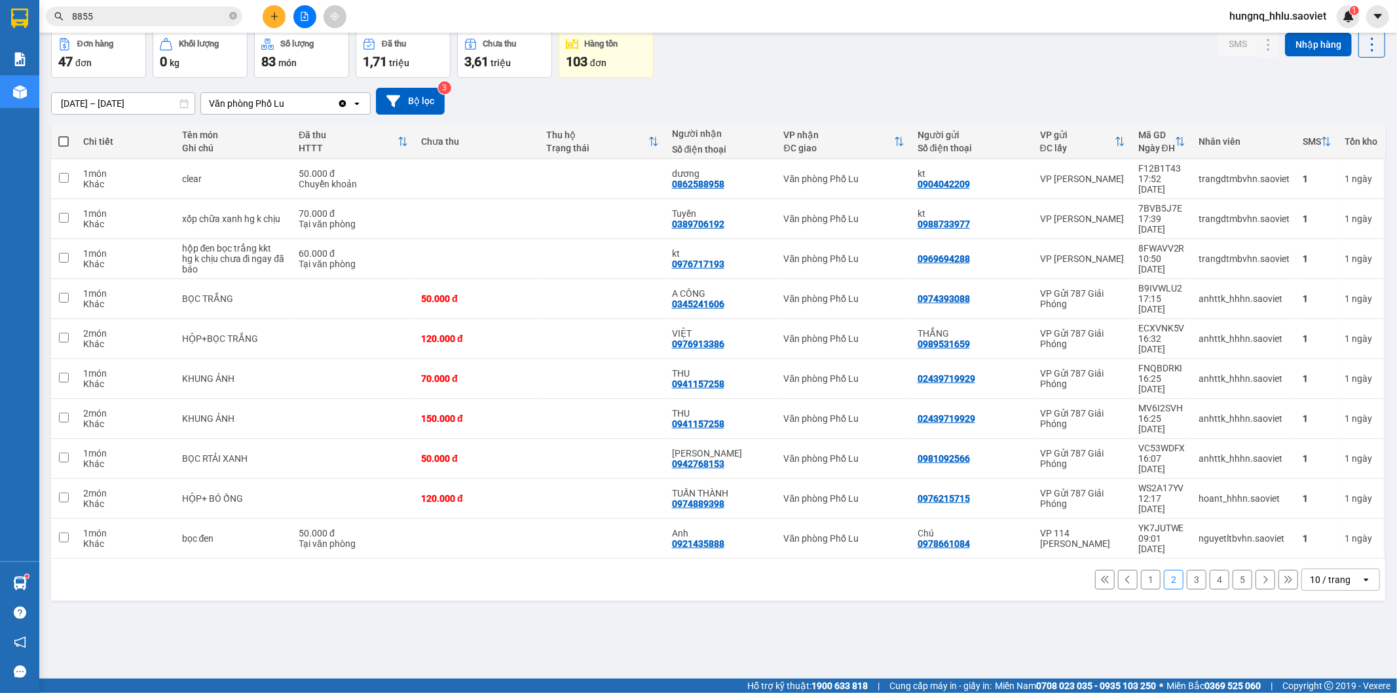
click at [1141, 570] on button "1" at bounding box center [1151, 580] width 20 height 20
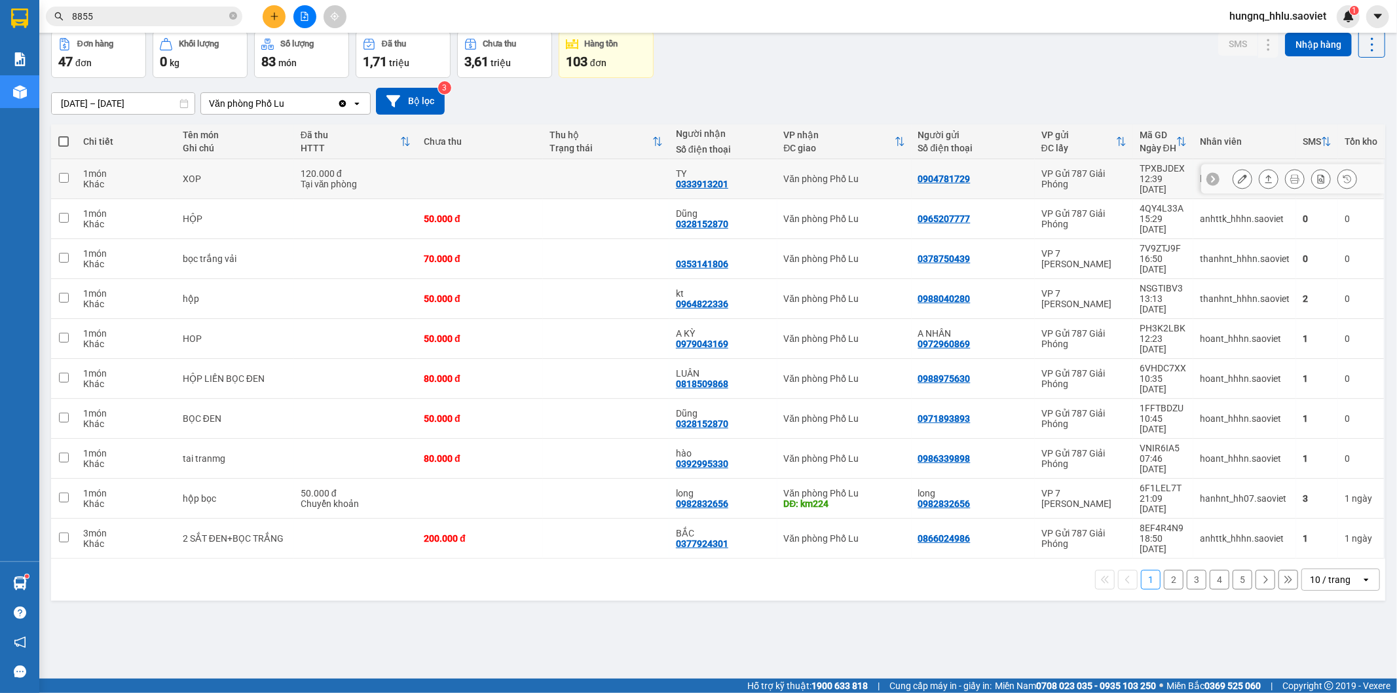
click at [112, 172] on div "1 món" at bounding box center [126, 173] width 86 height 10
checkbox input "true"
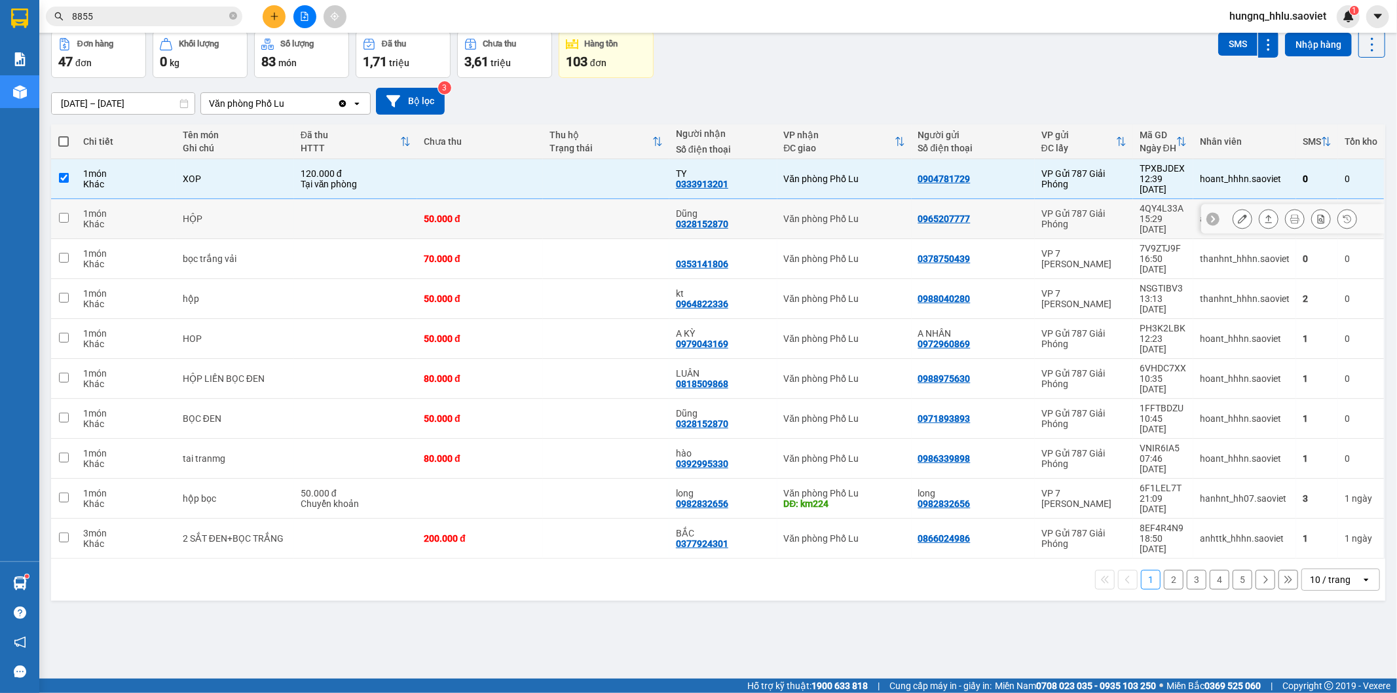
click at [100, 219] on div "Khác" at bounding box center [126, 224] width 86 height 10
checkbox input "true"
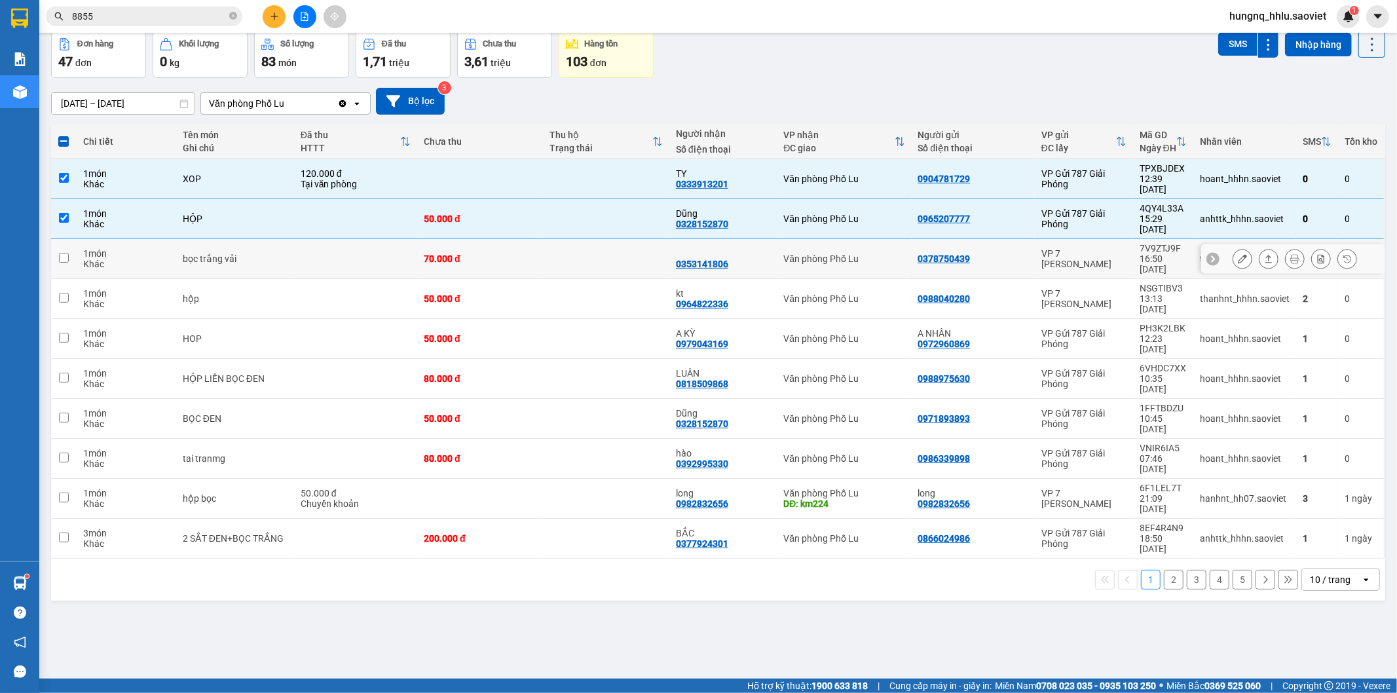
click at [79, 239] on td "1 món Khác" at bounding box center [127, 259] width 100 height 40
checkbox input "true"
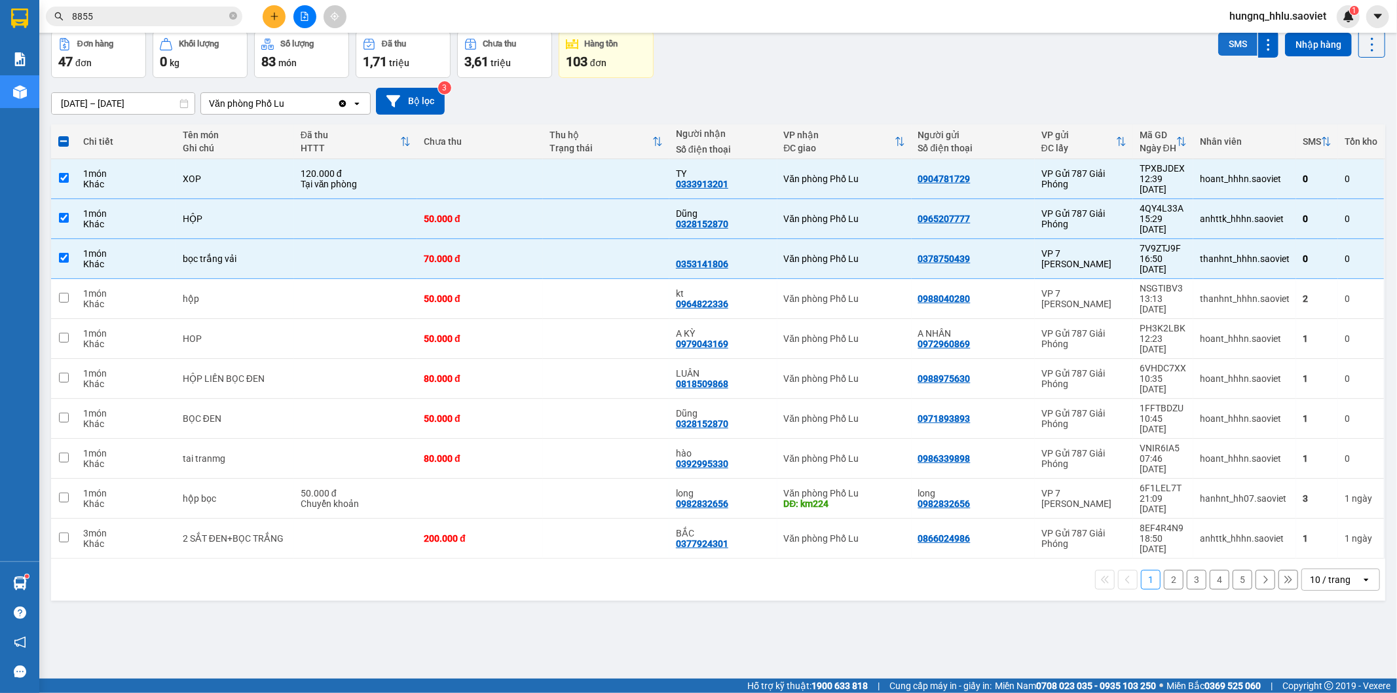
click at [1223, 47] on button "SMS" at bounding box center [1238, 44] width 39 height 24
click at [1375, 28] on icon "Close" at bounding box center [1371, 26] width 10 height 10
click at [1219, 53] on button "SMS" at bounding box center [1238, 44] width 39 height 24
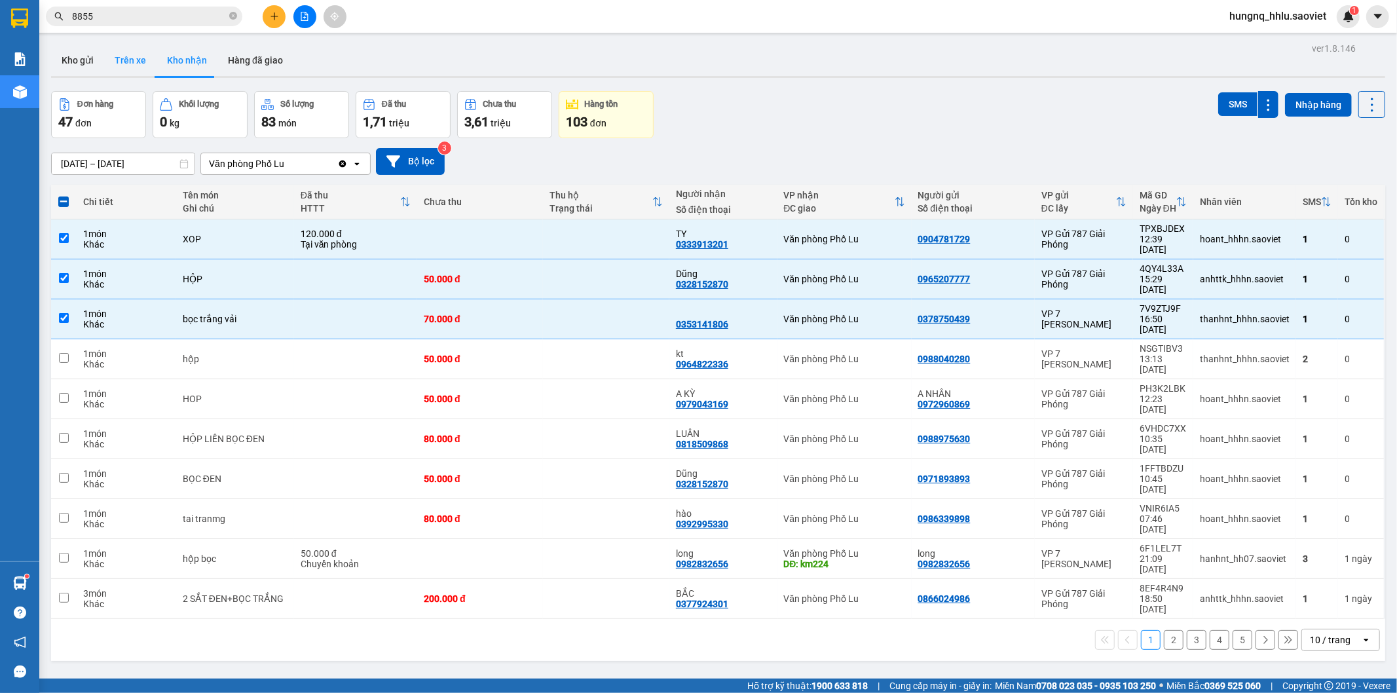
click at [122, 60] on button "Trên xe" at bounding box center [130, 60] width 52 height 31
type input "[DATE] – [DATE]"
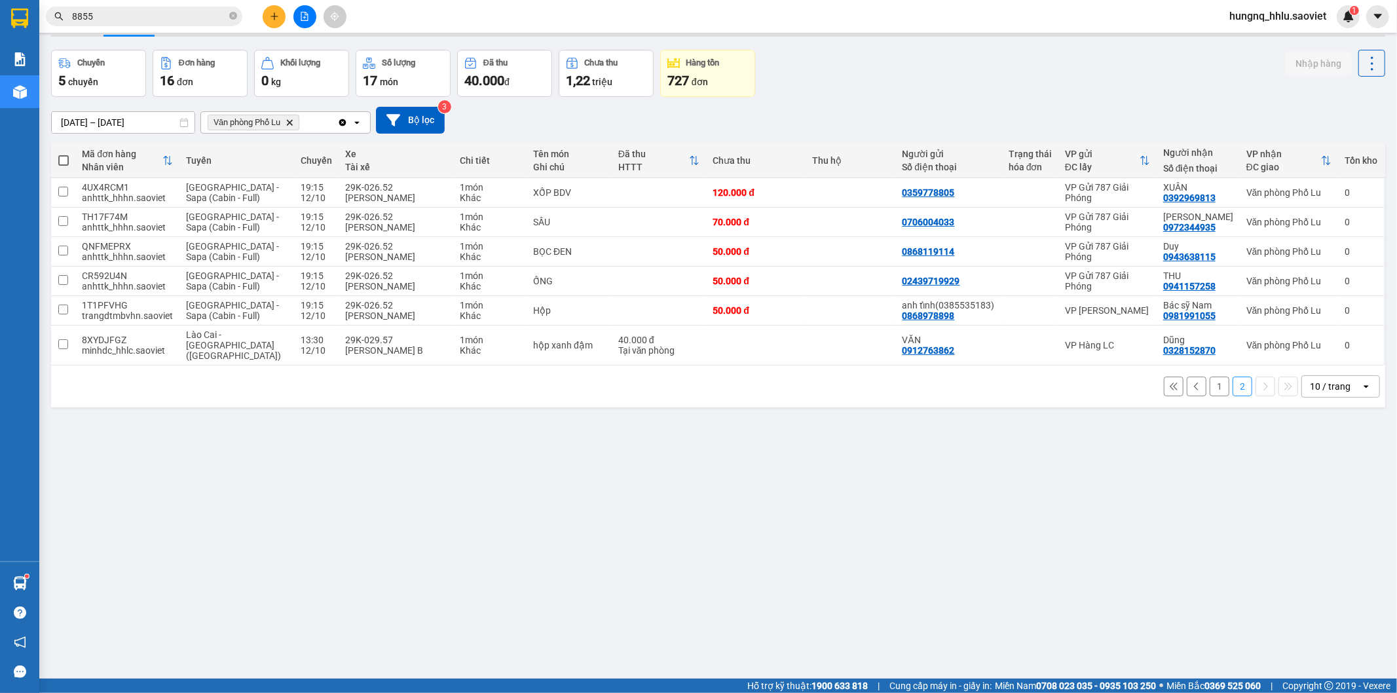
scroll to position [60, 0]
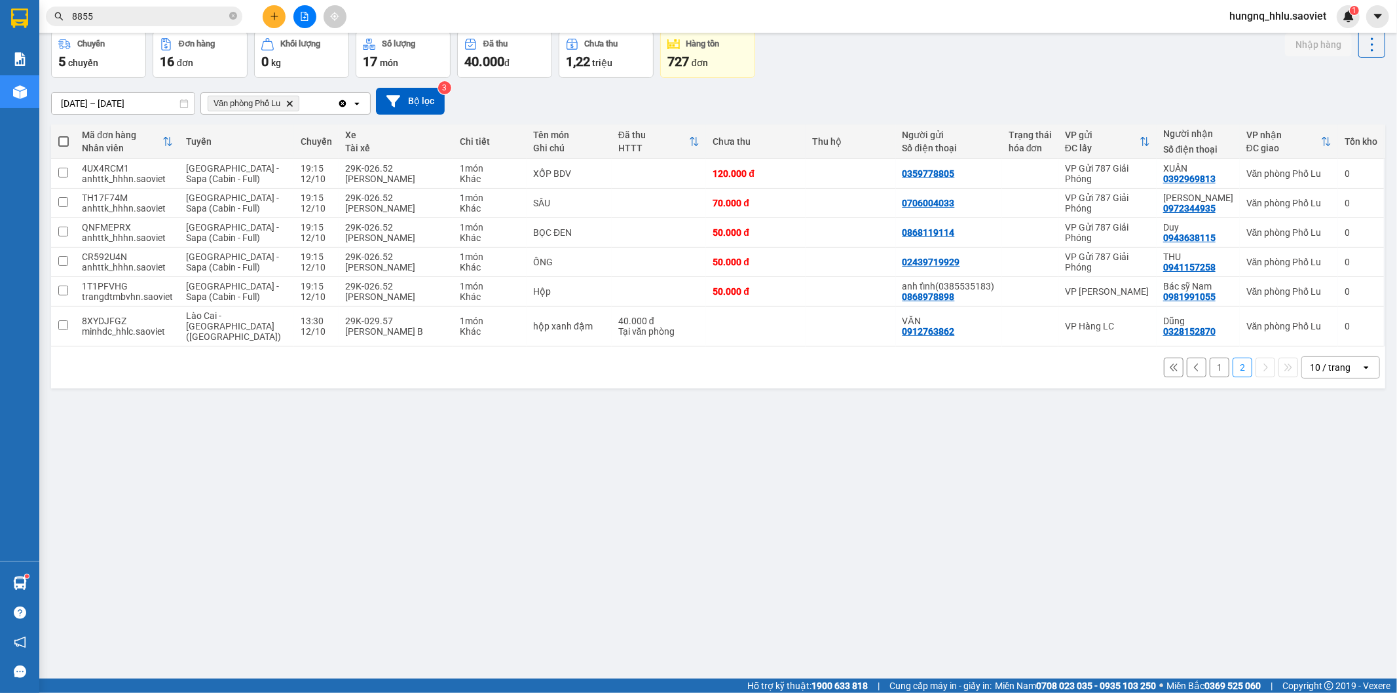
click at [1210, 358] on button "1" at bounding box center [1220, 368] width 20 height 20
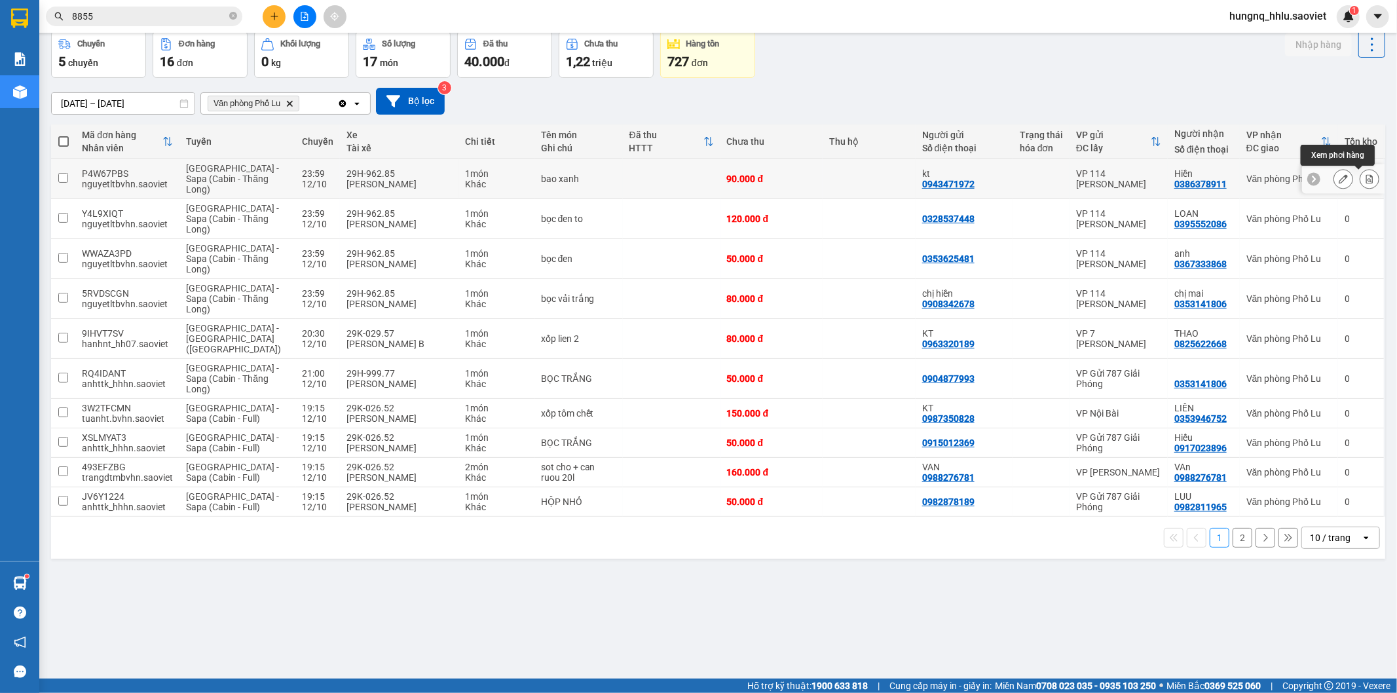
click at [1365, 183] on button at bounding box center [1370, 179] width 18 height 23
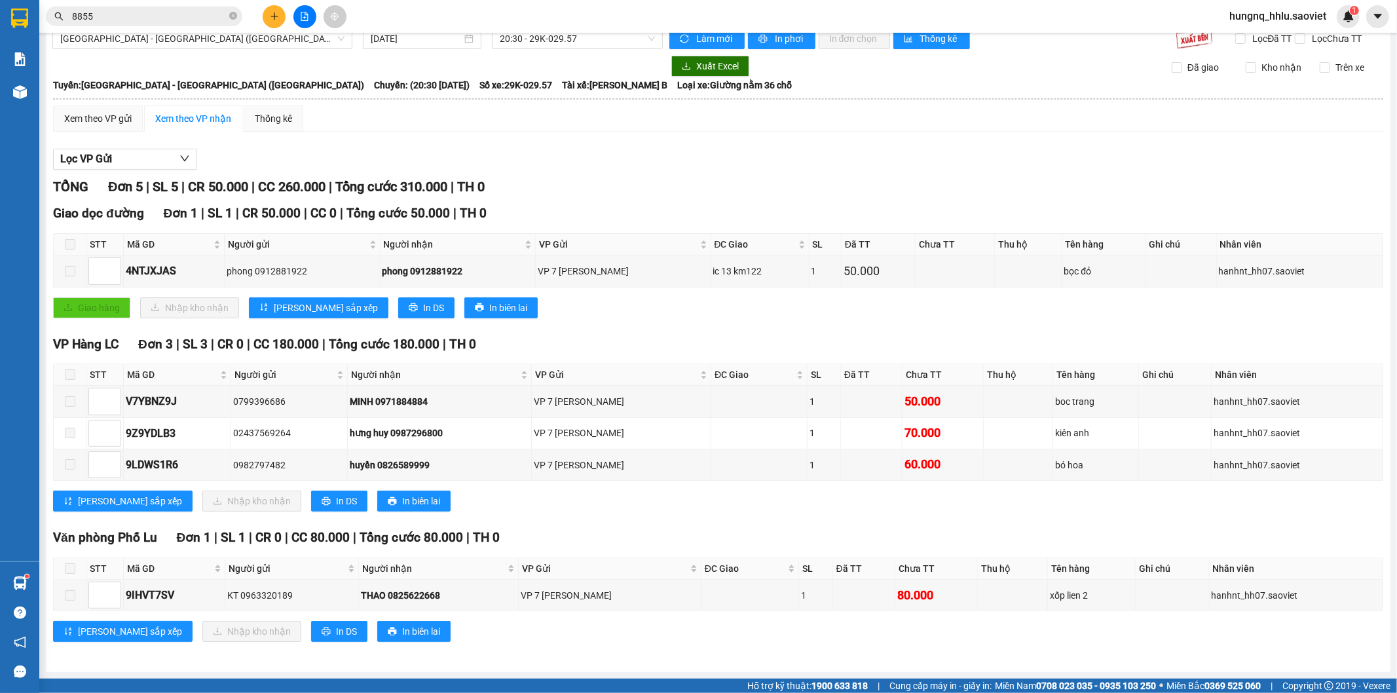
scroll to position [29, 0]
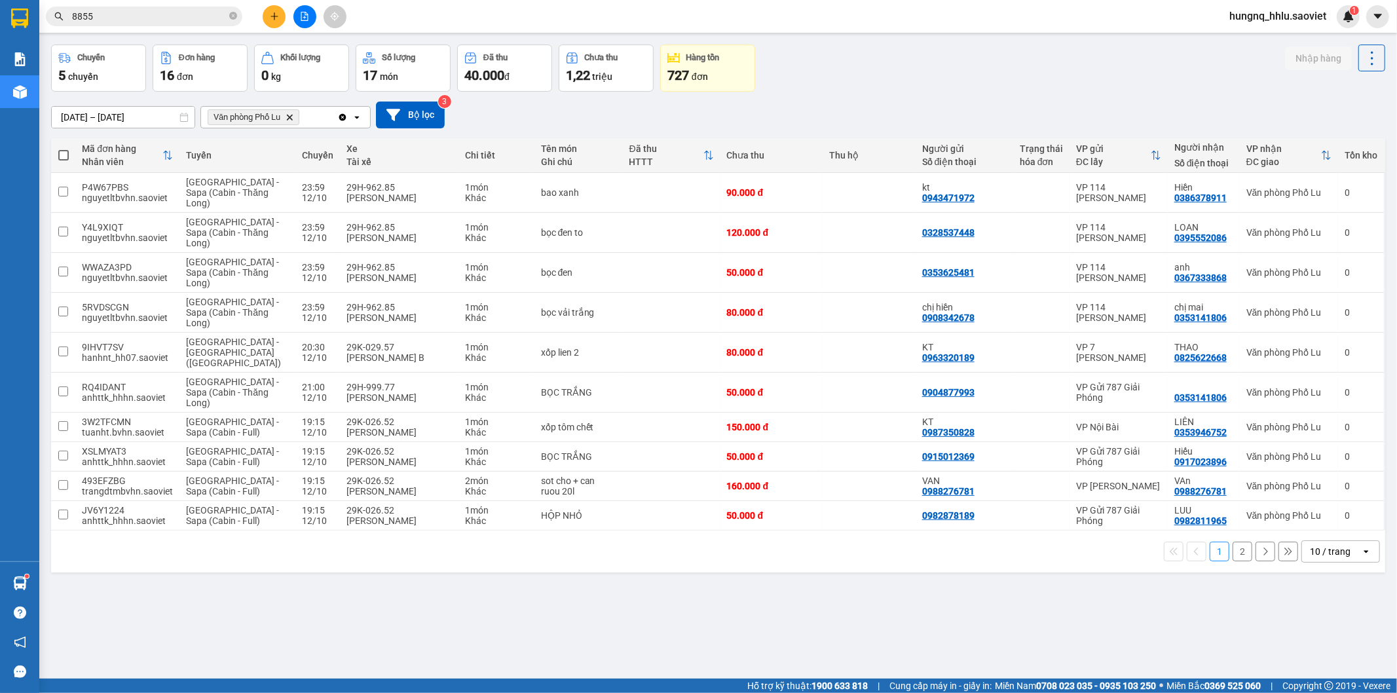
scroll to position [60, 0]
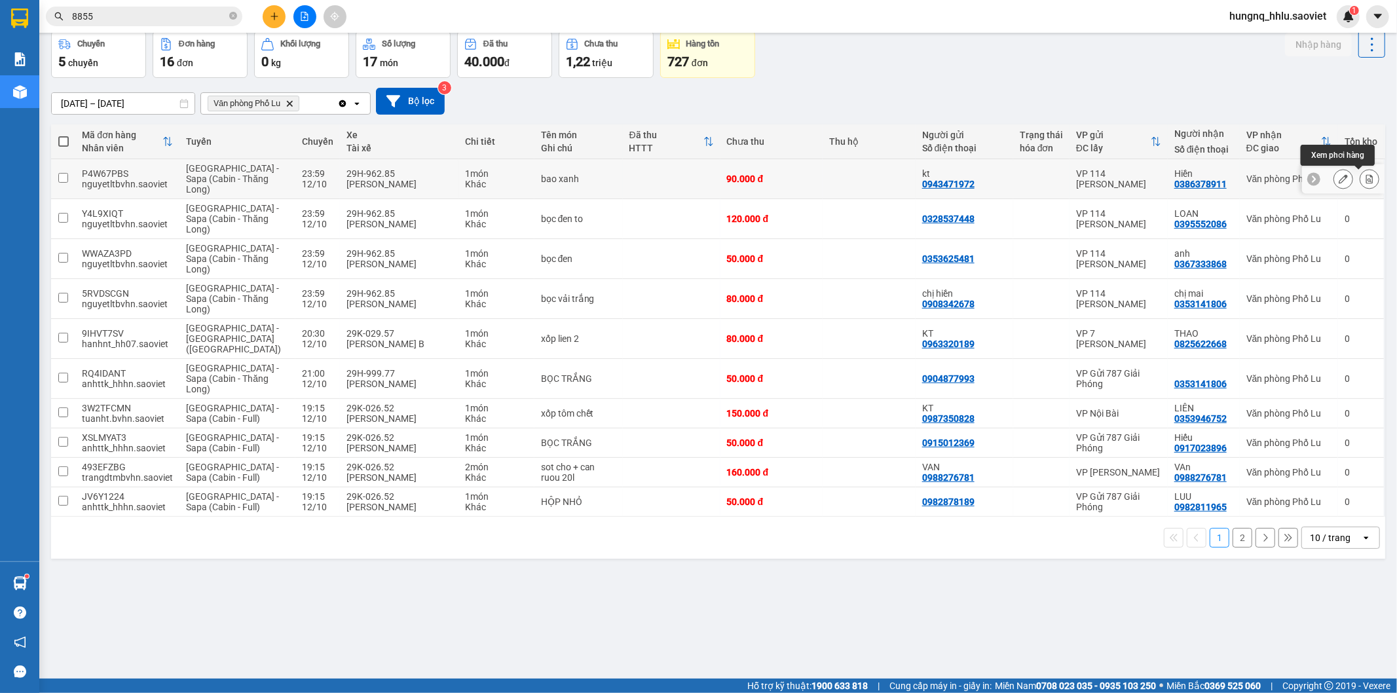
click at [1365, 183] on icon at bounding box center [1369, 178] width 9 height 9
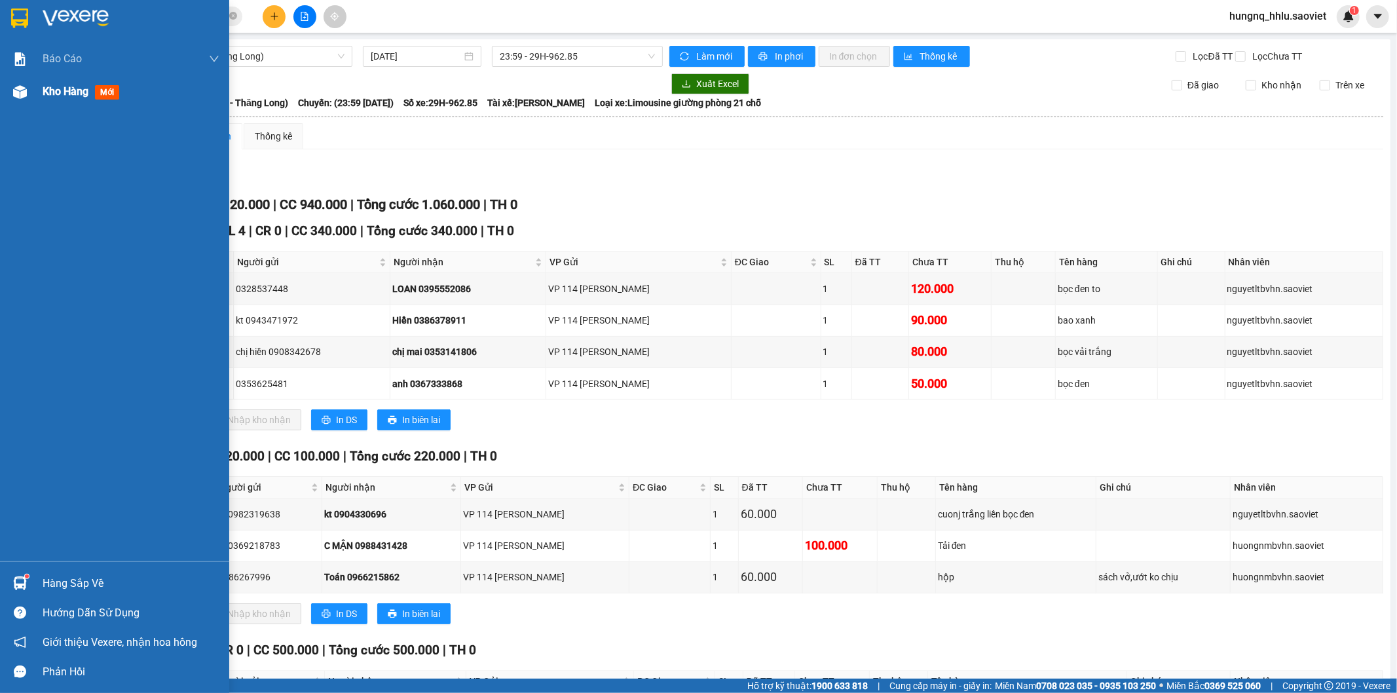
drag, startPoint x: 88, startPoint y: 96, endPoint x: 96, endPoint y: 134, distance: 39.3
click at [88, 96] on span "Kho hàng" at bounding box center [66, 91] width 46 height 12
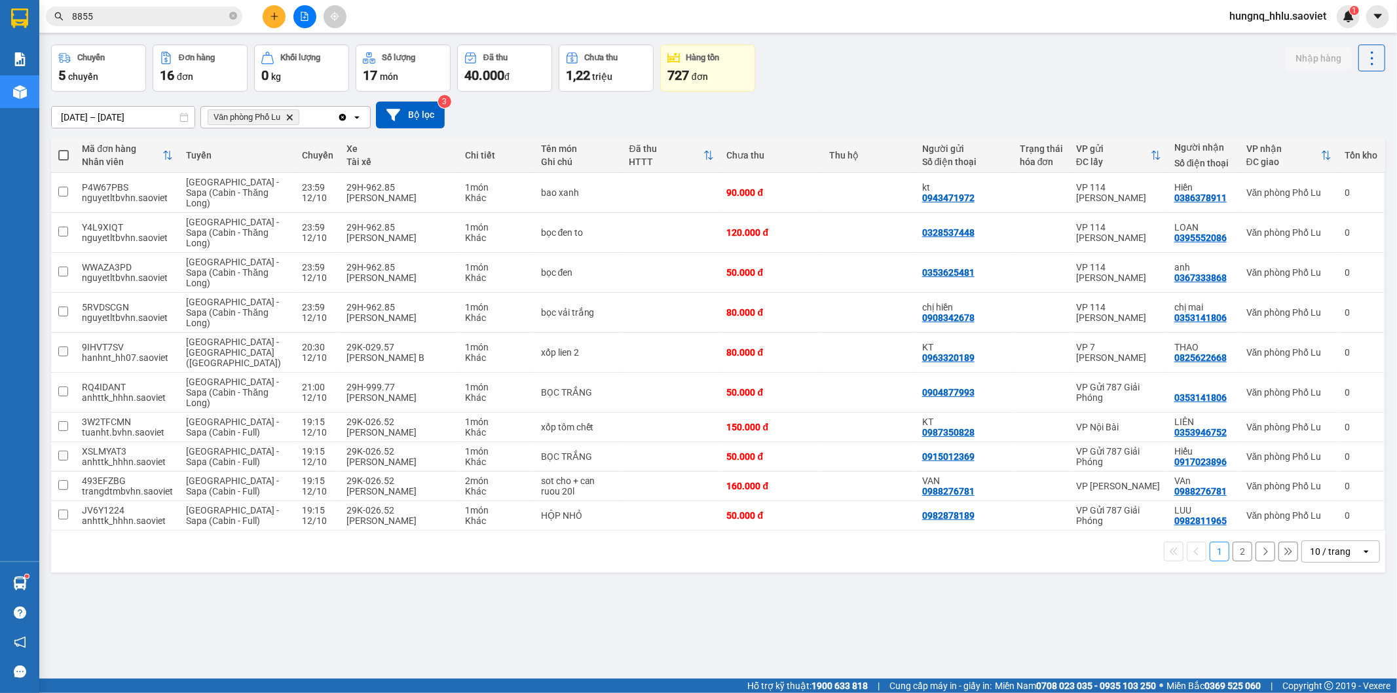
scroll to position [60, 0]
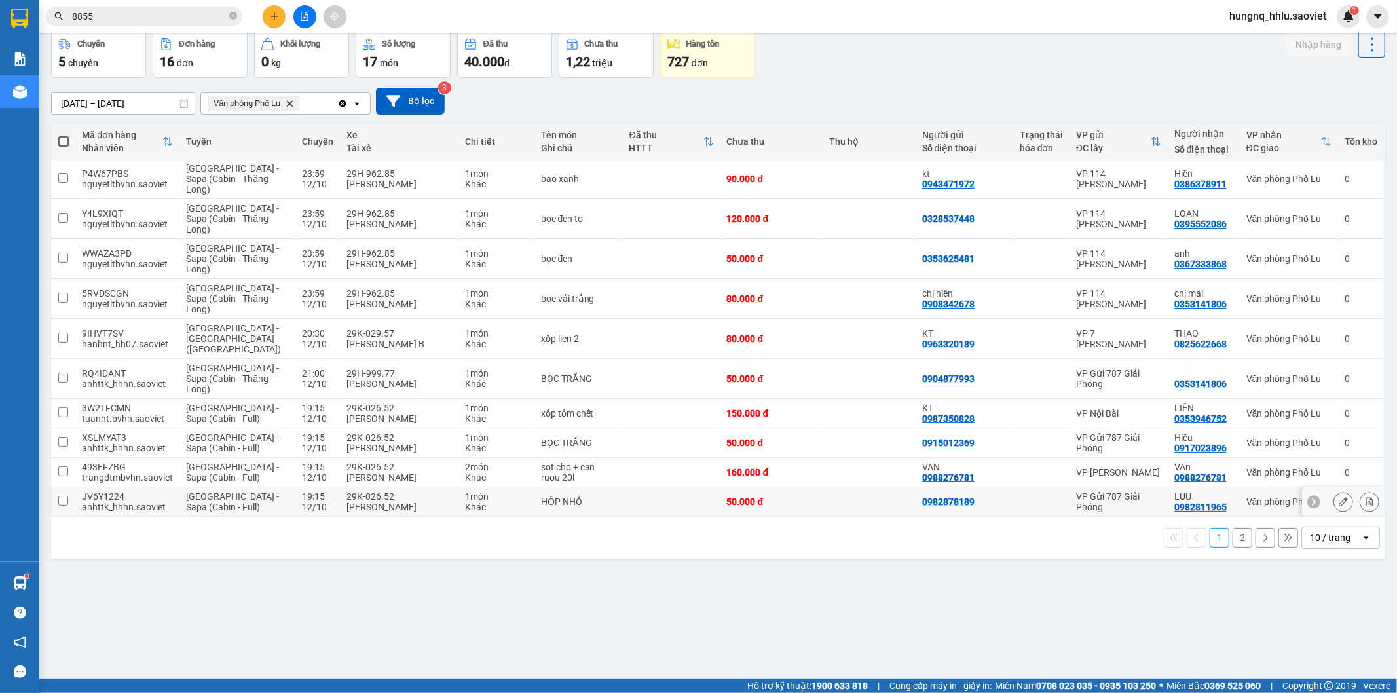
click at [1365, 501] on div at bounding box center [1370, 502] width 20 height 20
click at [1361, 498] on button at bounding box center [1370, 502] width 18 height 23
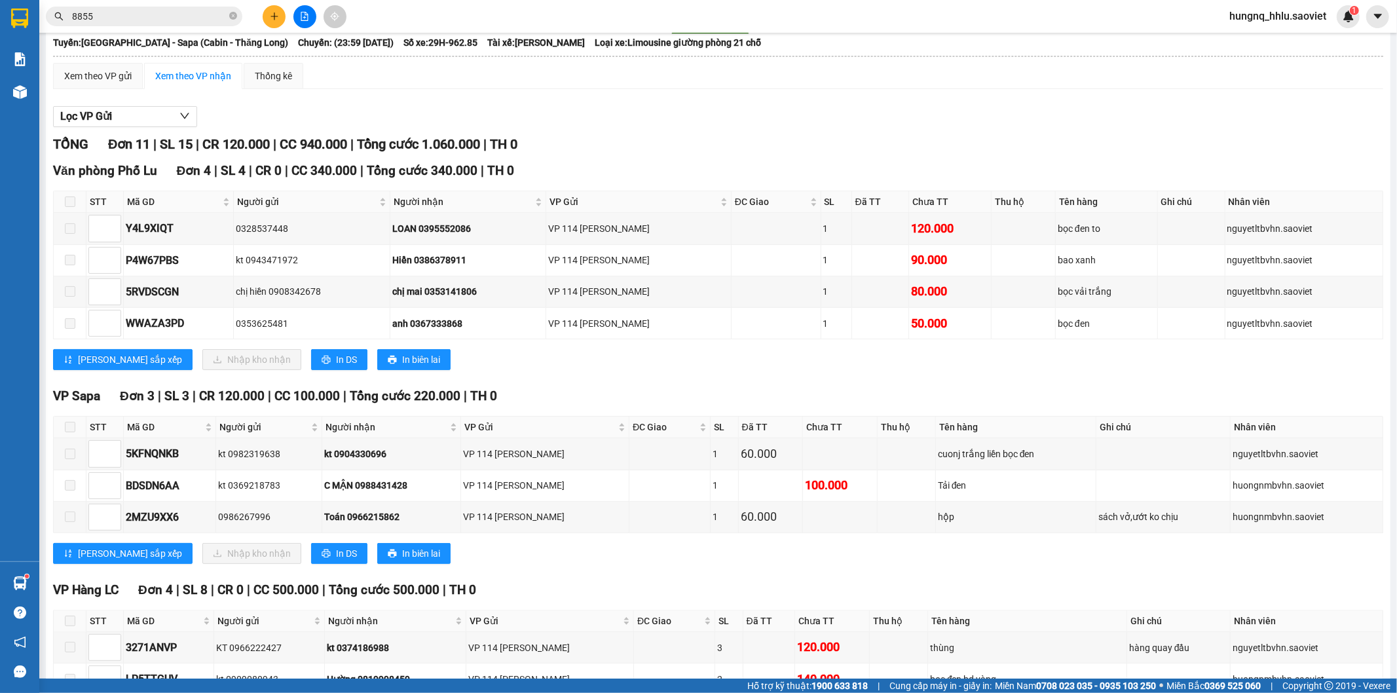
click at [1353, 493] on div "huongnmbvhn.saoviet" at bounding box center [1307, 485] width 148 height 14
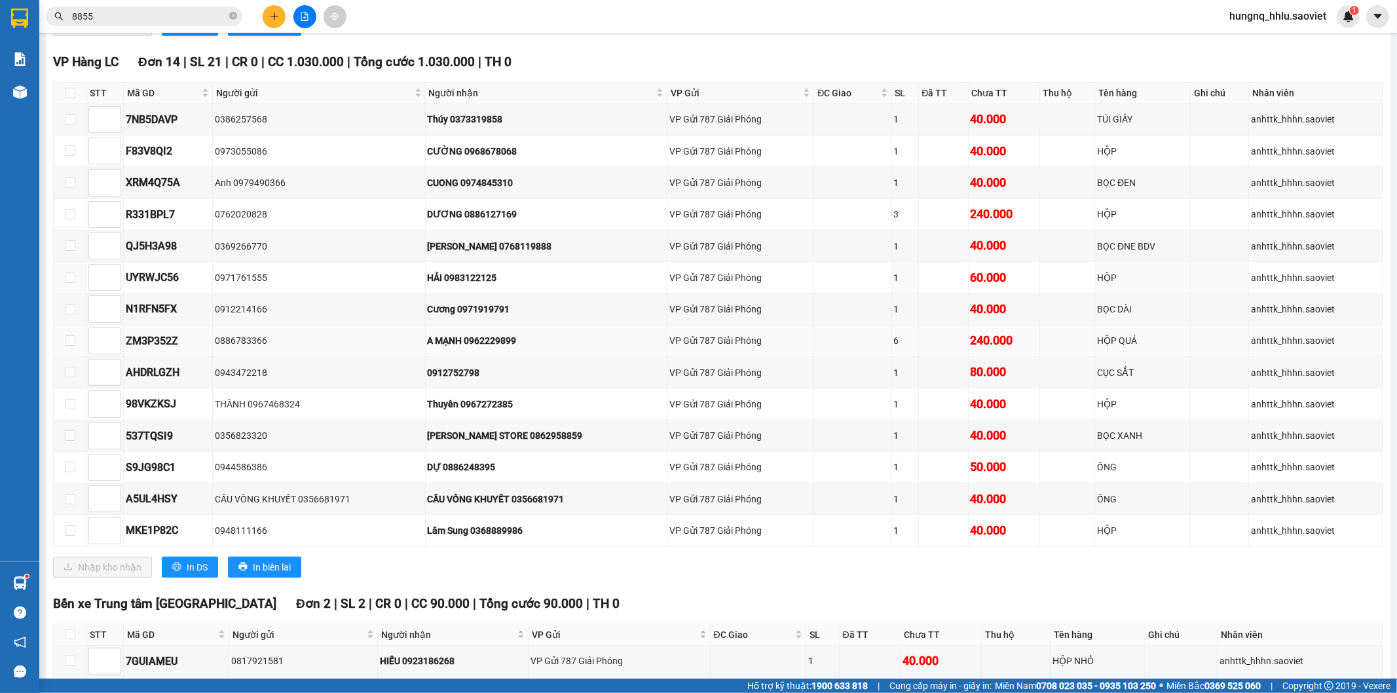
scroll to position [1023, 0]
